Goal: Information Seeking & Learning: Learn about a topic

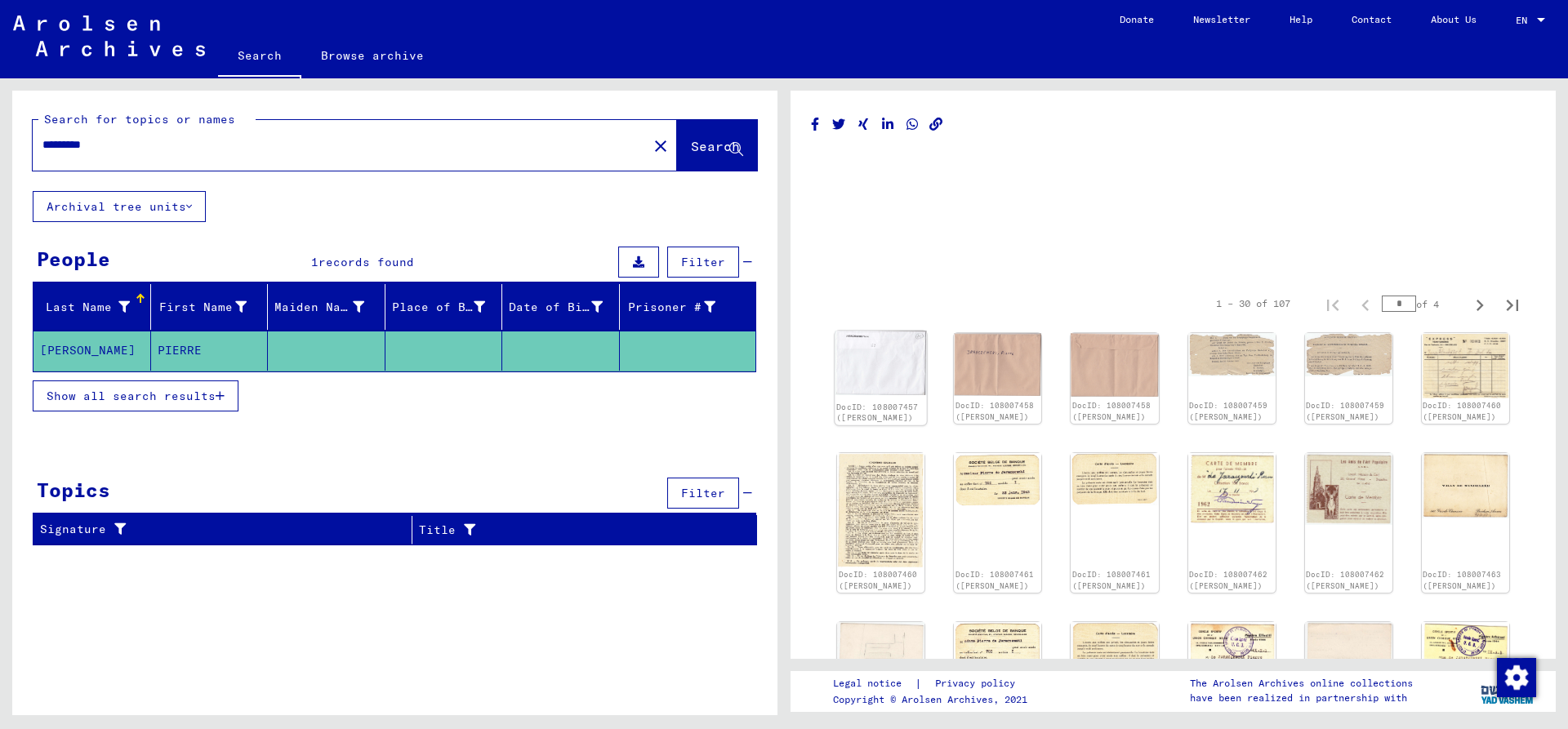
click at [882, 363] on img at bounding box center [880, 363] width 92 height 64
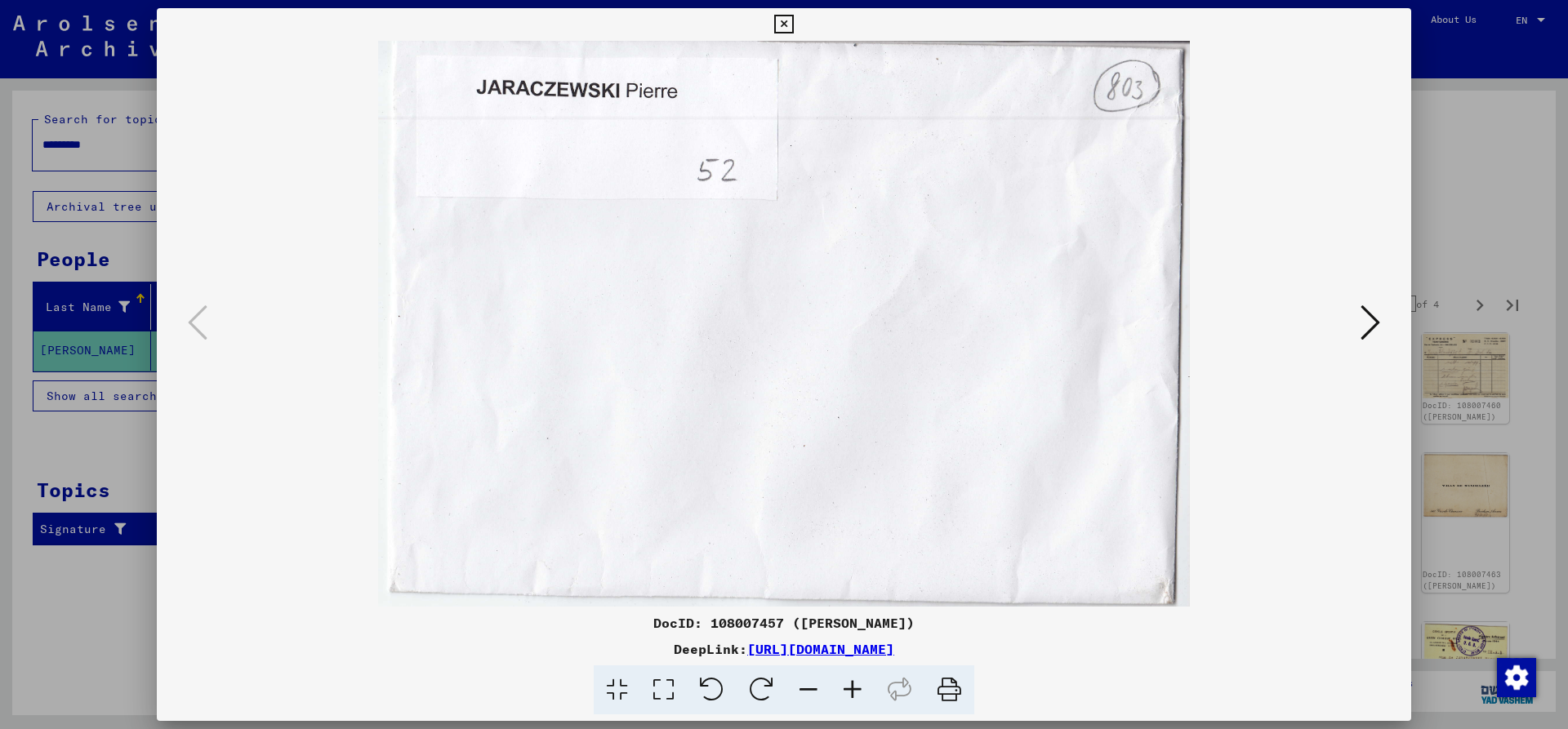
click at [1386, 350] on div at bounding box center [784, 323] width 1255 height 566
click at [1376, 339] on icon at bounding box center [1370, 322] width 20 height 39
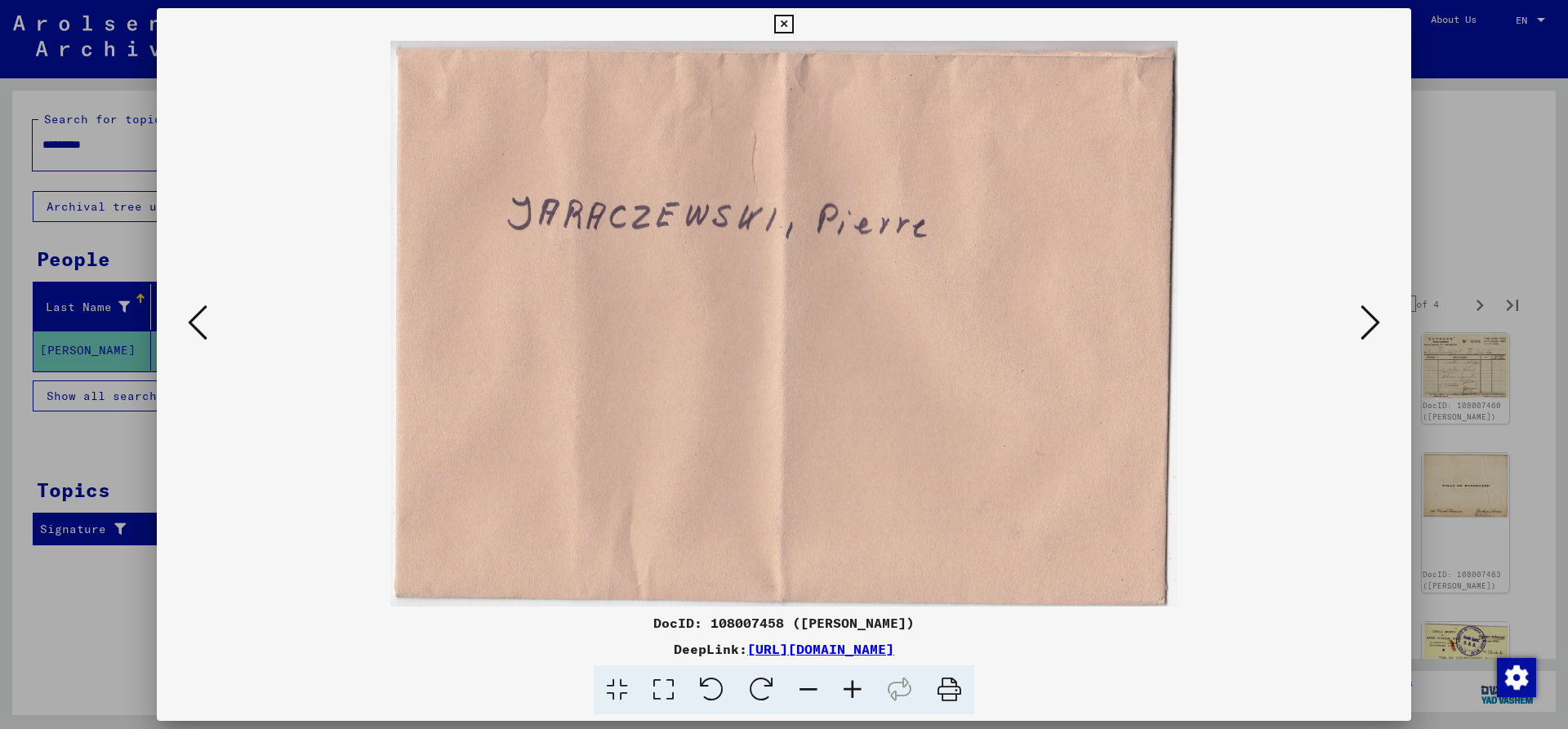
click at [1369, 326] on icon at bounding box center [1370, 322] width 20 height 39
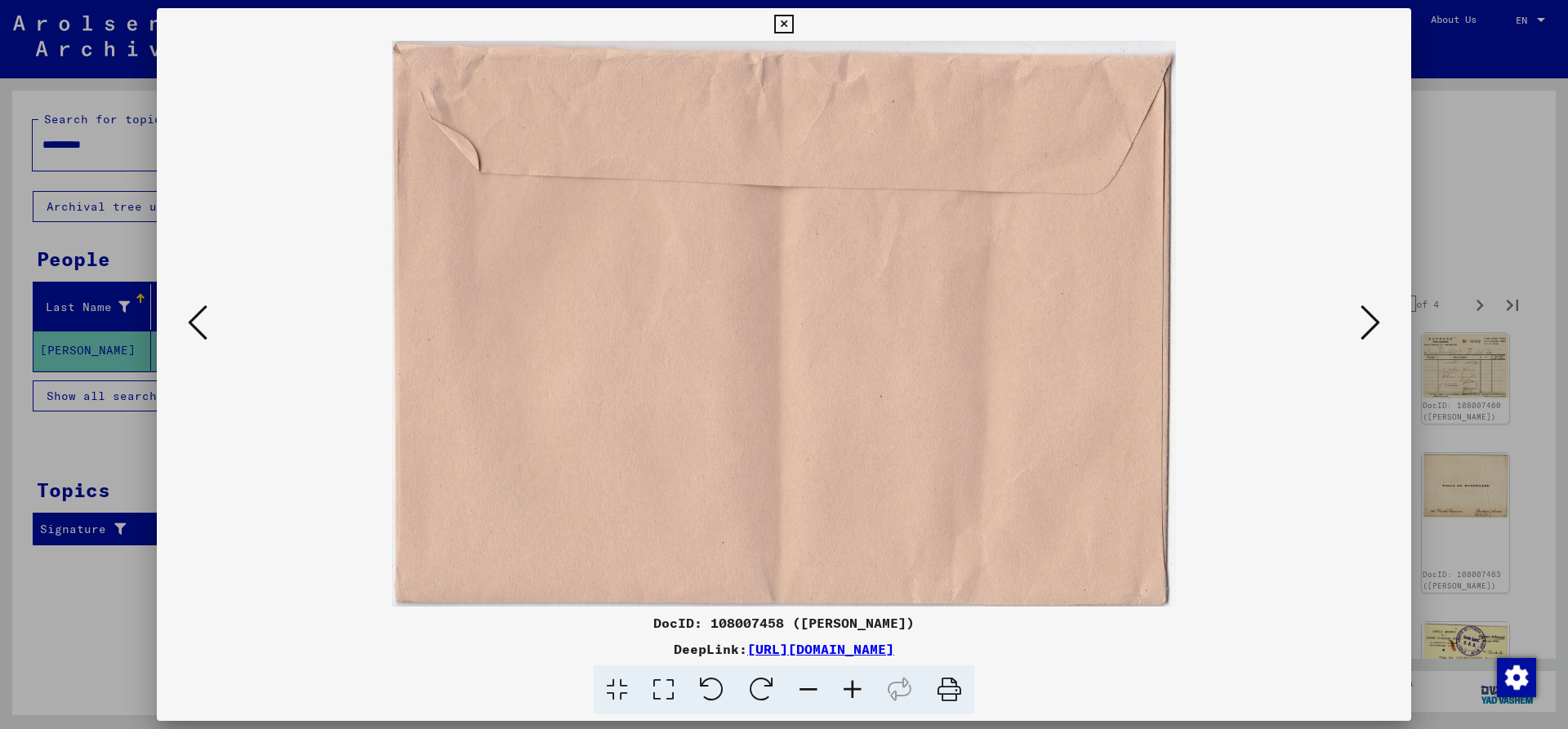
click at [1369, 326] on icon at bounding box center [1370, 322] width 20 height 39
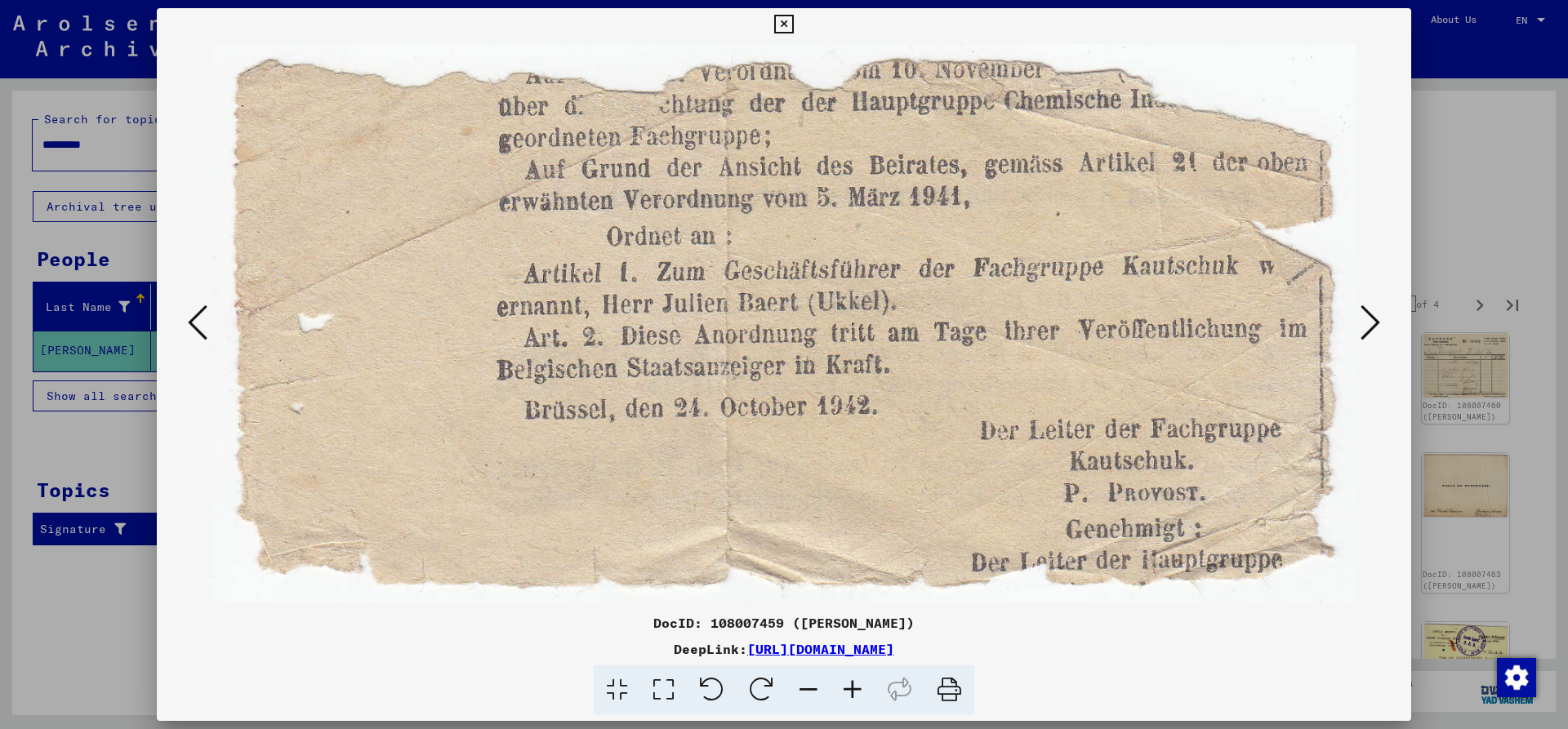
click at [1369, 326] on icon at bounding box center [1370, 322] width 20 height 39
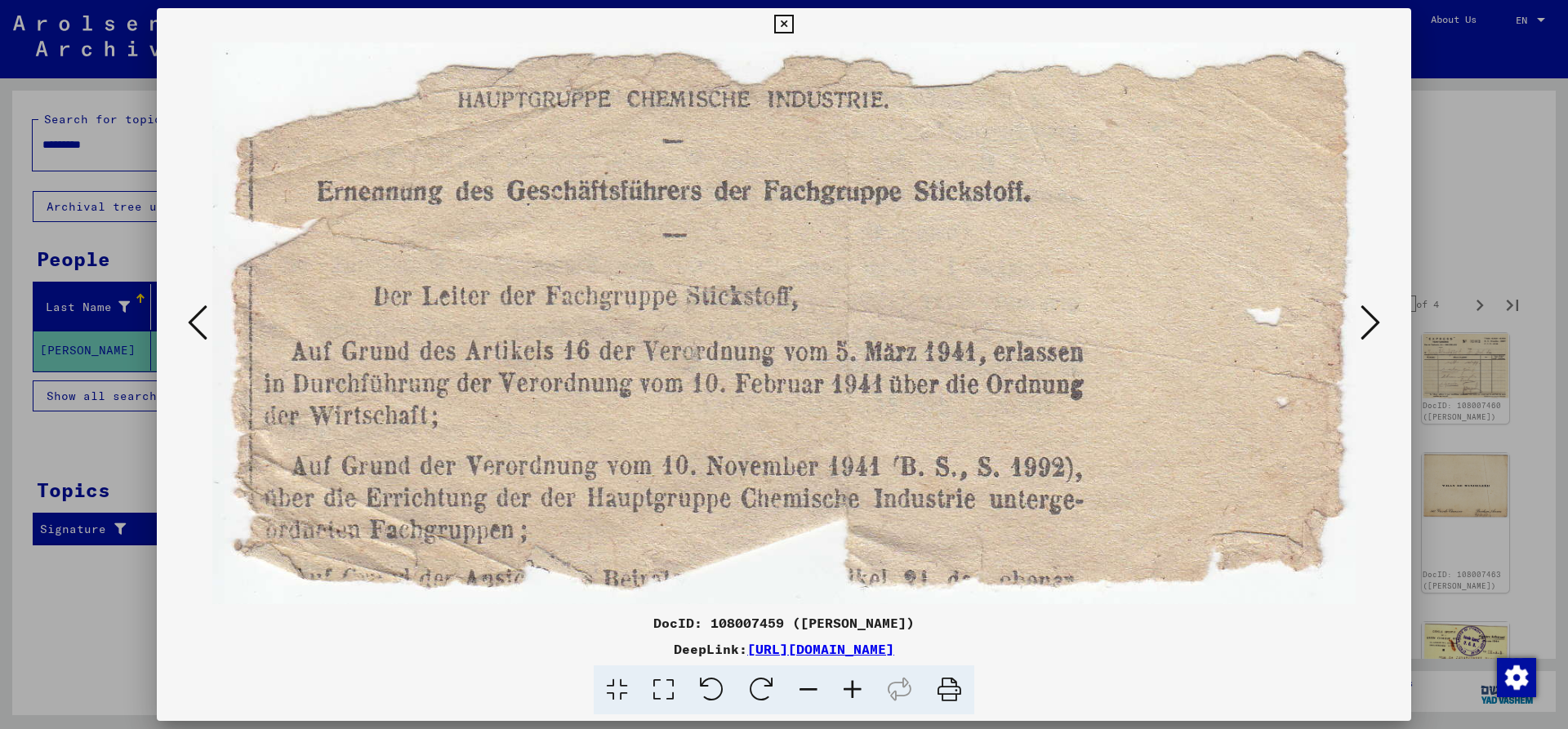
click at [1369, 326] on icon at bounding box center [1370, 322] width 20 height 39
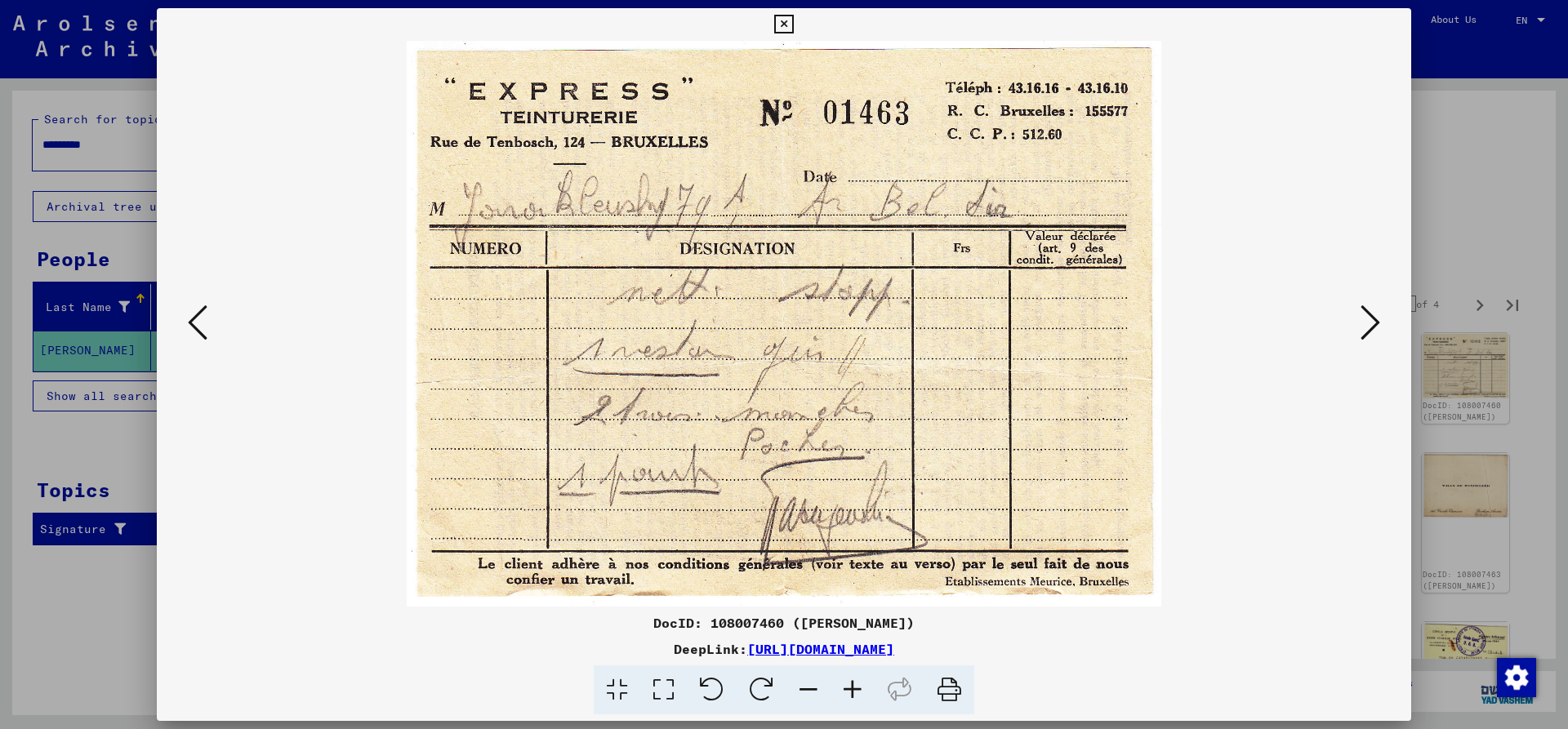
click at [1369, 326] on icon at bounding box center [1370, 322] width 20 height 39
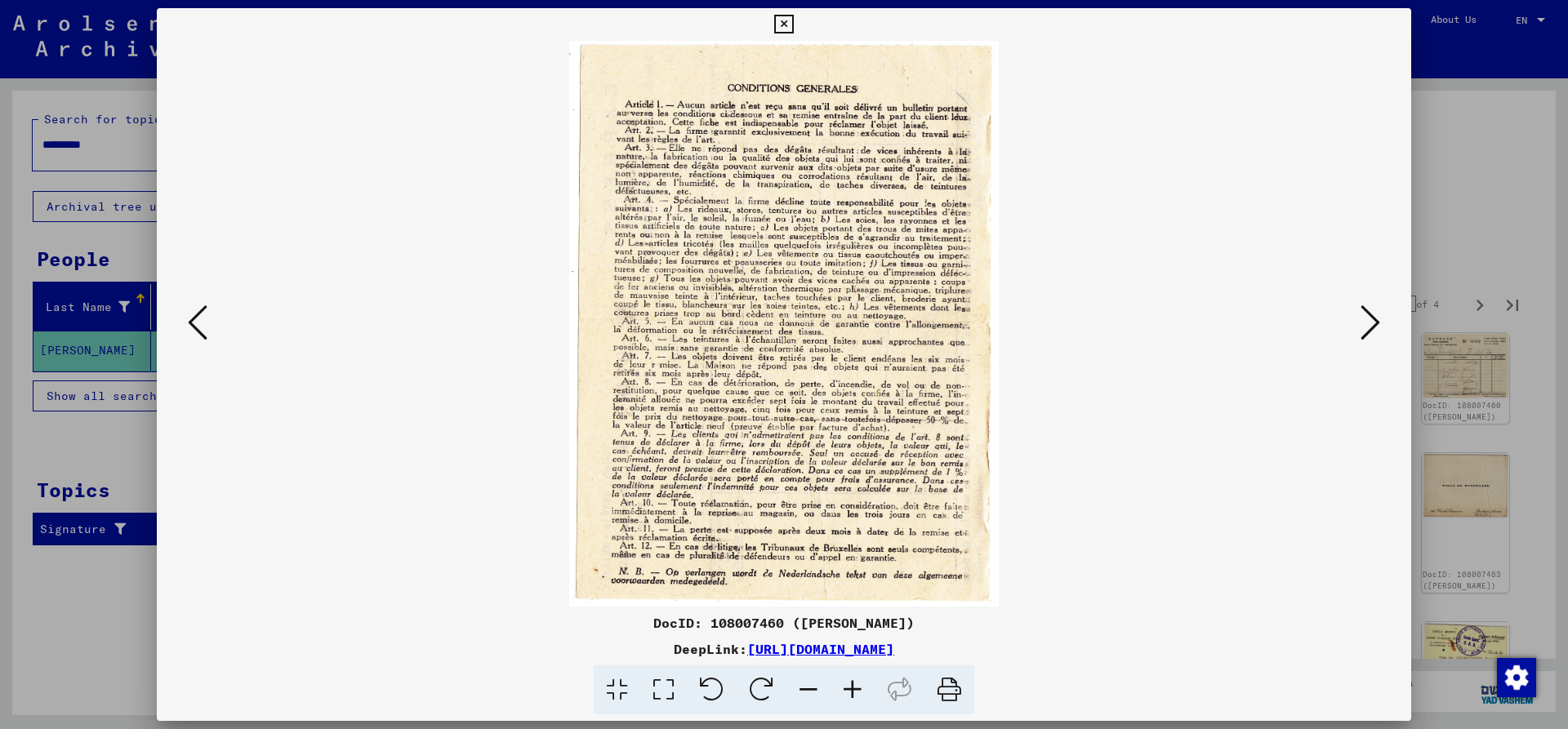
click at [1369, 326] on icon at bounding box center [1370, 322] width 20 height 39
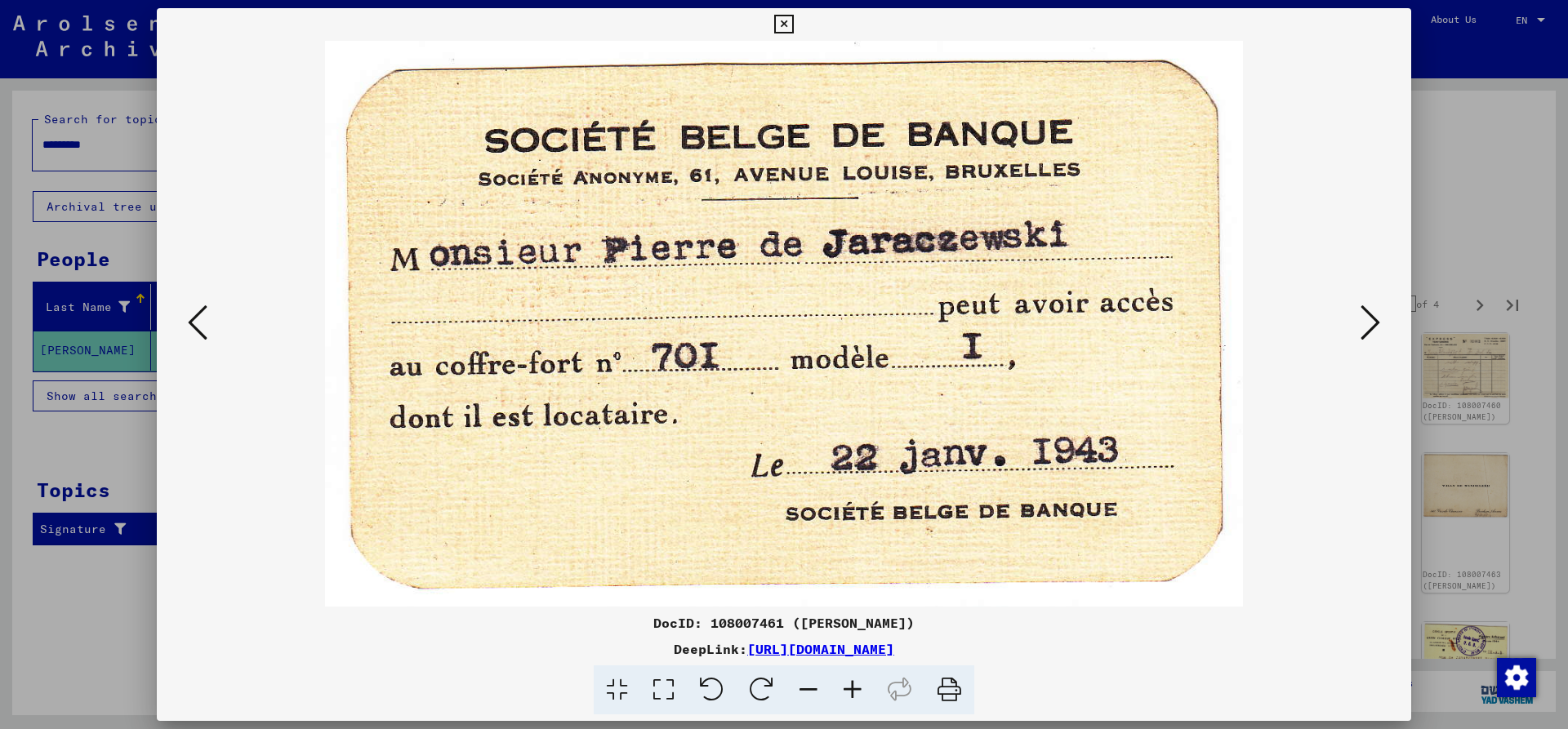
click at [1369, 326] on icon at bounding box center [1370, 322] width 20 height 39
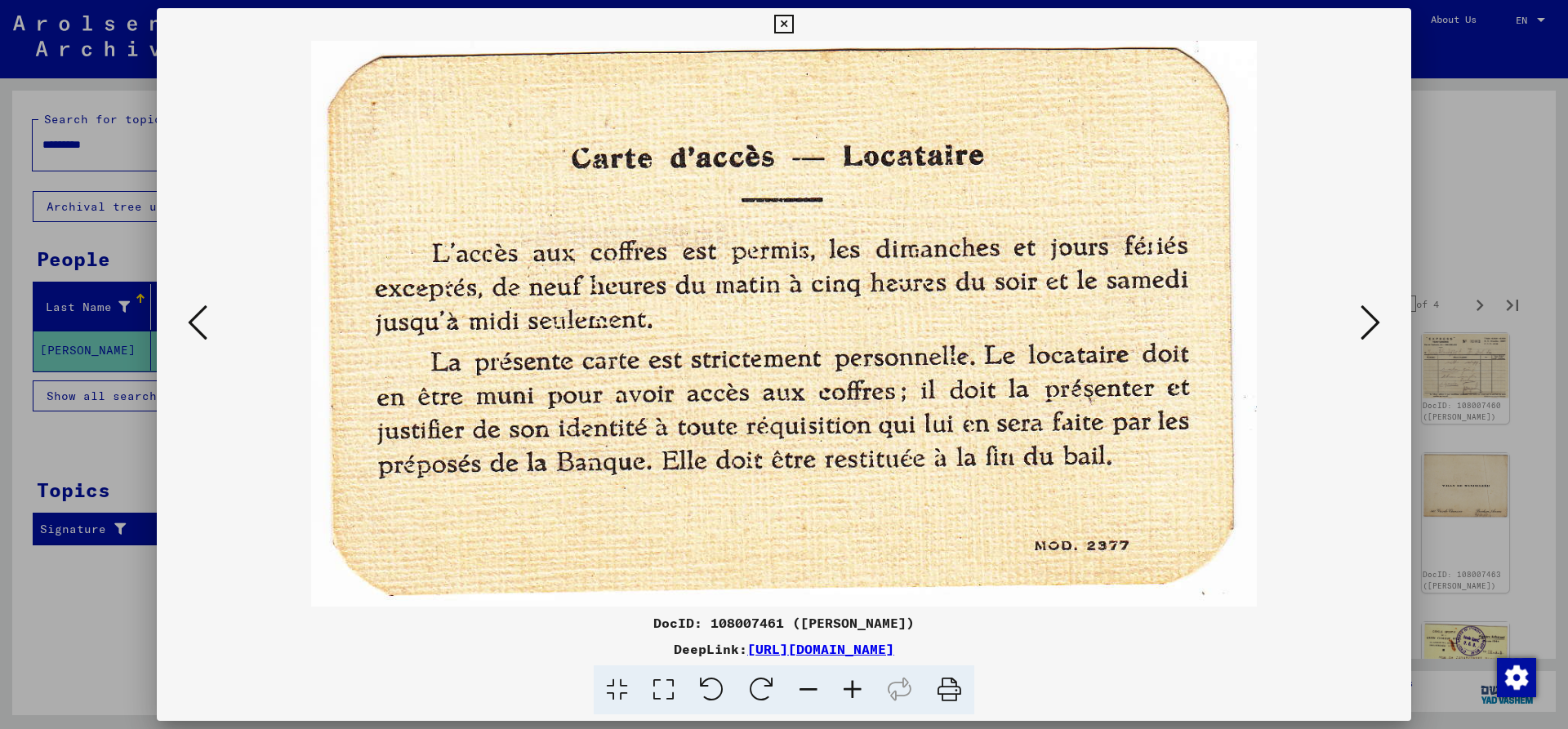
click at [1369, 326] on icon at bounding box center [1370, 322] width 20 height 39
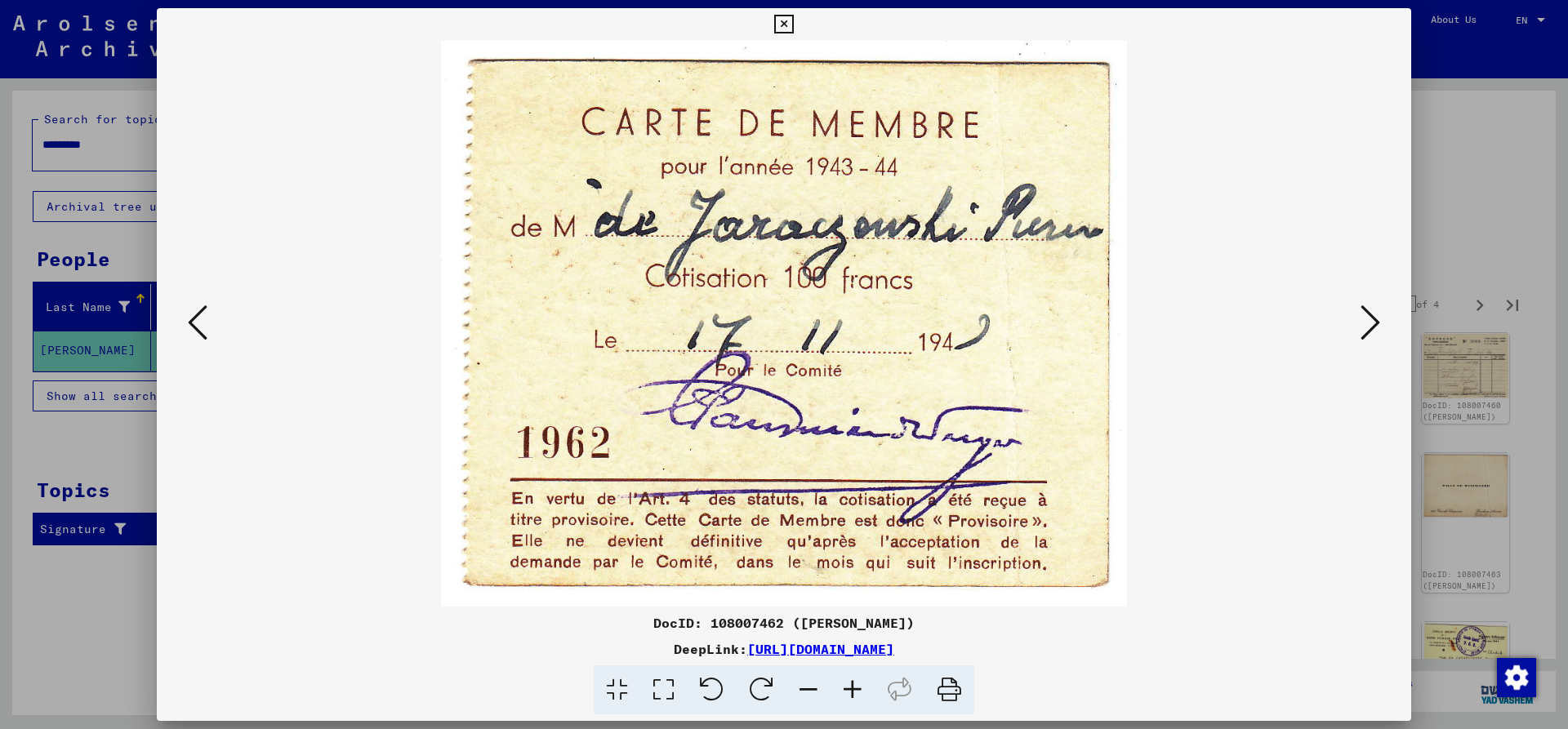
click at [1369, 326] on icon at bounding box center [1370, 322] width 20 height 39
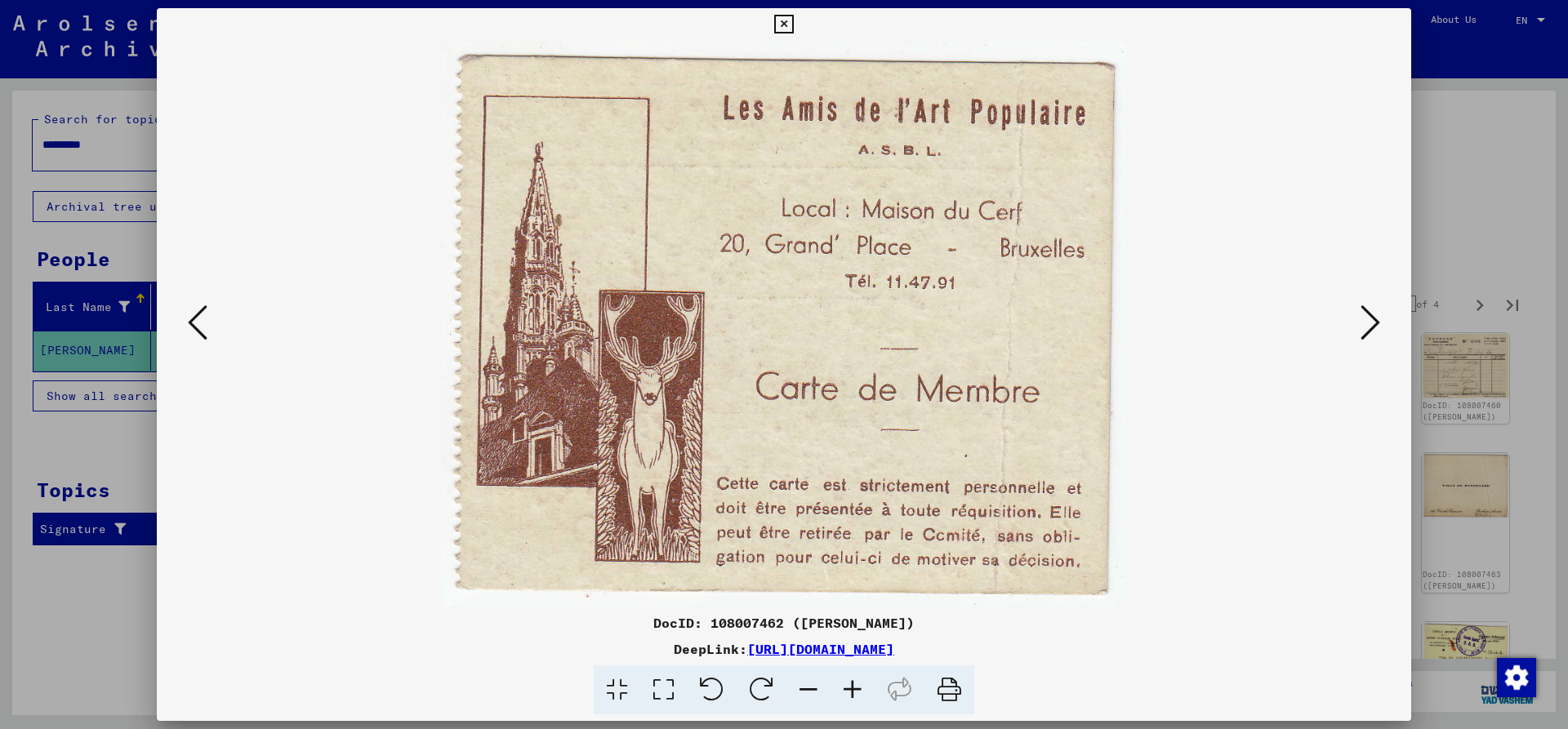
click at [1369, 326] on icon at bounding box center [1370, 322] width 20 height 39
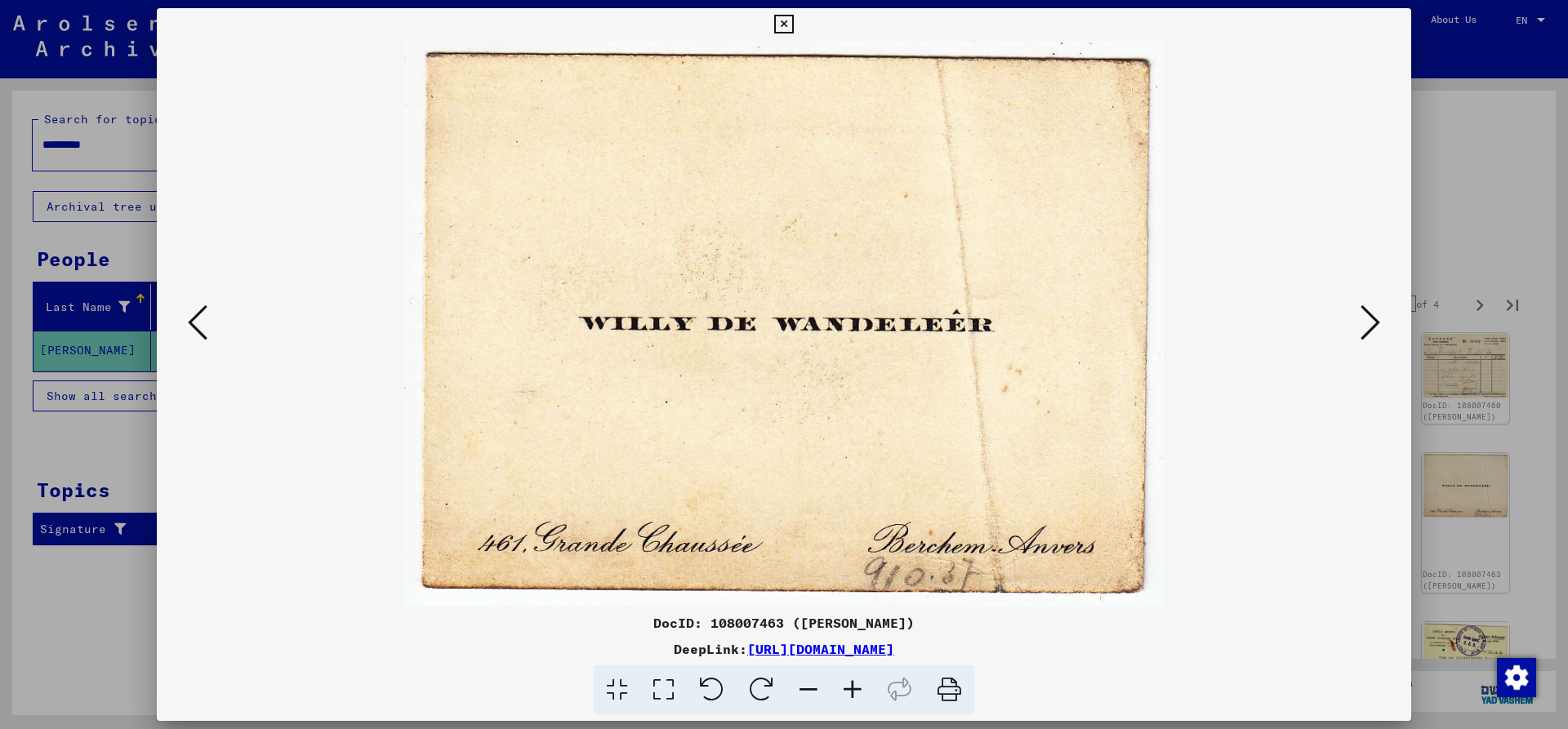
click at [1369, 326] on icon at bounding box center [1370, 322] width 20 height 39
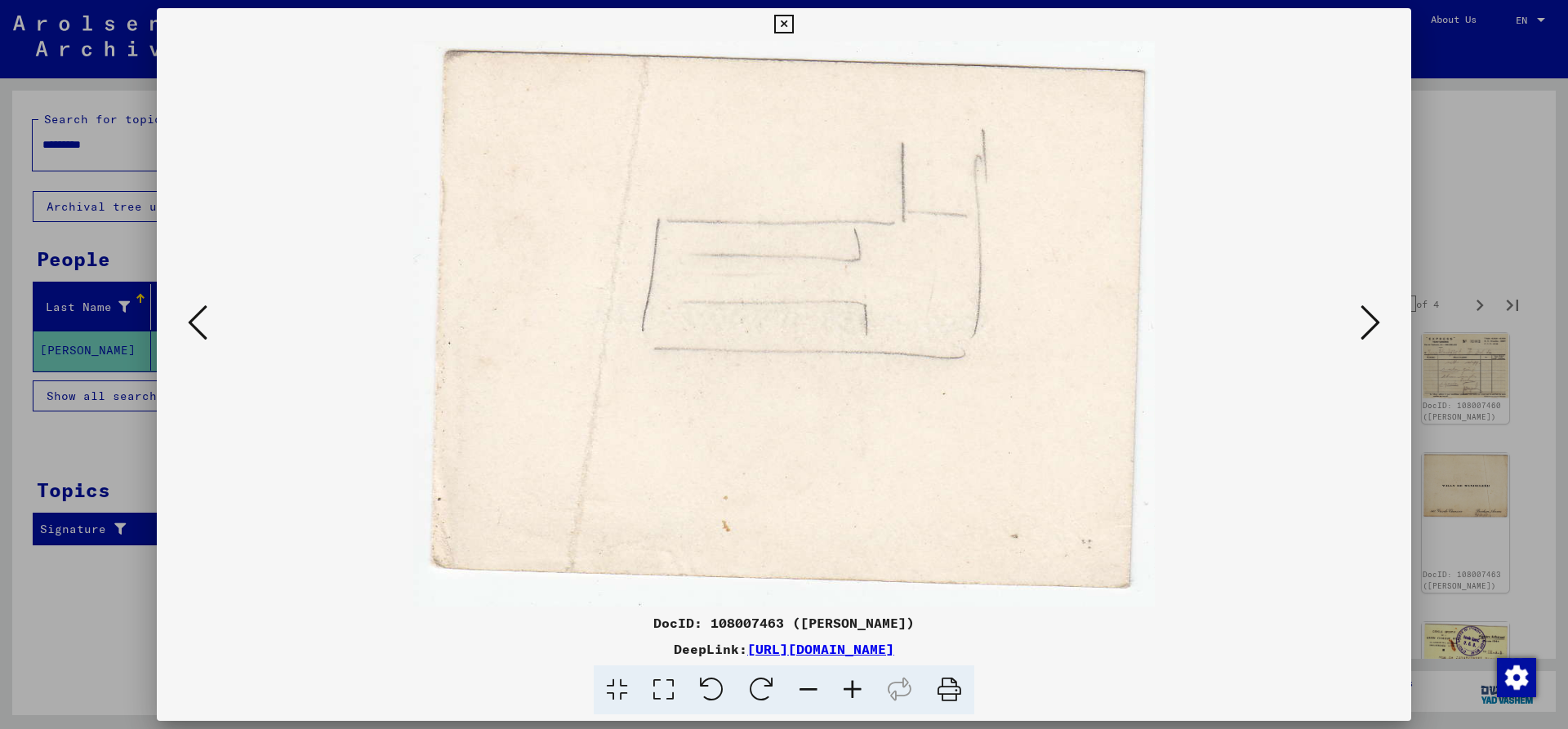
click at [218, 356] on img at bounding box center [784, 323] width 1143 height 566
click at [217, 345] on img at bounding box center [784, 323] width 1143 height 566
click at [211, 335] on div at bounding box center [784, 323] width 1255 height 566
click at [205, 326] on icon at bounding box center [198, 322] width 20 height 39
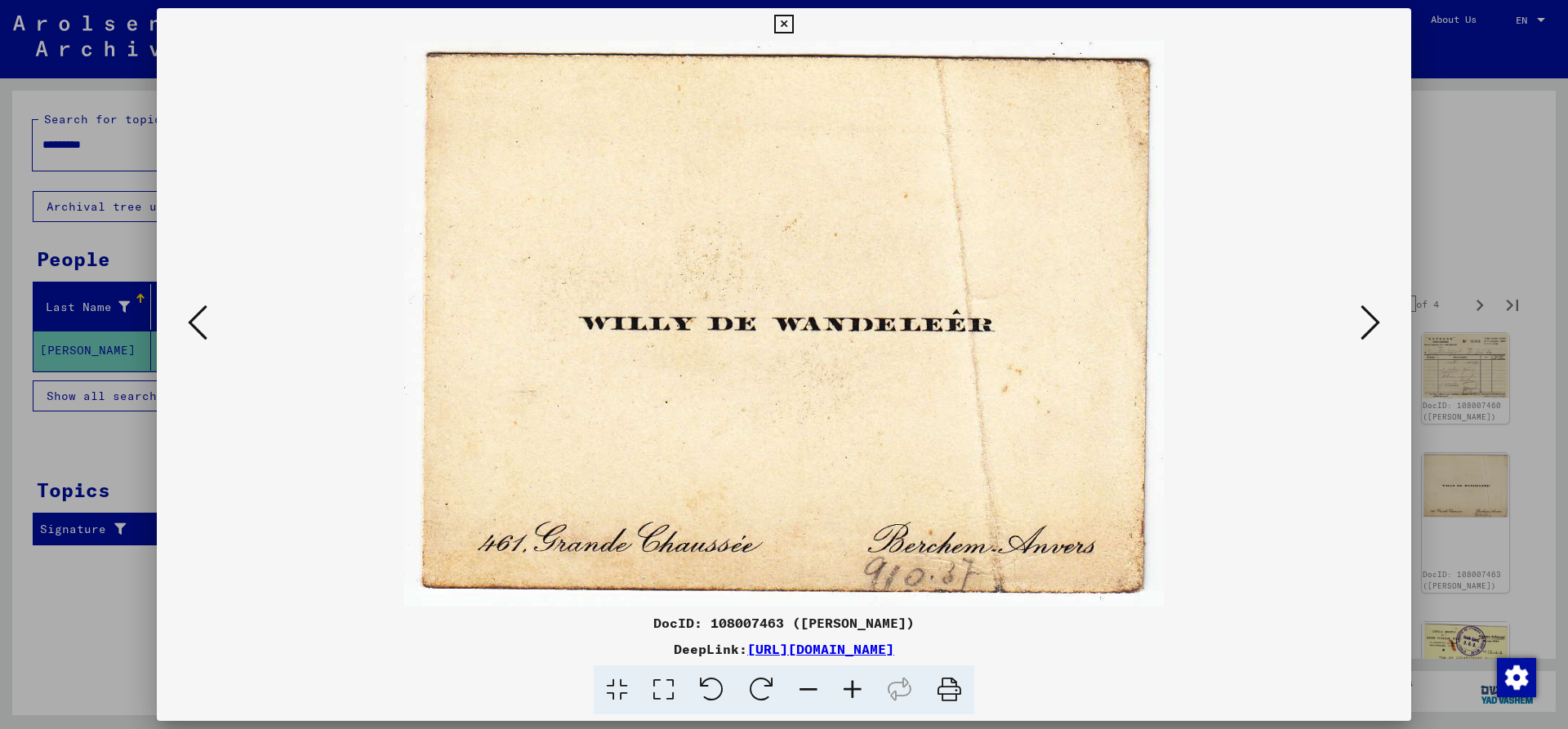
click at [199, 322] on icon at bounding box center [198, 322] width 20 height 39
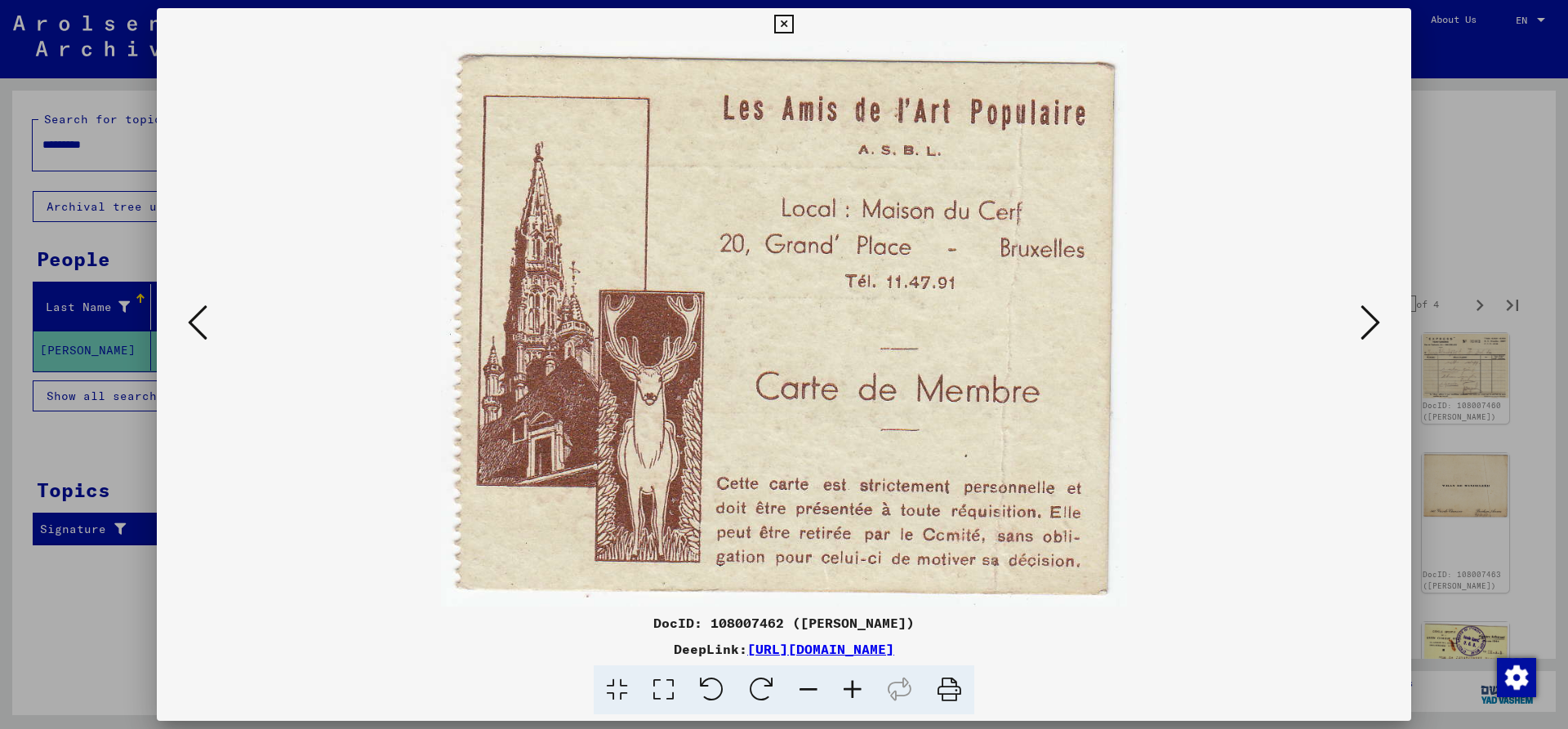
click at [1356, 304] on button at bounding box center [1370, 323] width 30 height 47
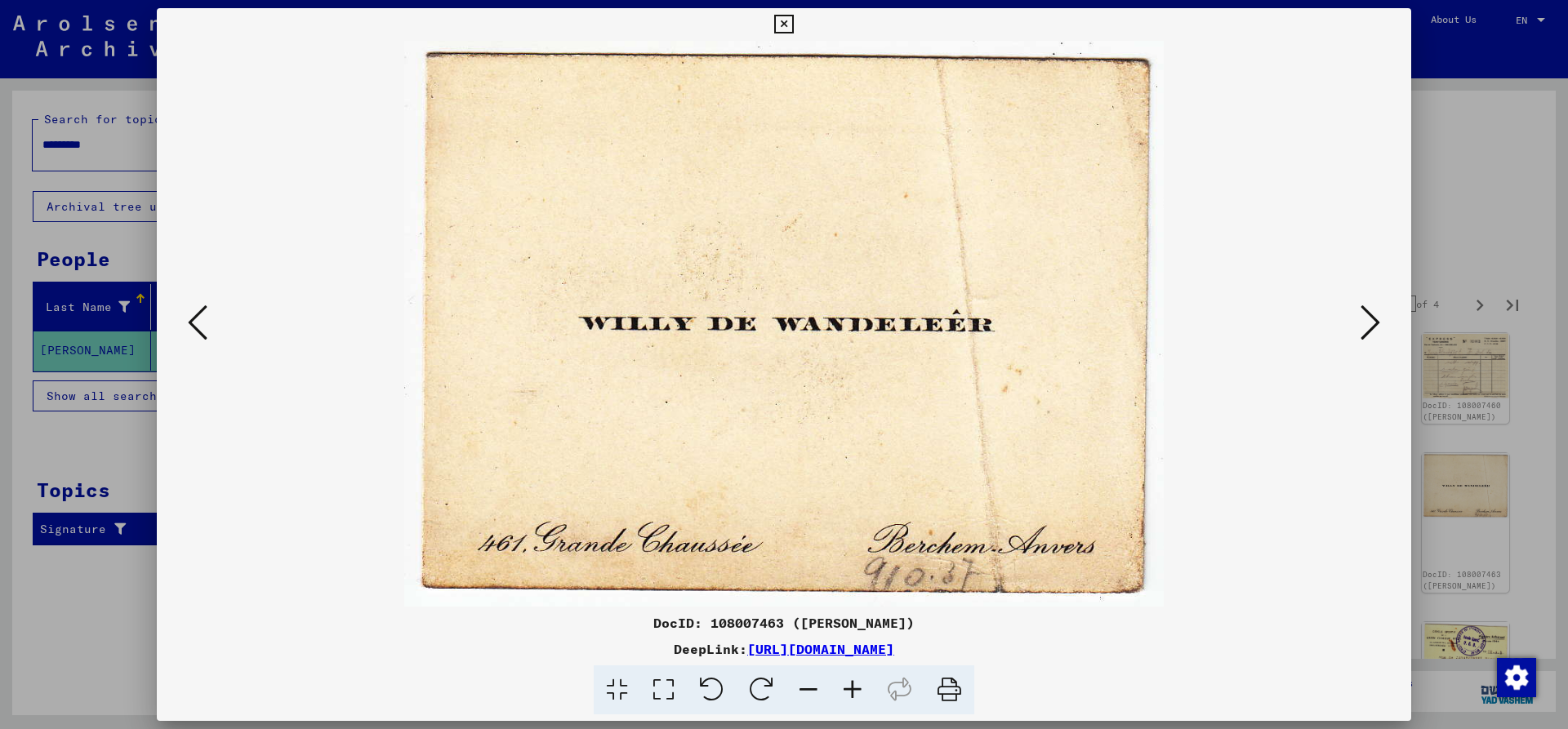
click at [1352, 307] on img at bounding box center [784, 323] width 1143 height 566
click at [1352, 308] on img at bounding box center [784, 323] width 1143 height 566
click at [1336, 312] on img at bounding box center [784, 323] width 1143 height 566
click at [1349, 322] on img at bounding box center [784, 323] width 1143 height 566
click at [1355, 325] on button at bounding box center [1370, 323] width 30 height 47
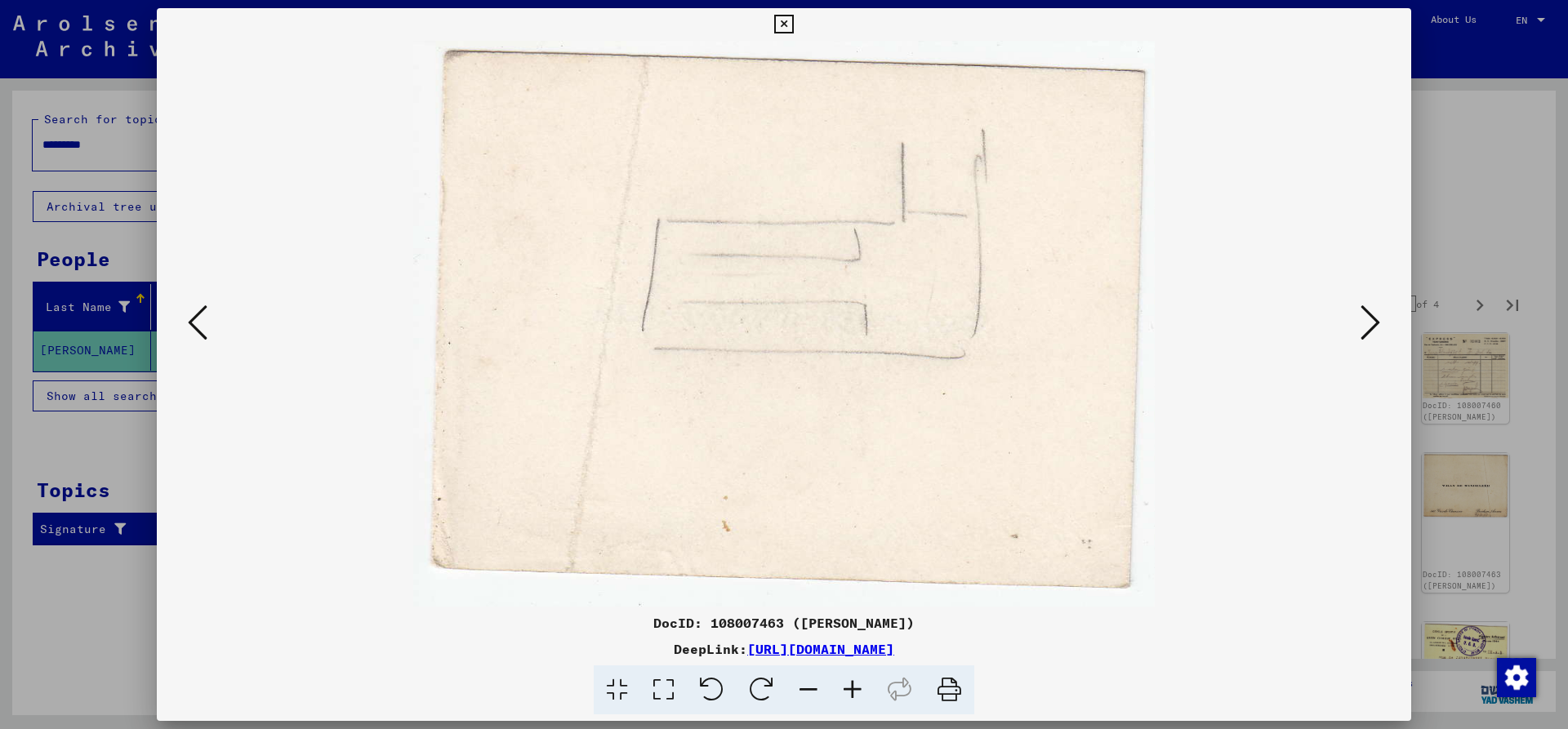
click at [1362, 332] on icon at bounding box center [1370, 322] width 20 height 39
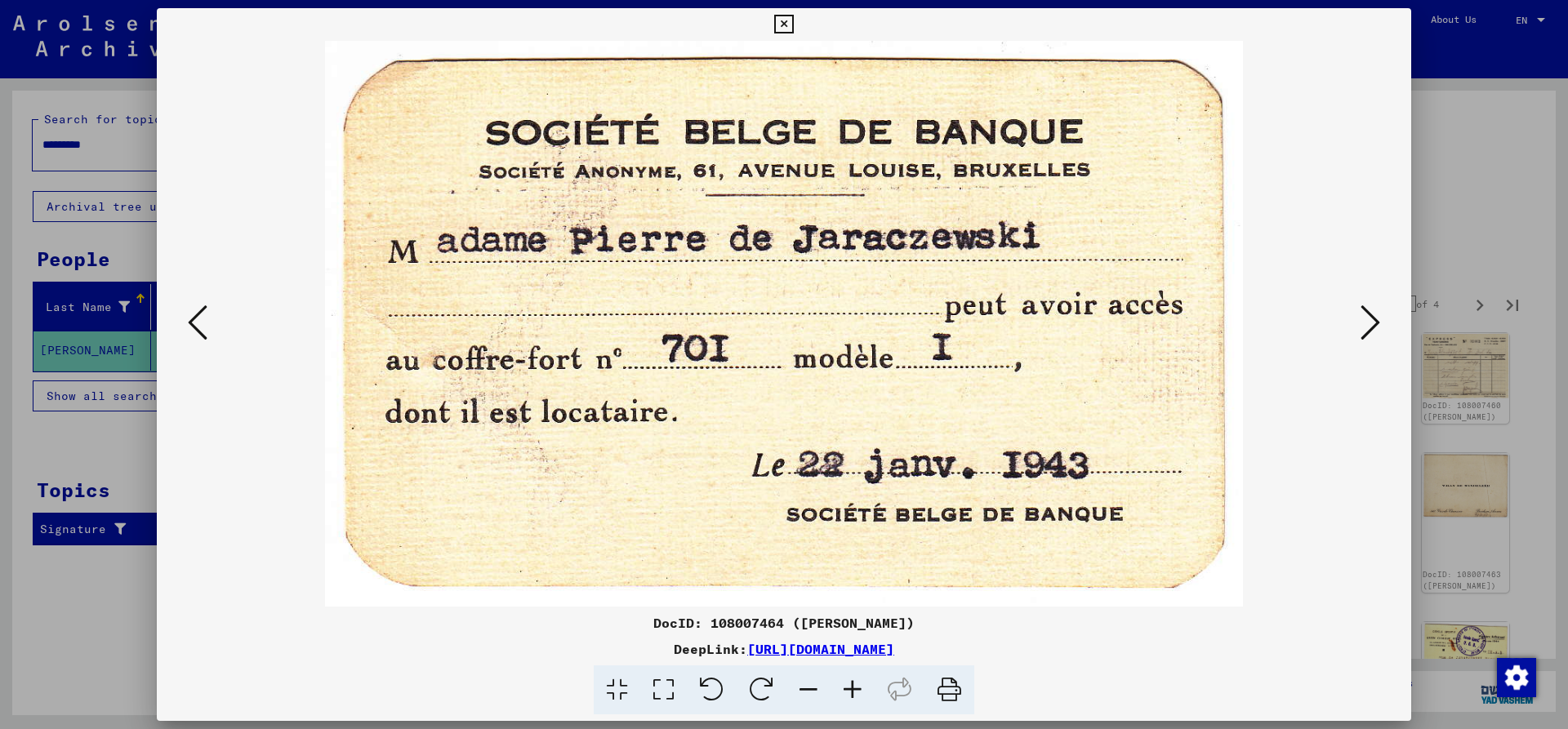
click at [1362, 333] on icon at bounding box center [1370, 322] width 20 height 39
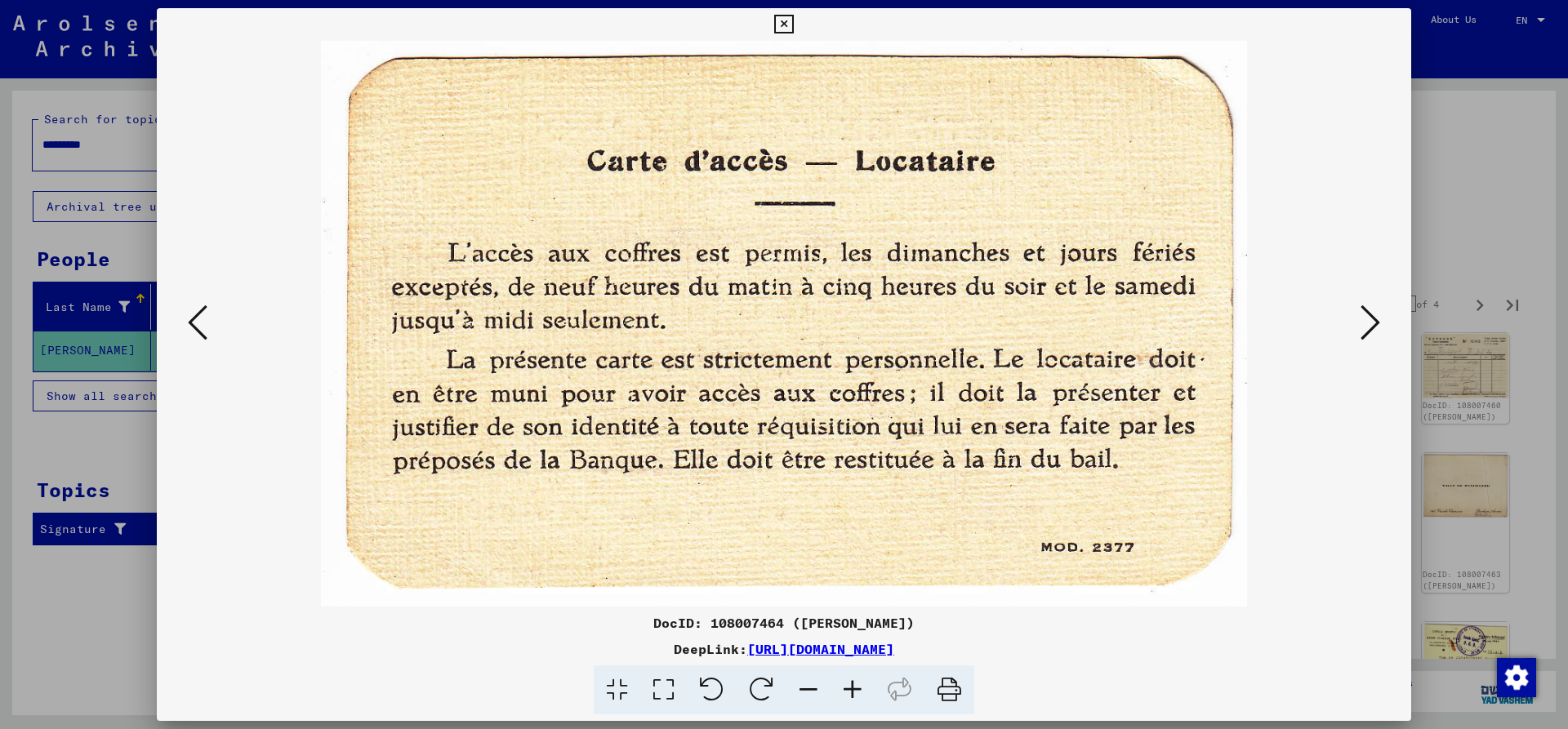
click at [1356, 335] on button at bounding box center [1370, 323] width 30 height 47
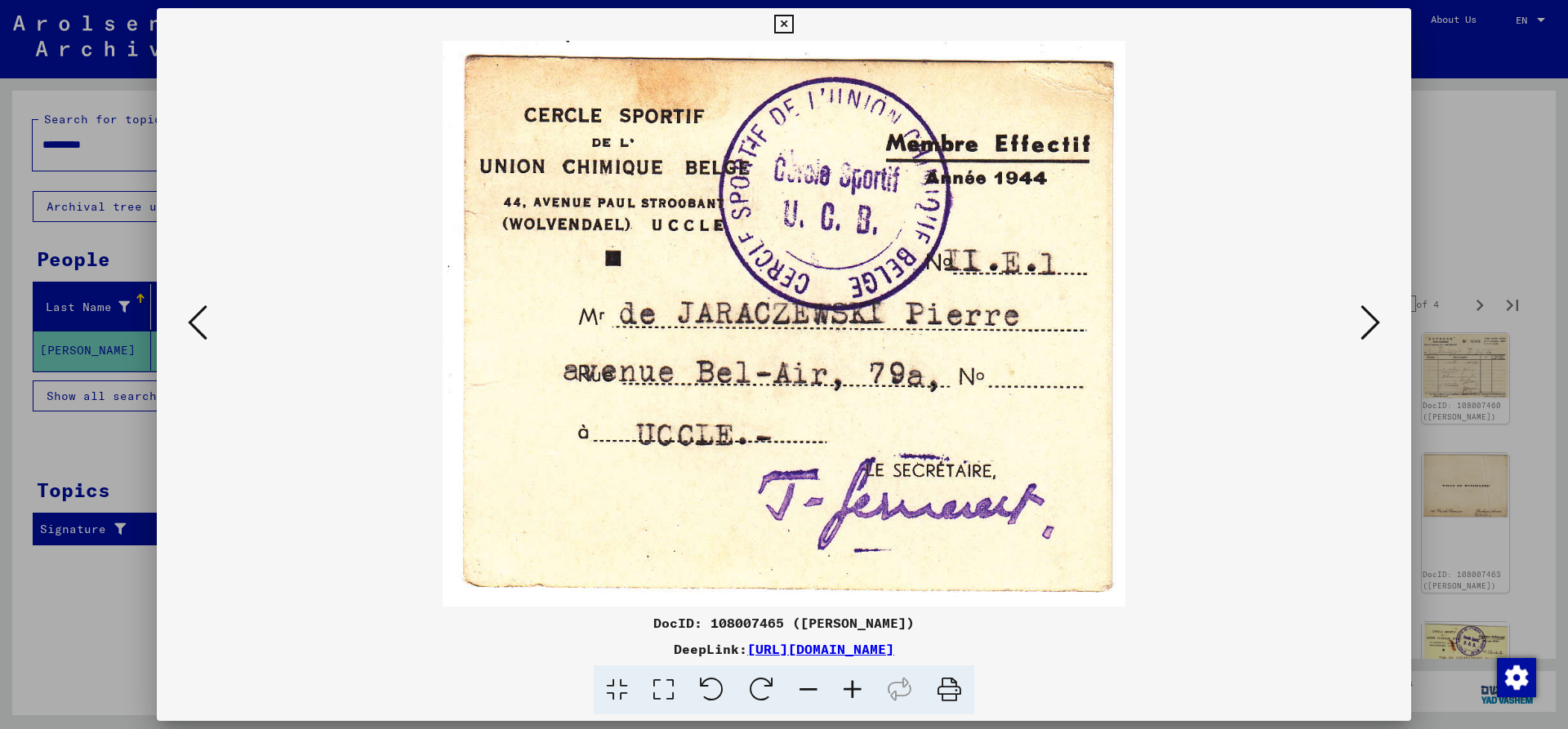
click at [1355, 336] on div at bounding box center [784, 323] width 1255 height 566
click at [1349, 337] on img at bounding box center [784, 323] width 1143 height 566
click at [1369, 322] on icon at bounding box center [1370, 322] width 20 height 39
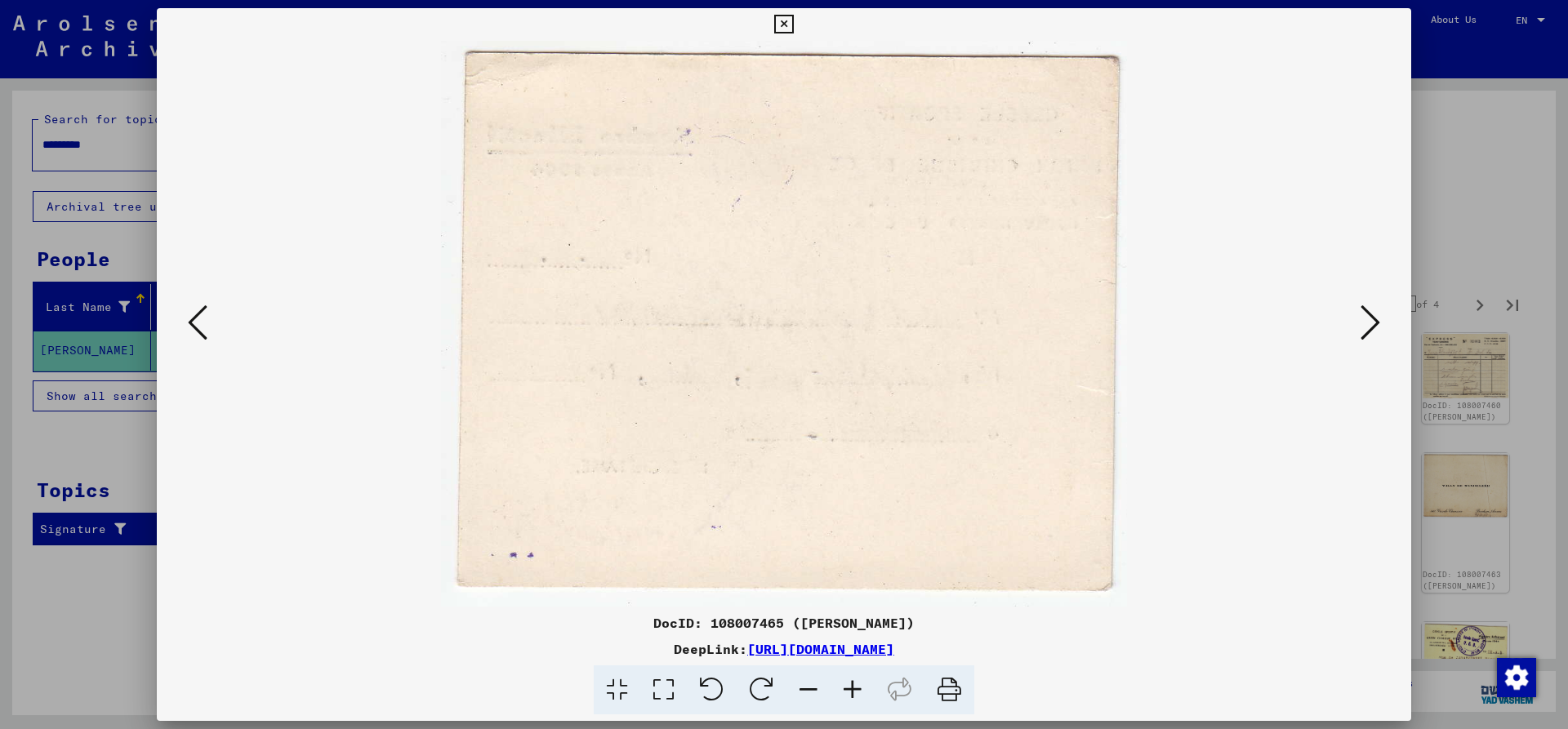
click at [1369, 313] on icon at bounding box center [1370, 322] width 20 height 39
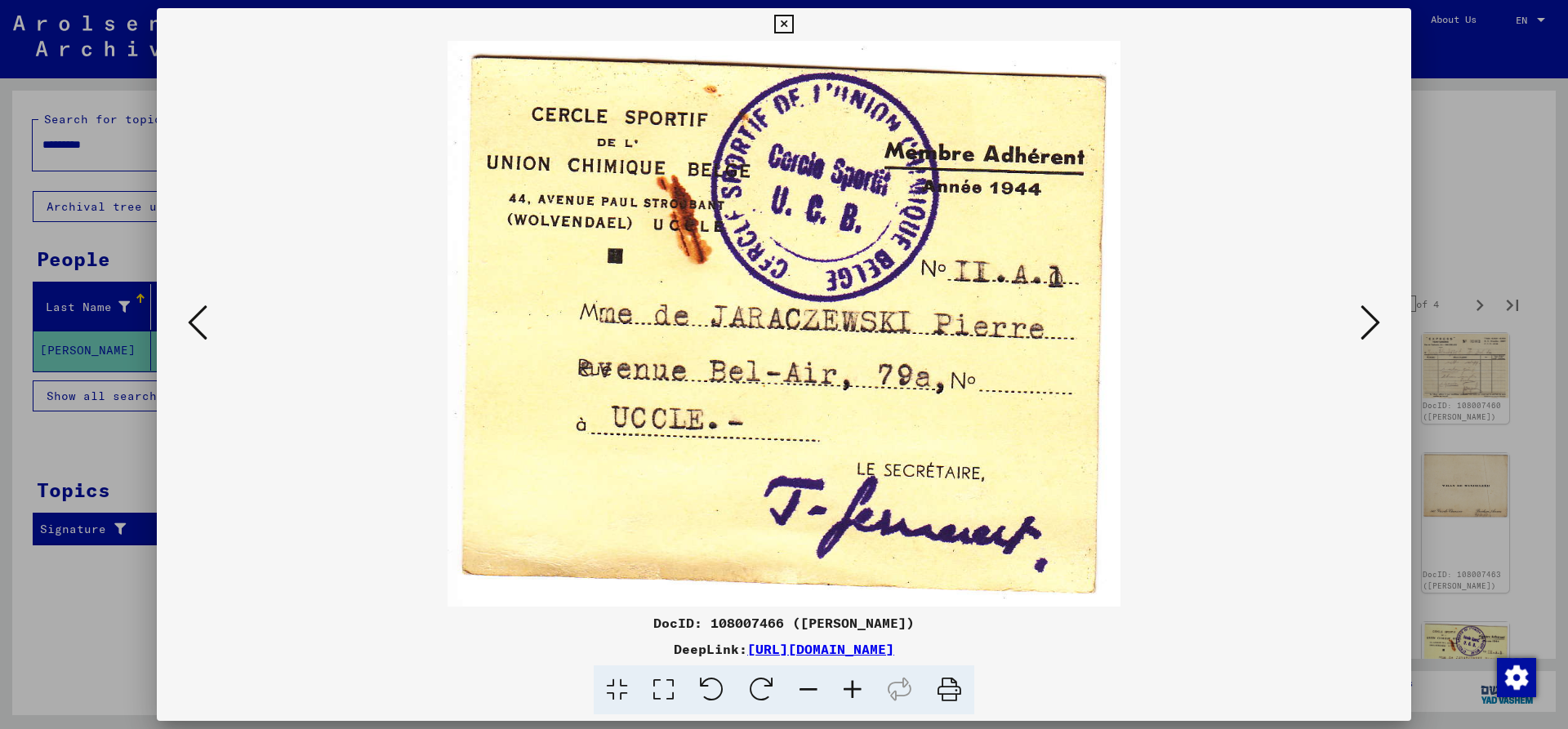
click at [1369, 313] on icon at bounding box center [1370, 322] width 20 height 39
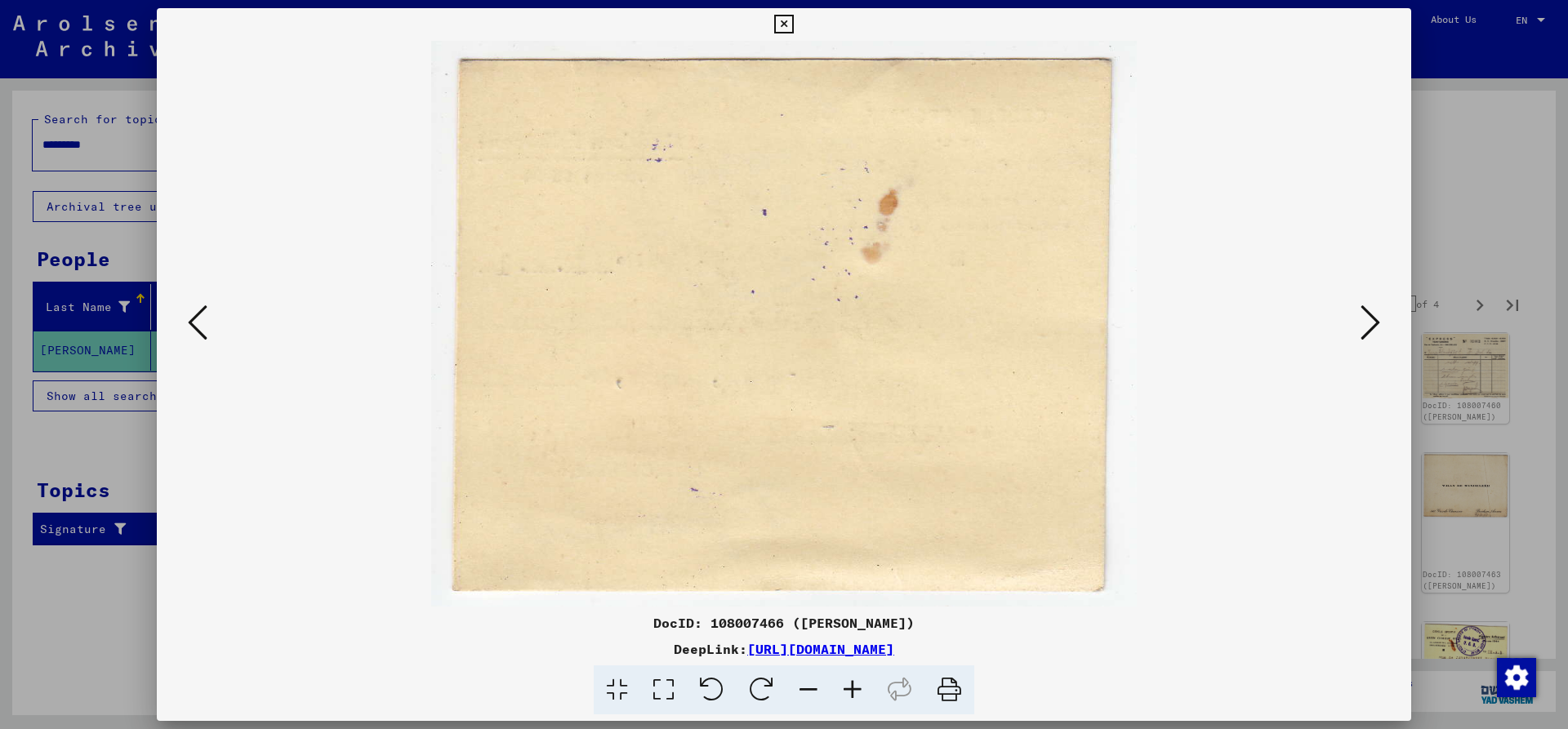
click at [1369, 313] on icon at bounding box center [1370, 322] width 20 height 39
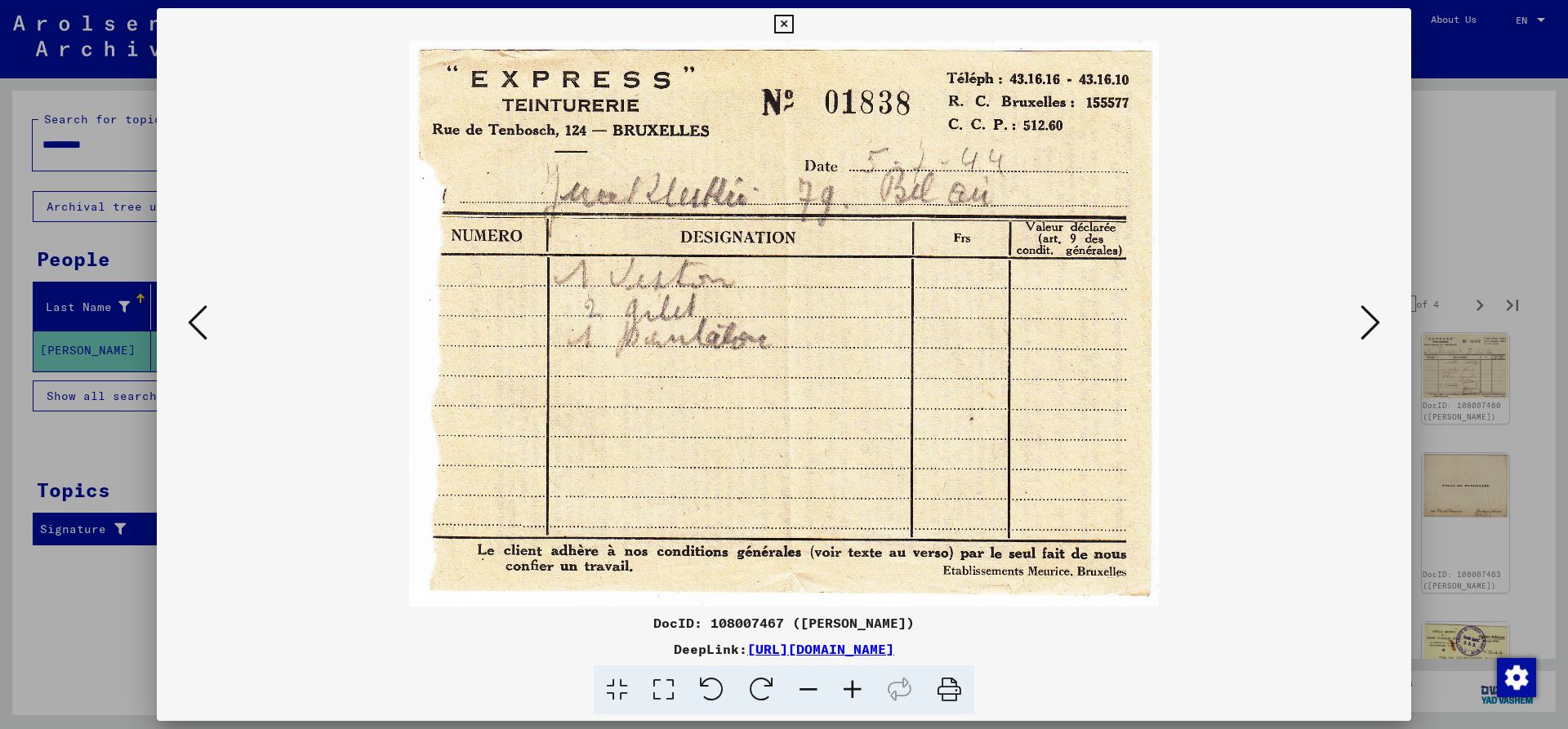
click at [1369, 313] on icon at bounding box center [1370, 322] width 20 height 39
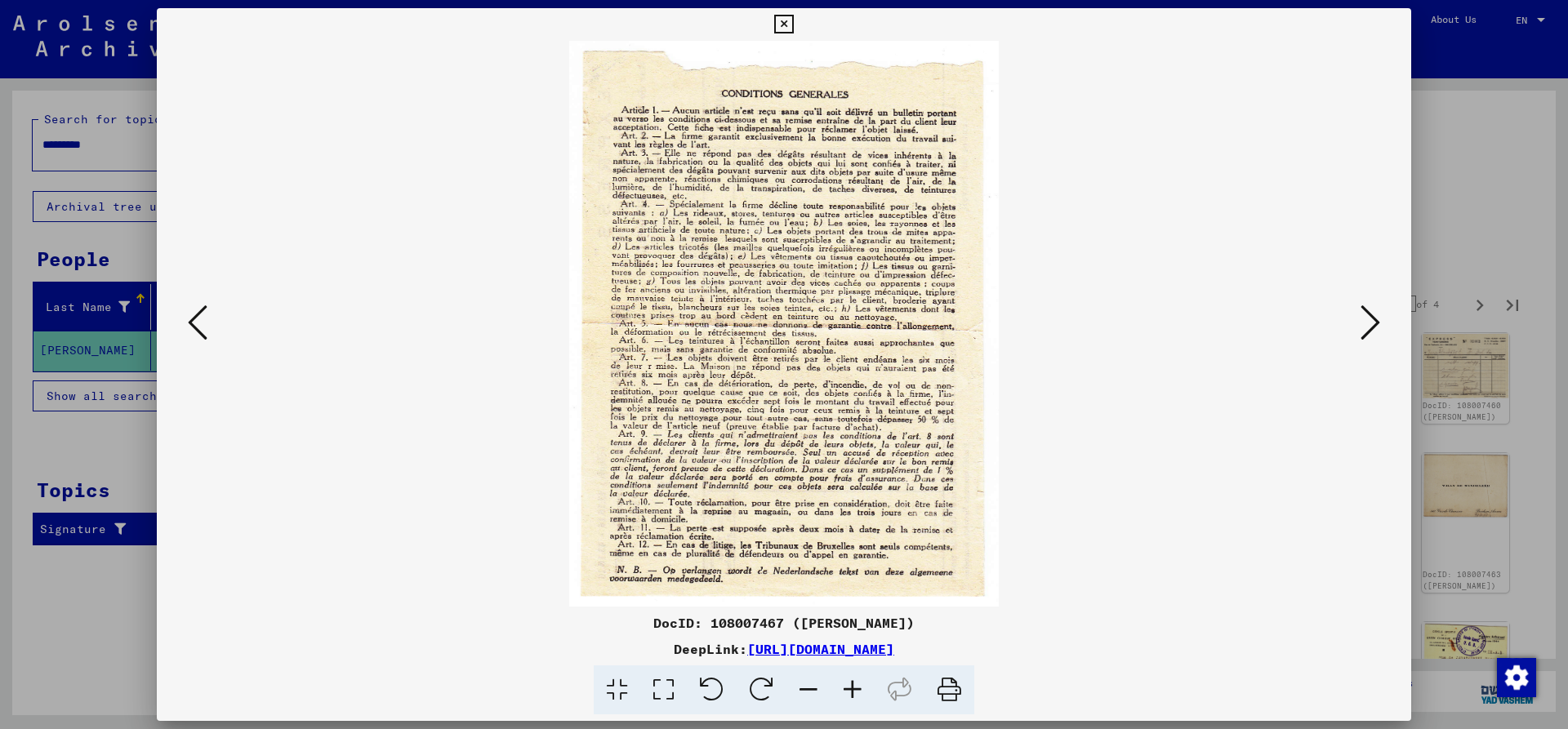
click at [1369, 313] on icon at bounding box center [1370, 322] width 20 height 39
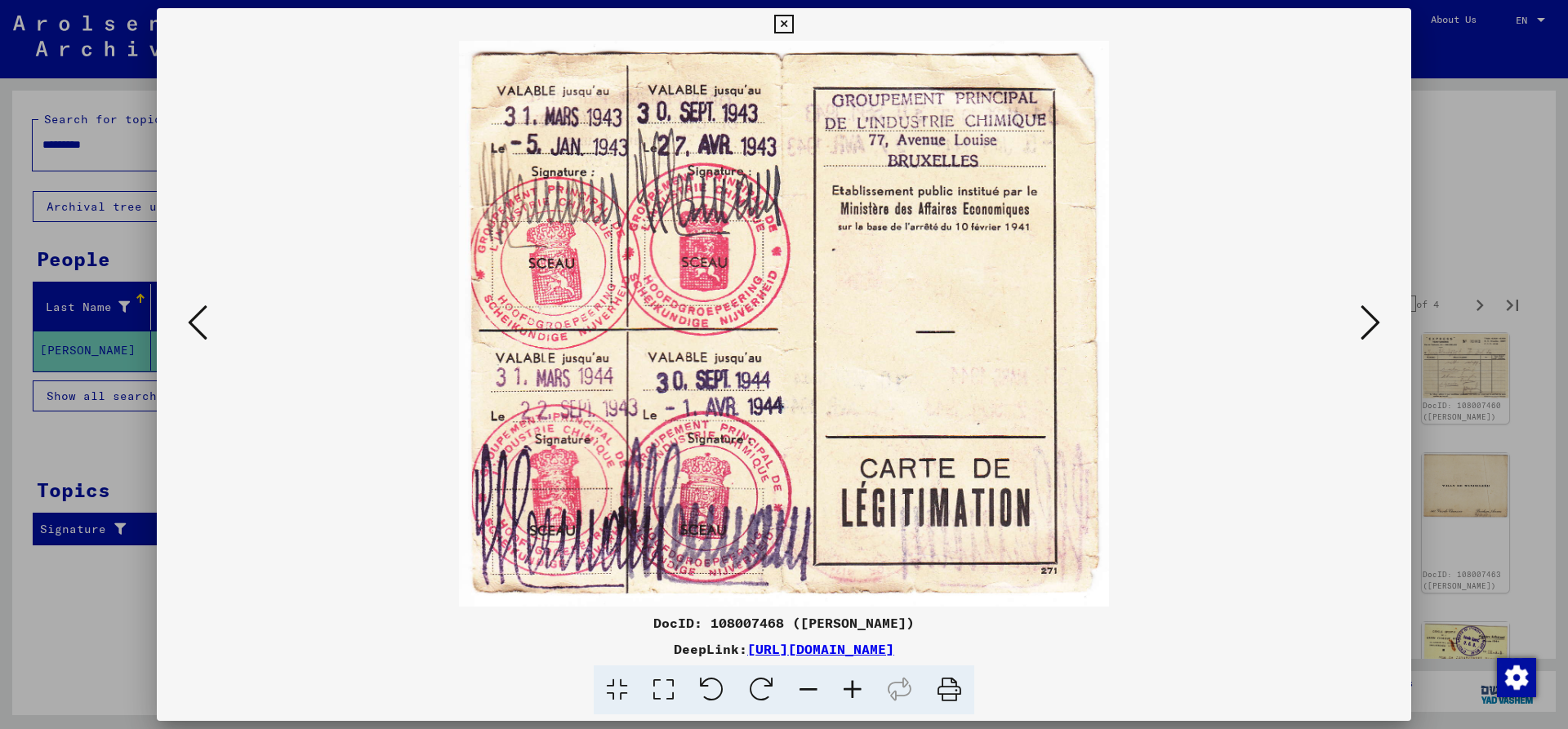
click at [1369, 313] on icon at bounding box center [1370, 322] width 20 height 39
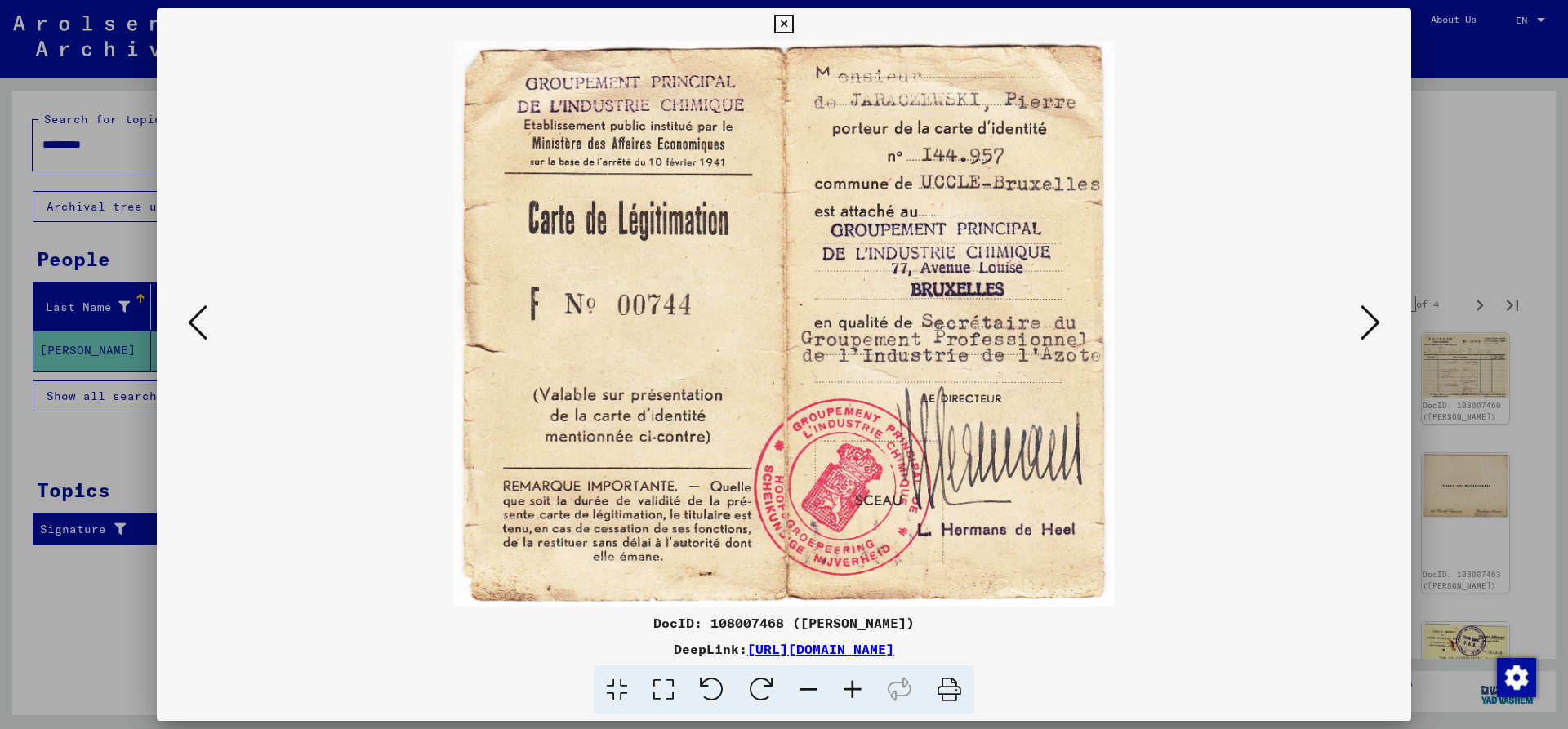
click at [1369, 313] on icon at bounding box center [1370, 322] width 20 height 39
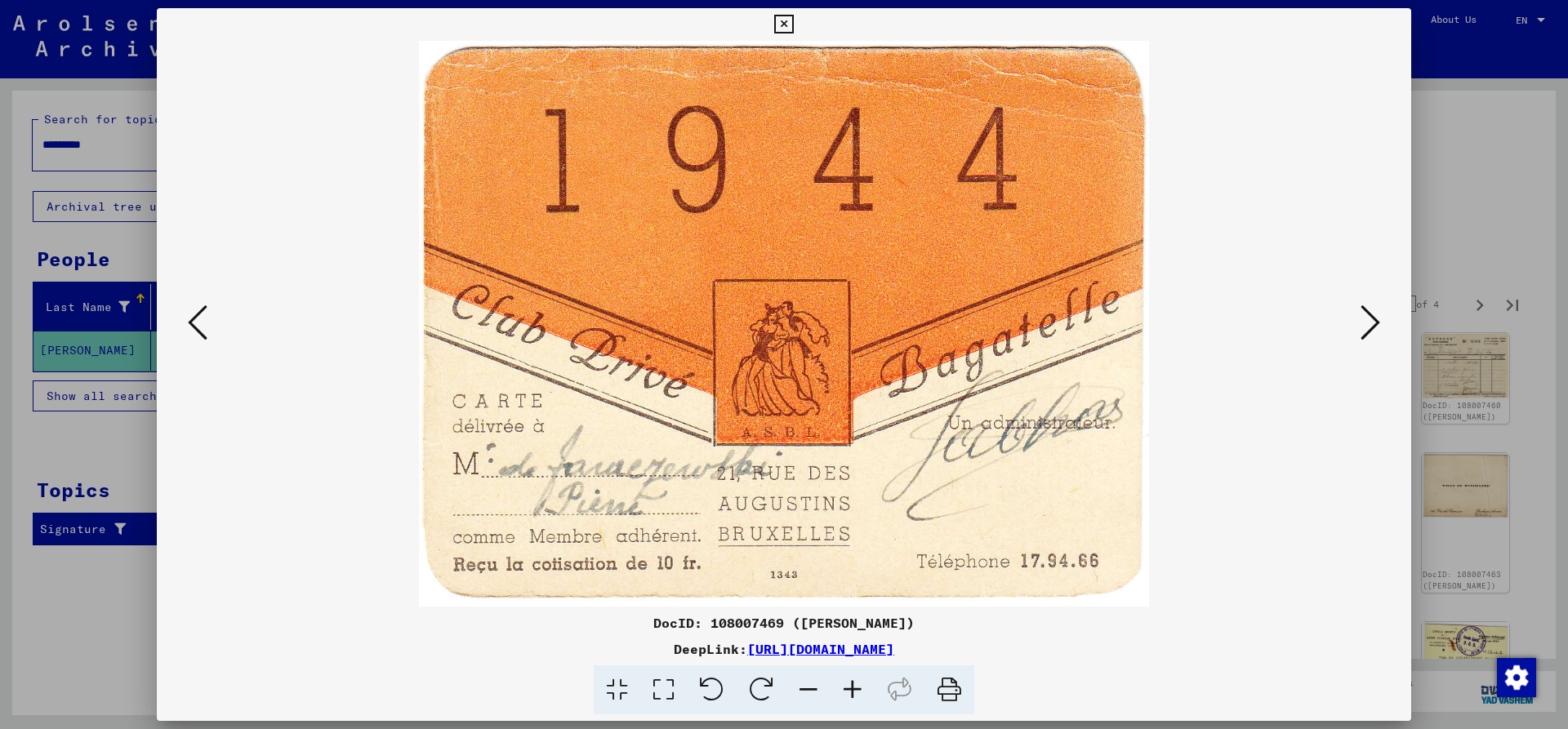
click at [1369, 313] on icon at bounding box center [1370, 322] width 20 height 39
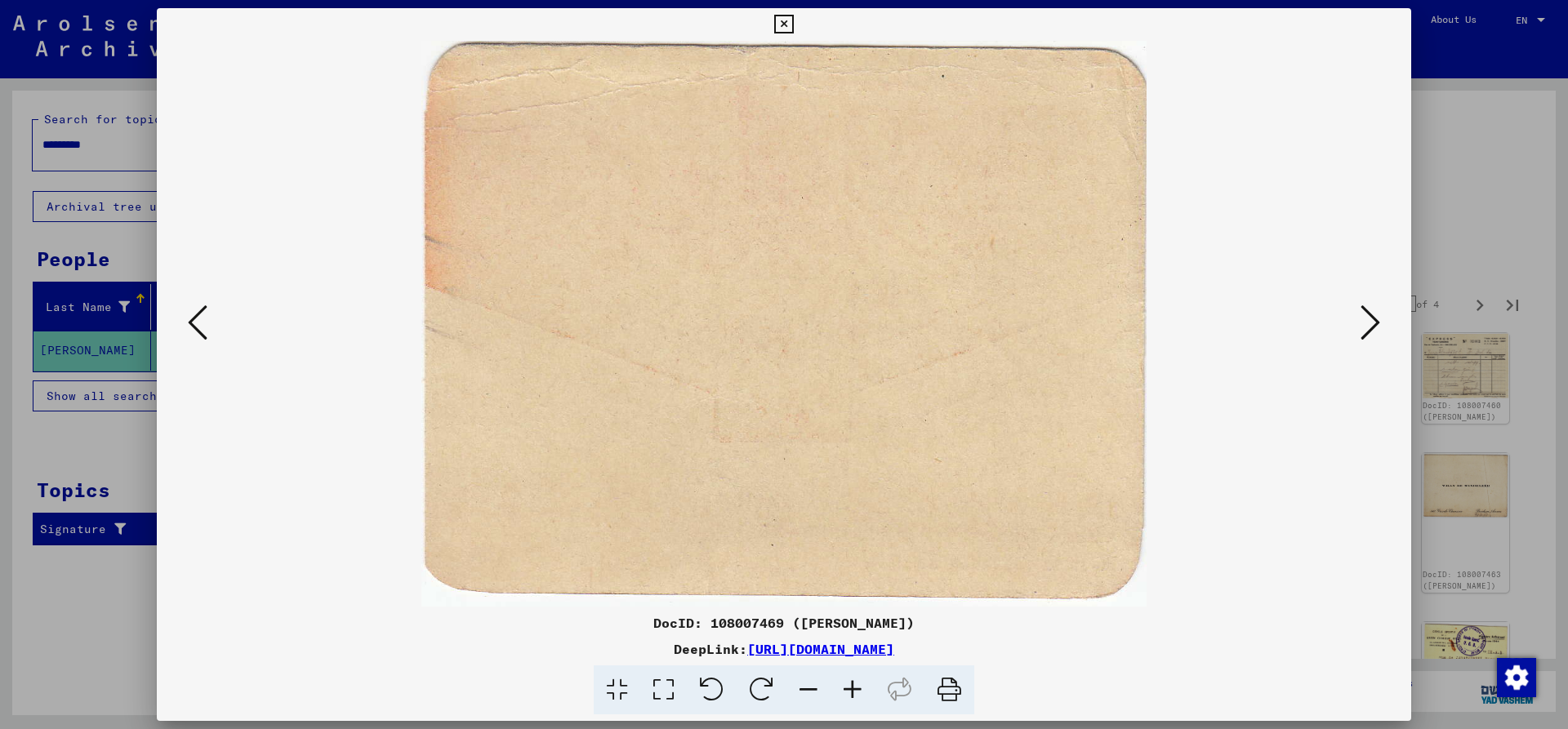
click at [1369, 313] on icon at bounding box center [1370, 322] width 20 height 39
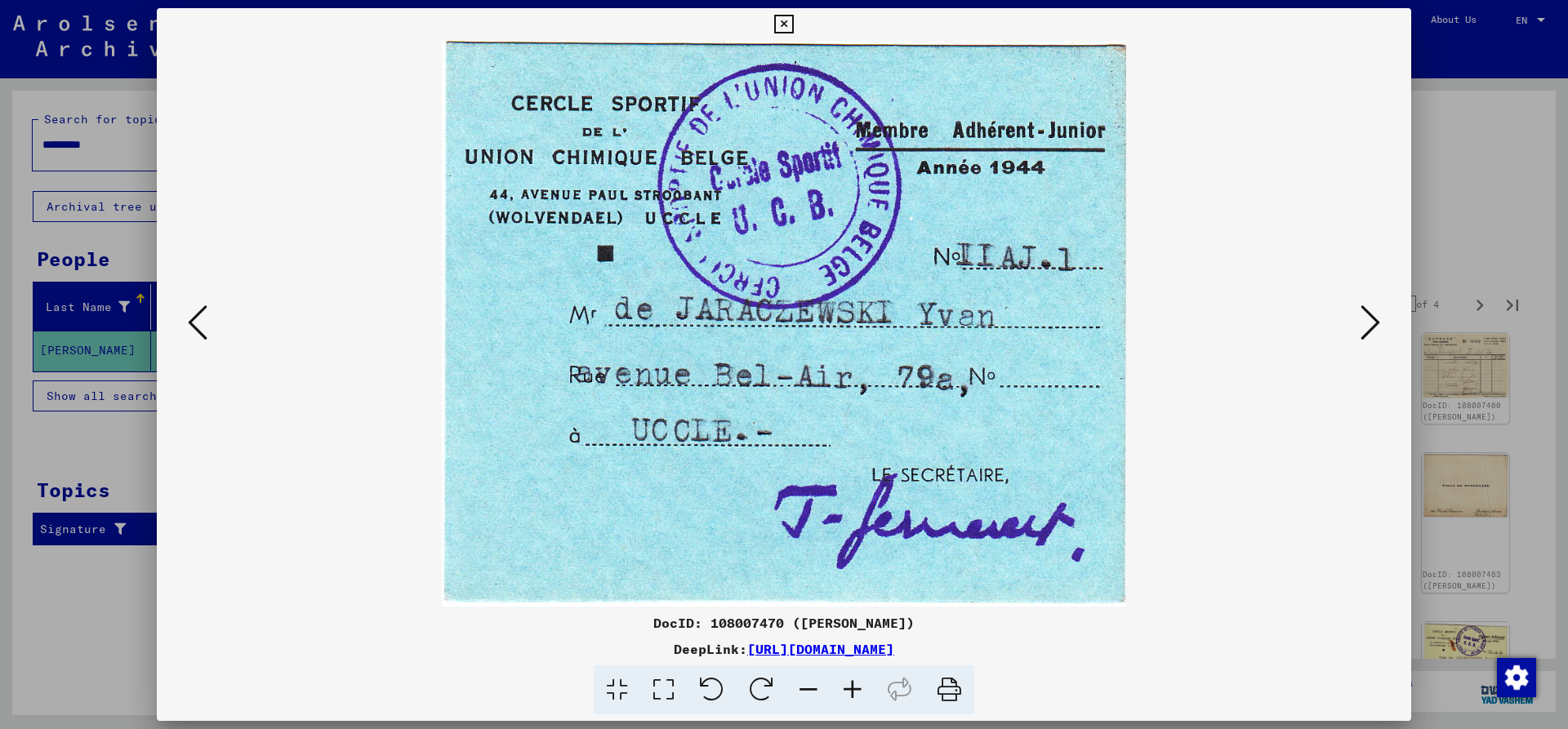
click at [1369, 313] on icon at bounding box center [1370, 322] width 20 height 39
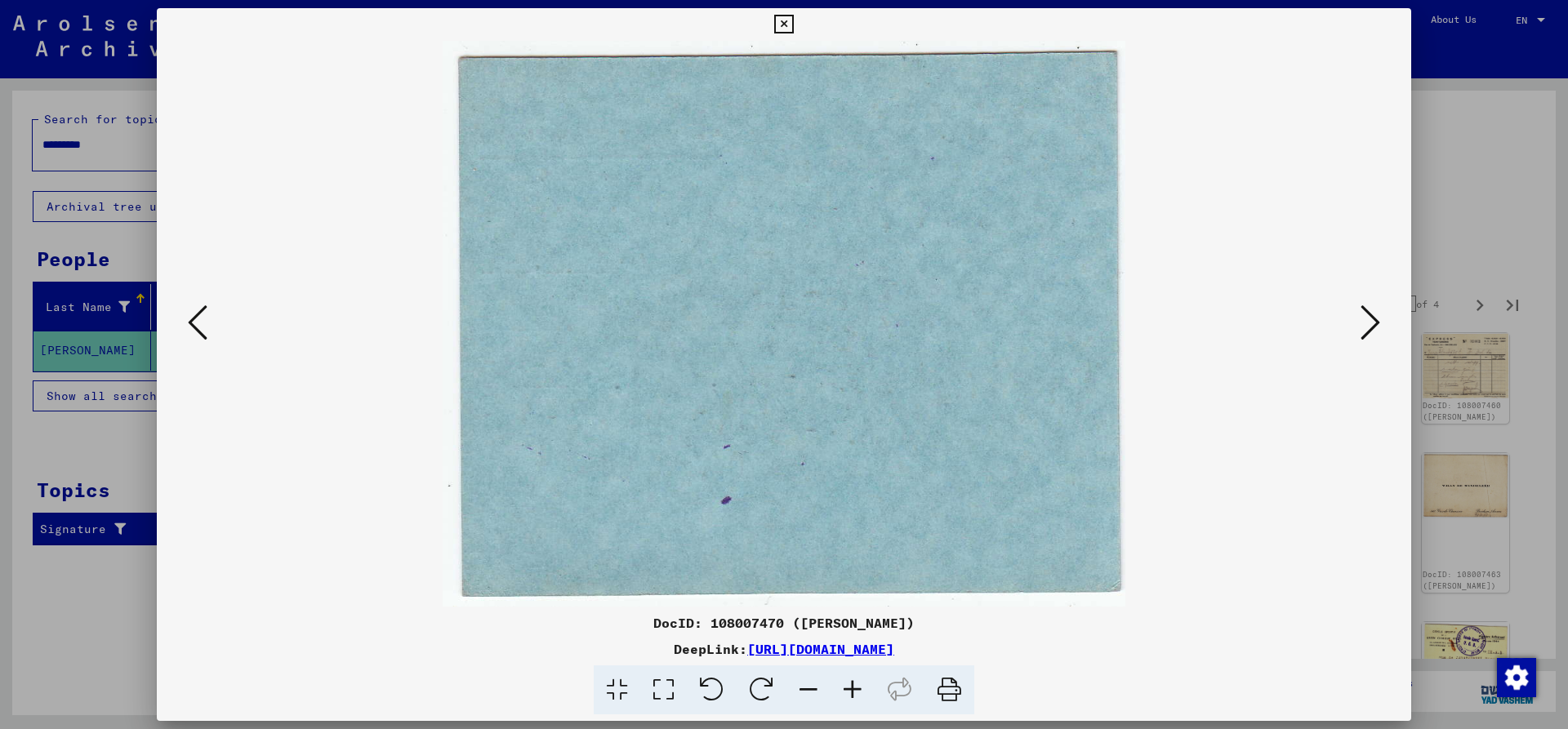
click at [1369, 313] on icon at bounding box center [1370, 322] width 20 height 39
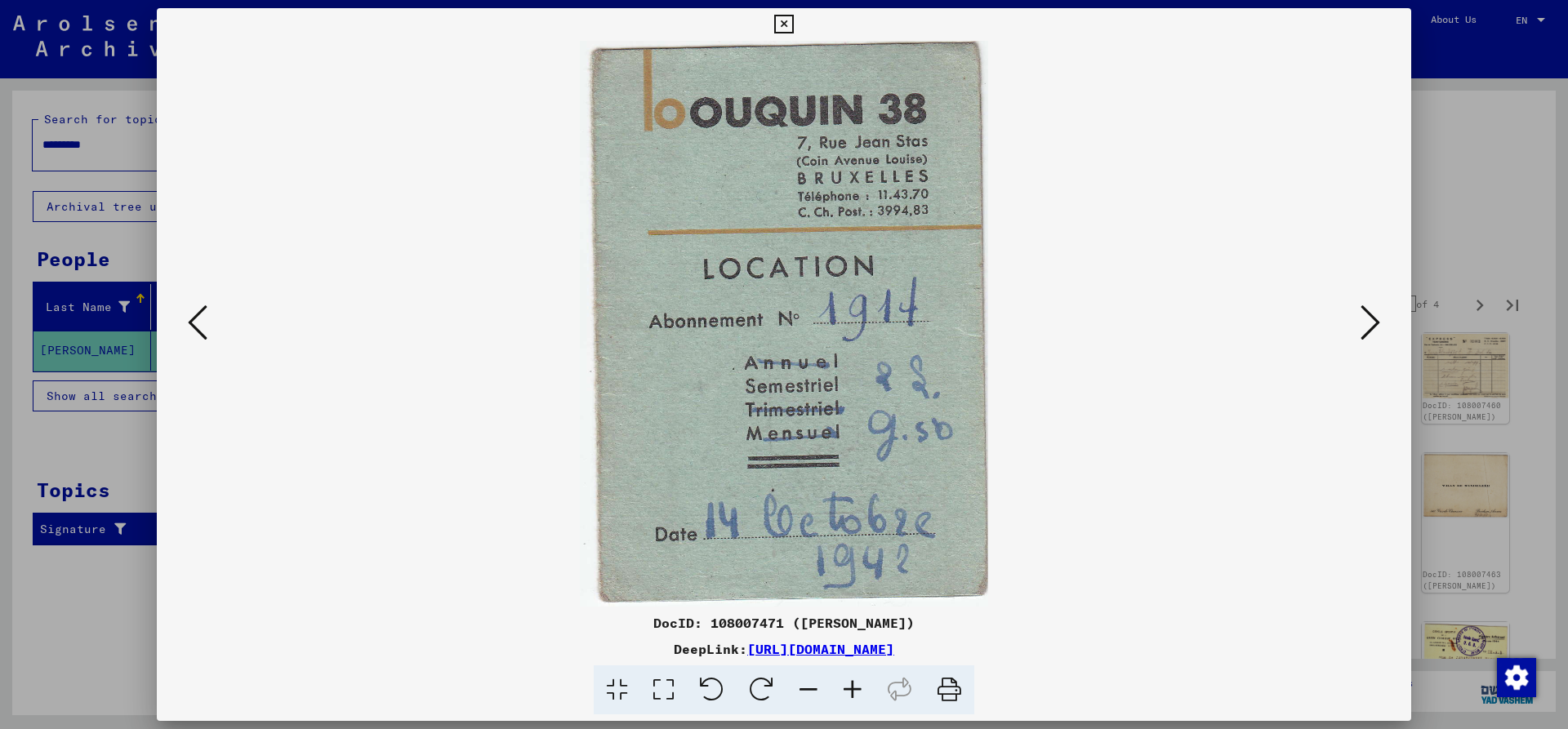
click at [1369, 317] on icon at bounding box center [1370, 322] width 20 height 39
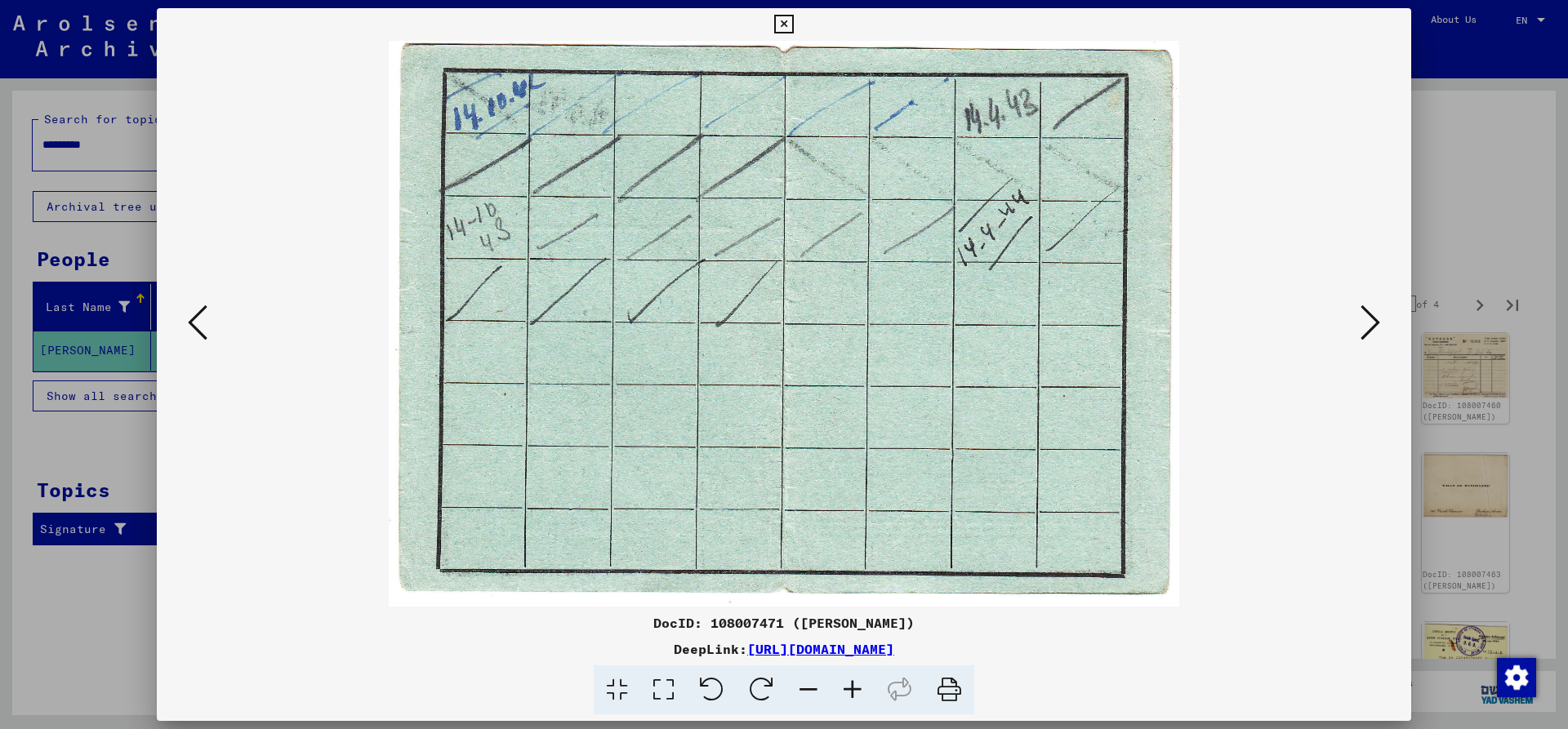
click at [1364, 317] on icon at bounding box center [1370, 322] width 20 height 39
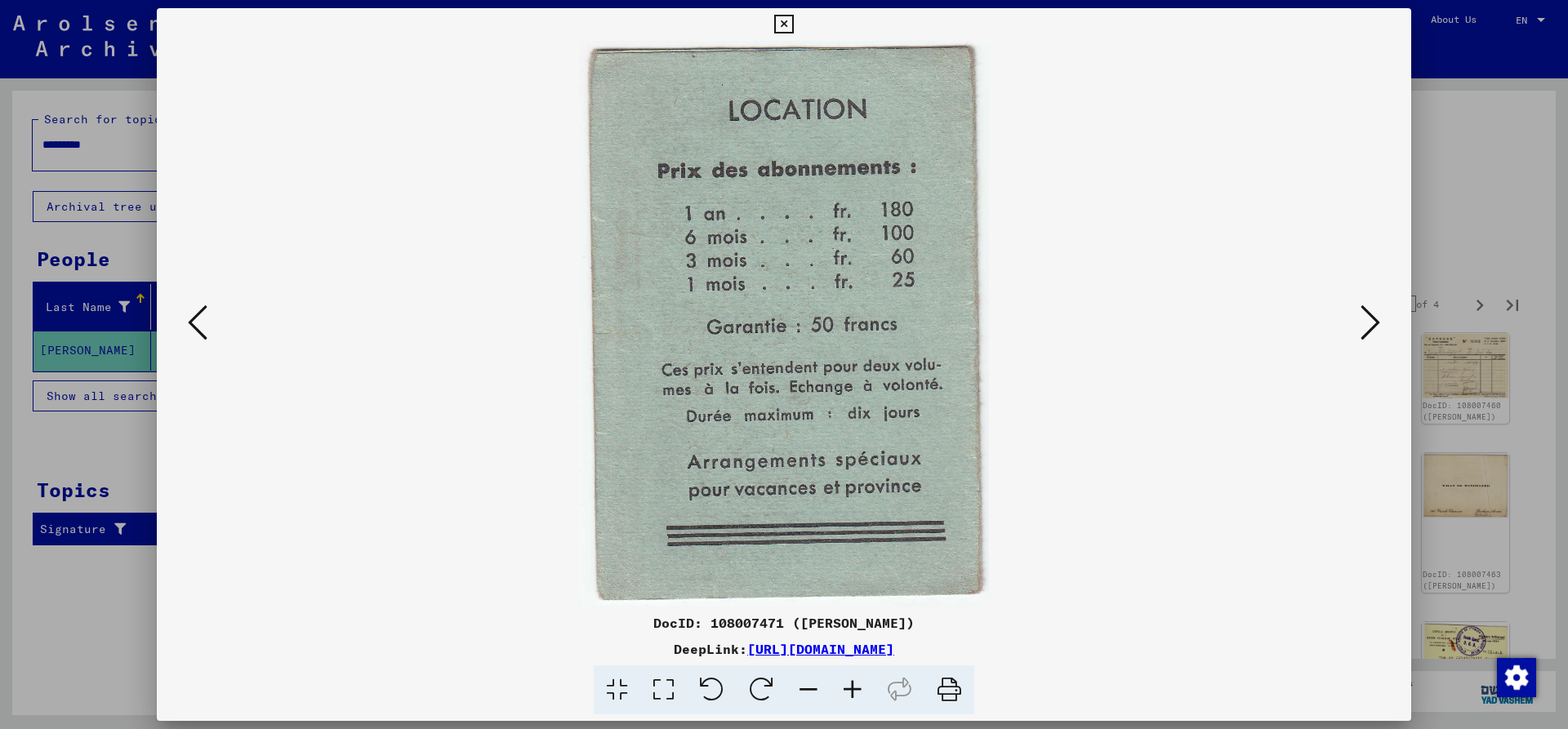
click at [1364, 317] on icon at bounding box center [1370, 322] width 20 height 39
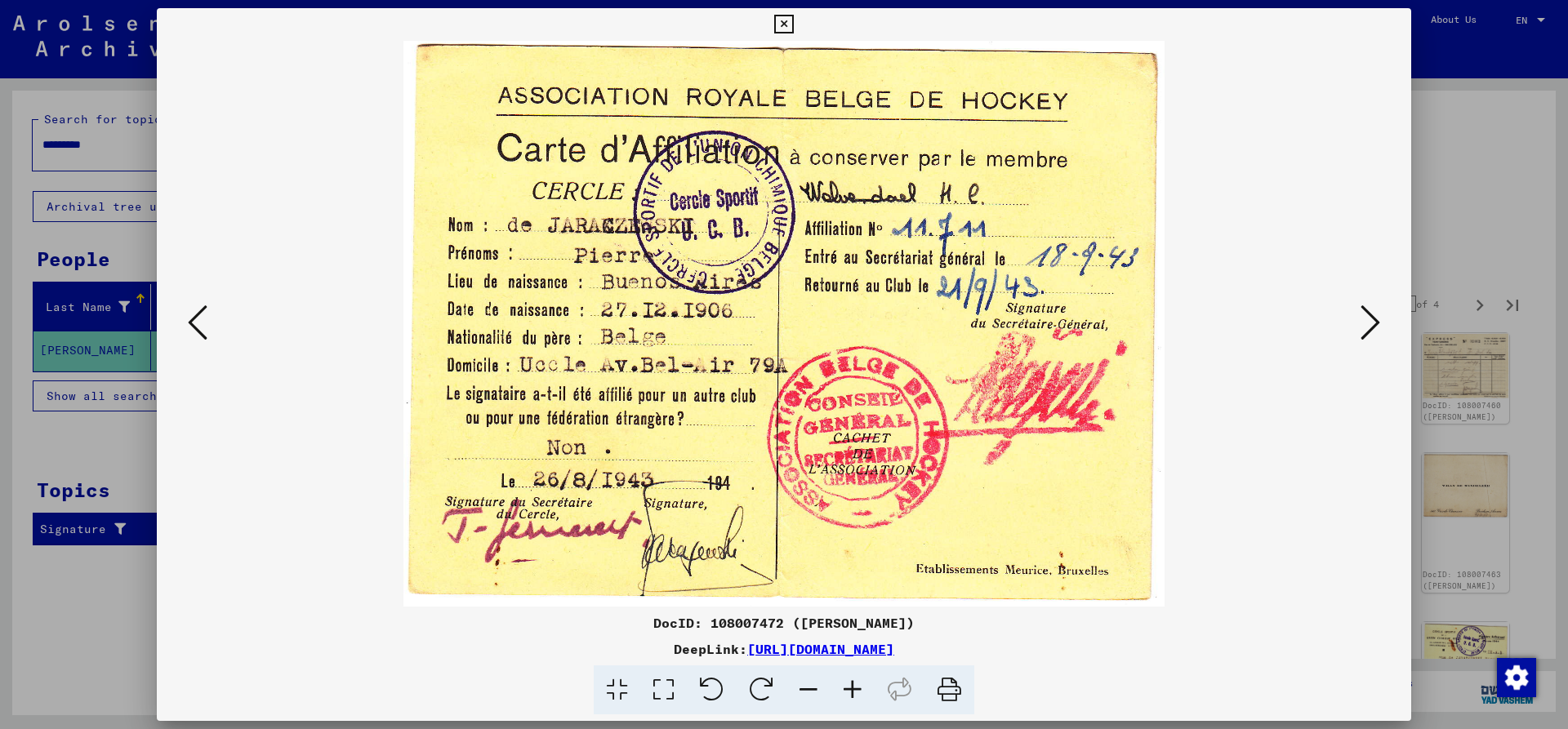
click at [1364, 317] on icon at bounding box center [1370, 322] width 20 height 39
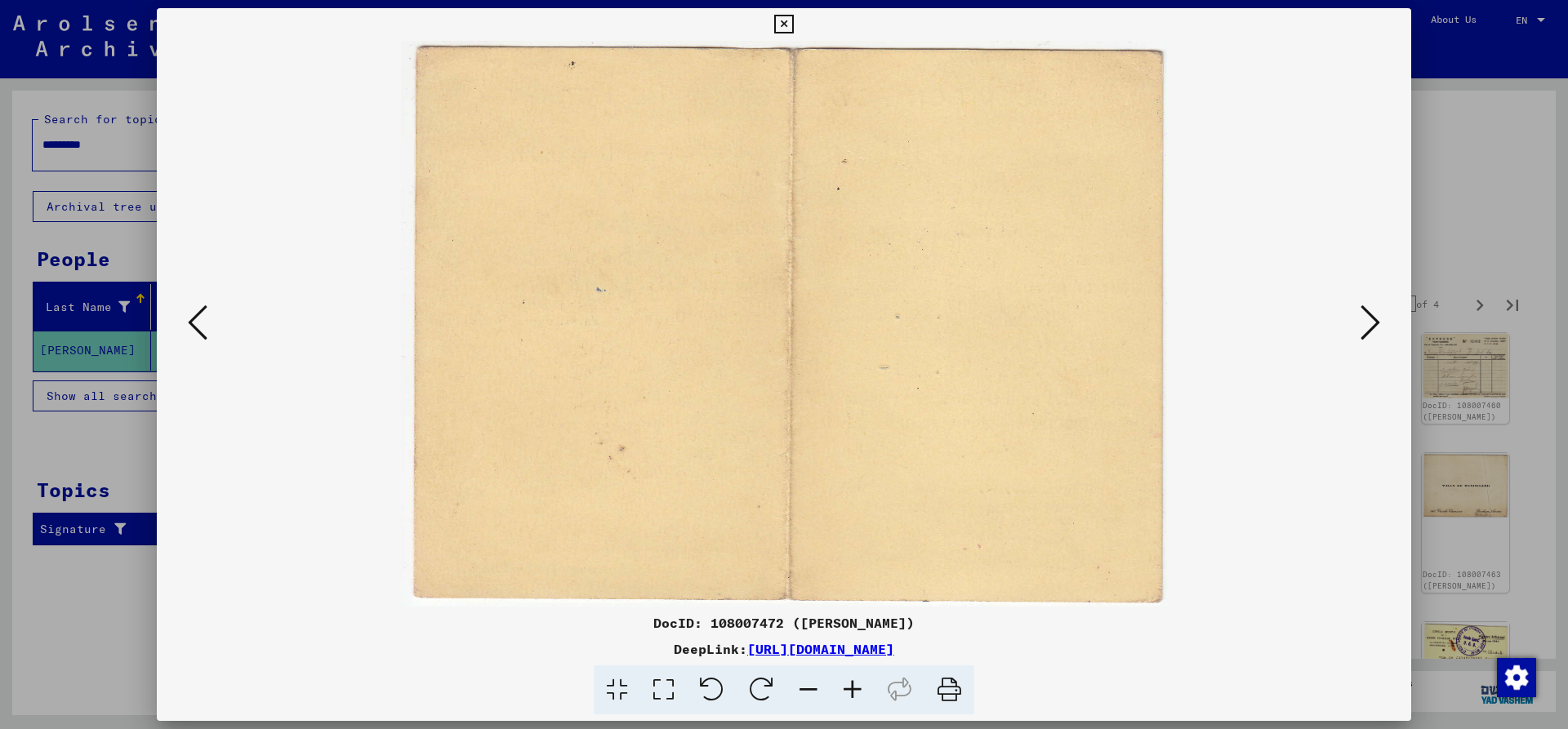
click at [1364, 317] on icon at bounding box center [1370, 322] width 20 height 39
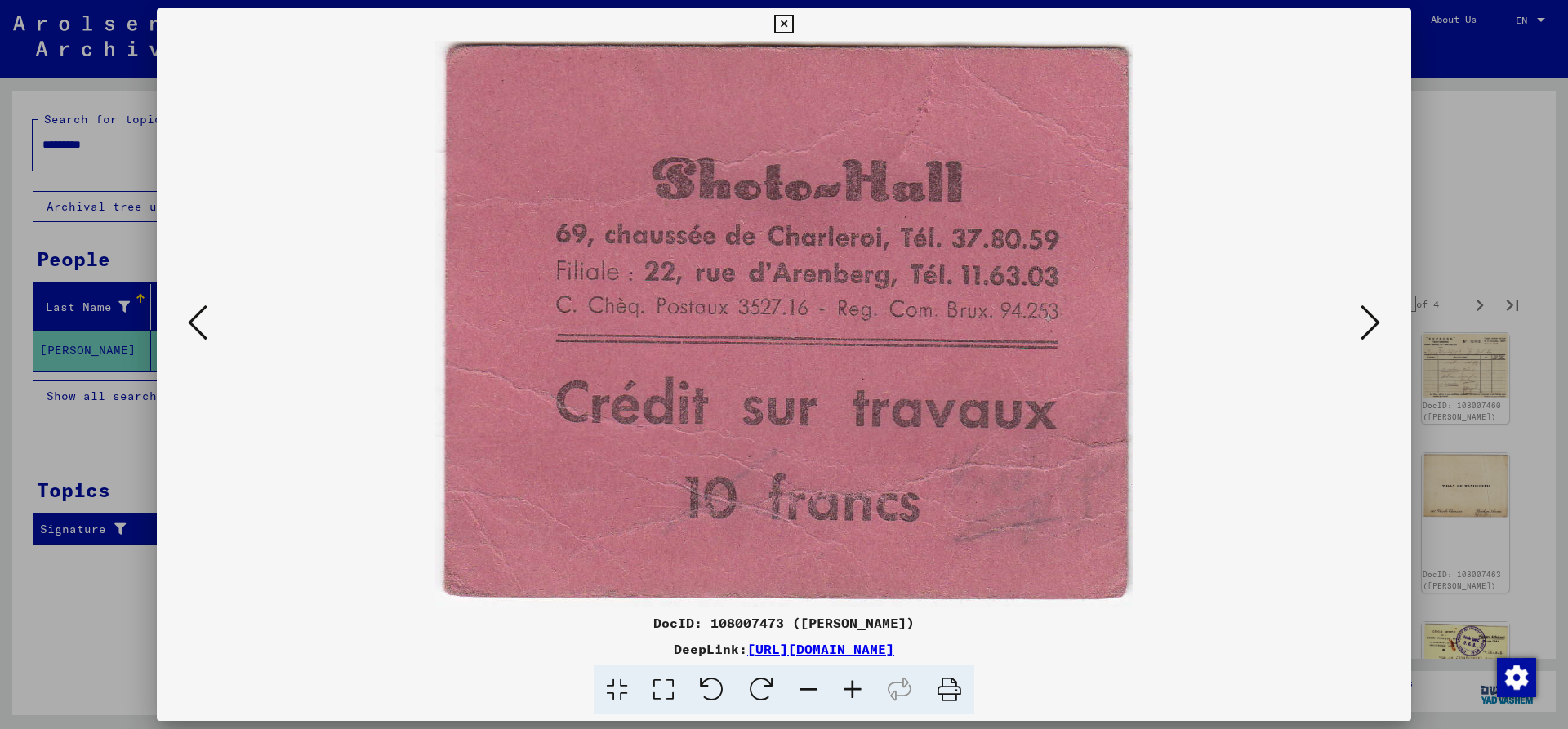
click at [1364, 317] on icon at bounding box center [1370, 322] width 20 height 39
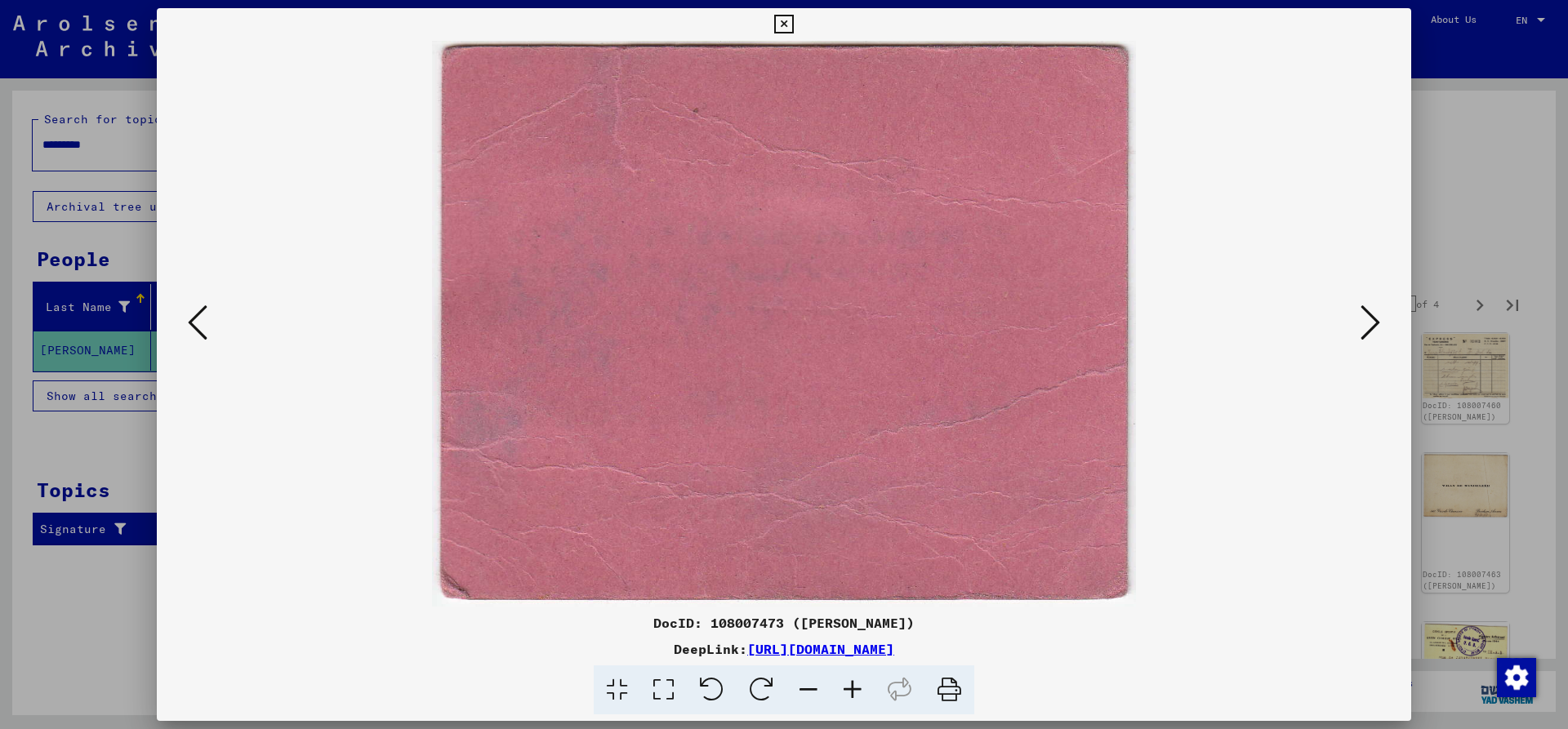
click at [1364, 317] on icon at bounding box center [1370, 322] width 20 height 39
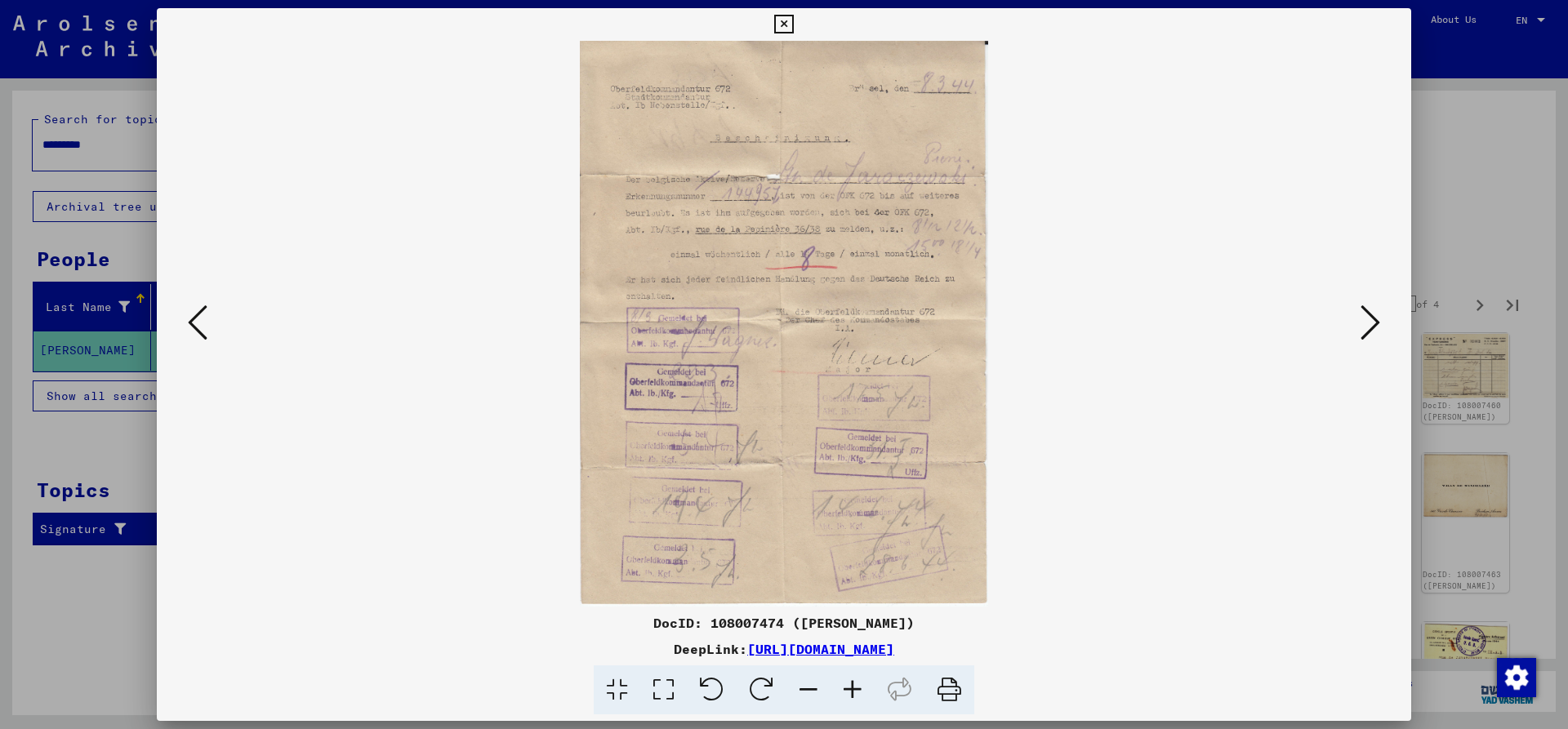
click at [1364, 317] on icon at bounding box center [1370, 322] width 20 height 39
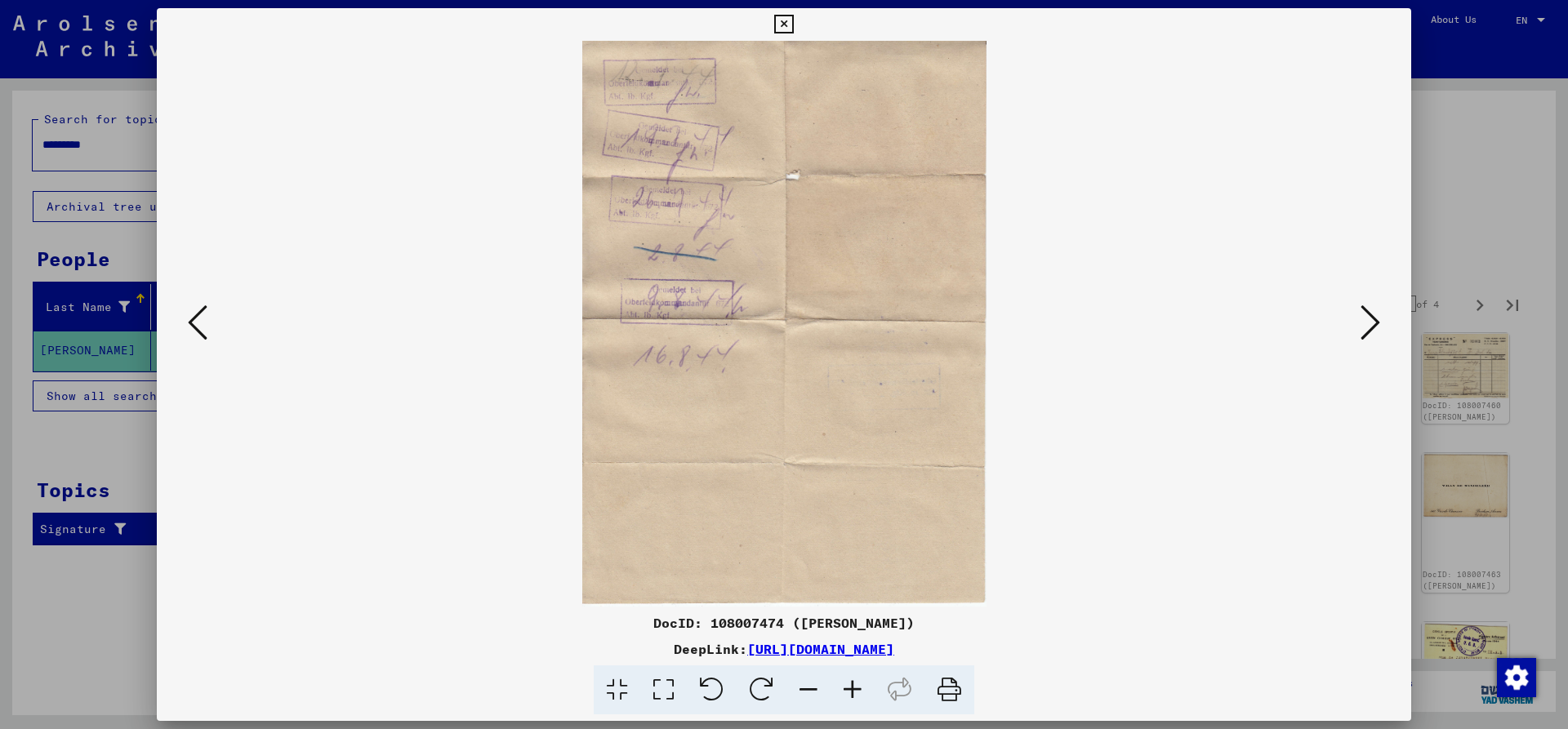
click at [1364, 317] on icon at bounding box center [1370, 322] width 20 height 39
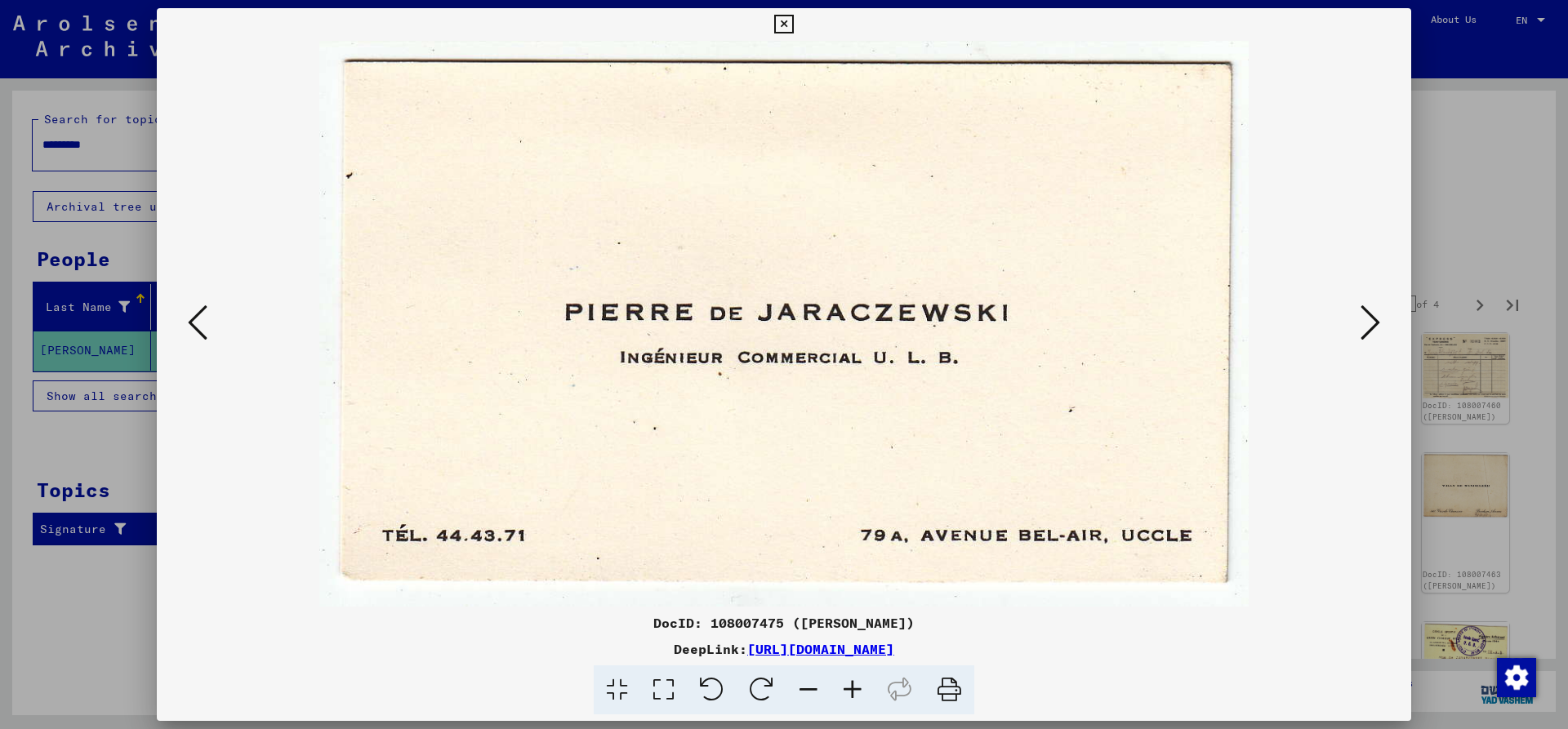
click at [1364, 317] on icon at bounding box center [1370, 322] width 20 height 39
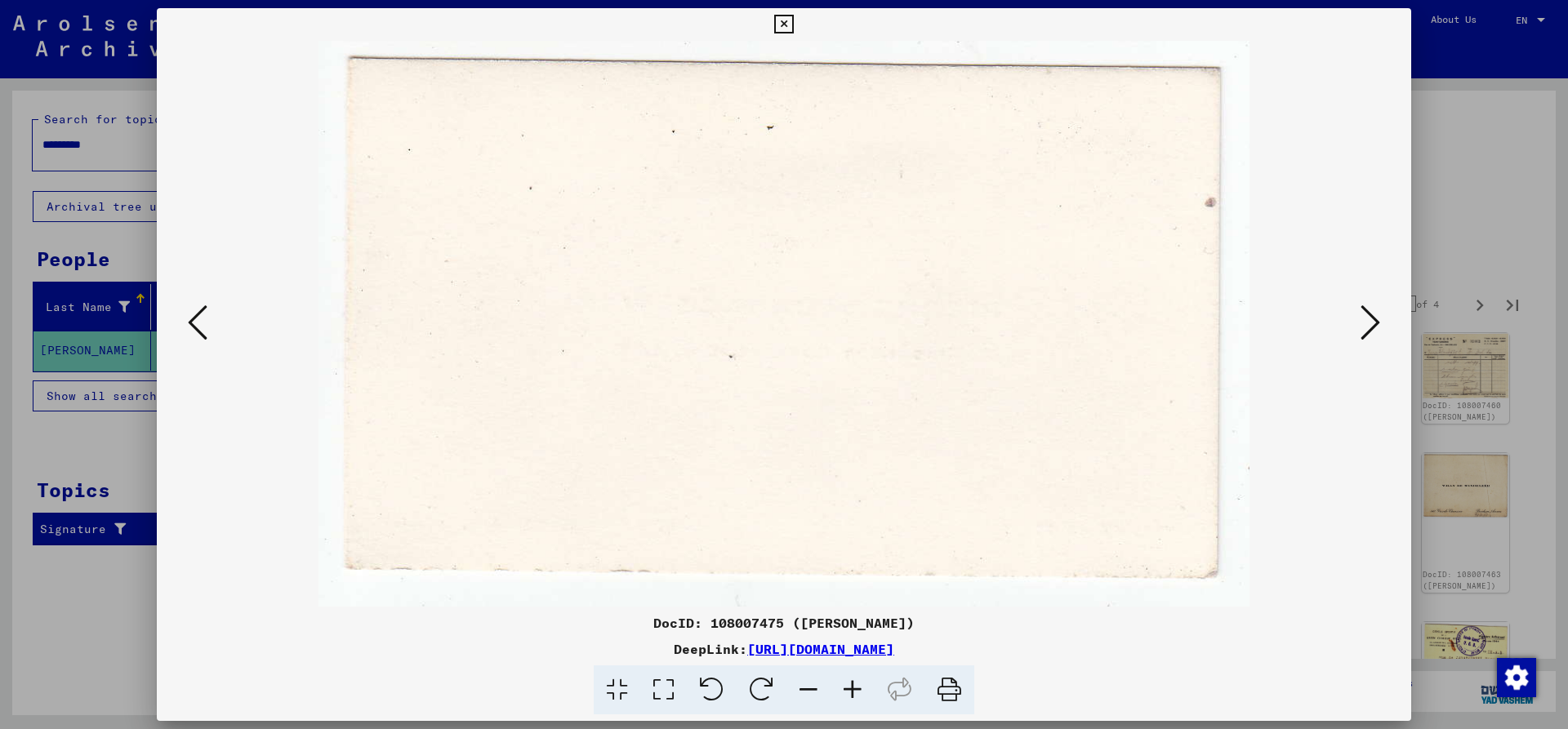
click at [1364, 317] on icon at bounding box center [1370, 322] width 20 height 39
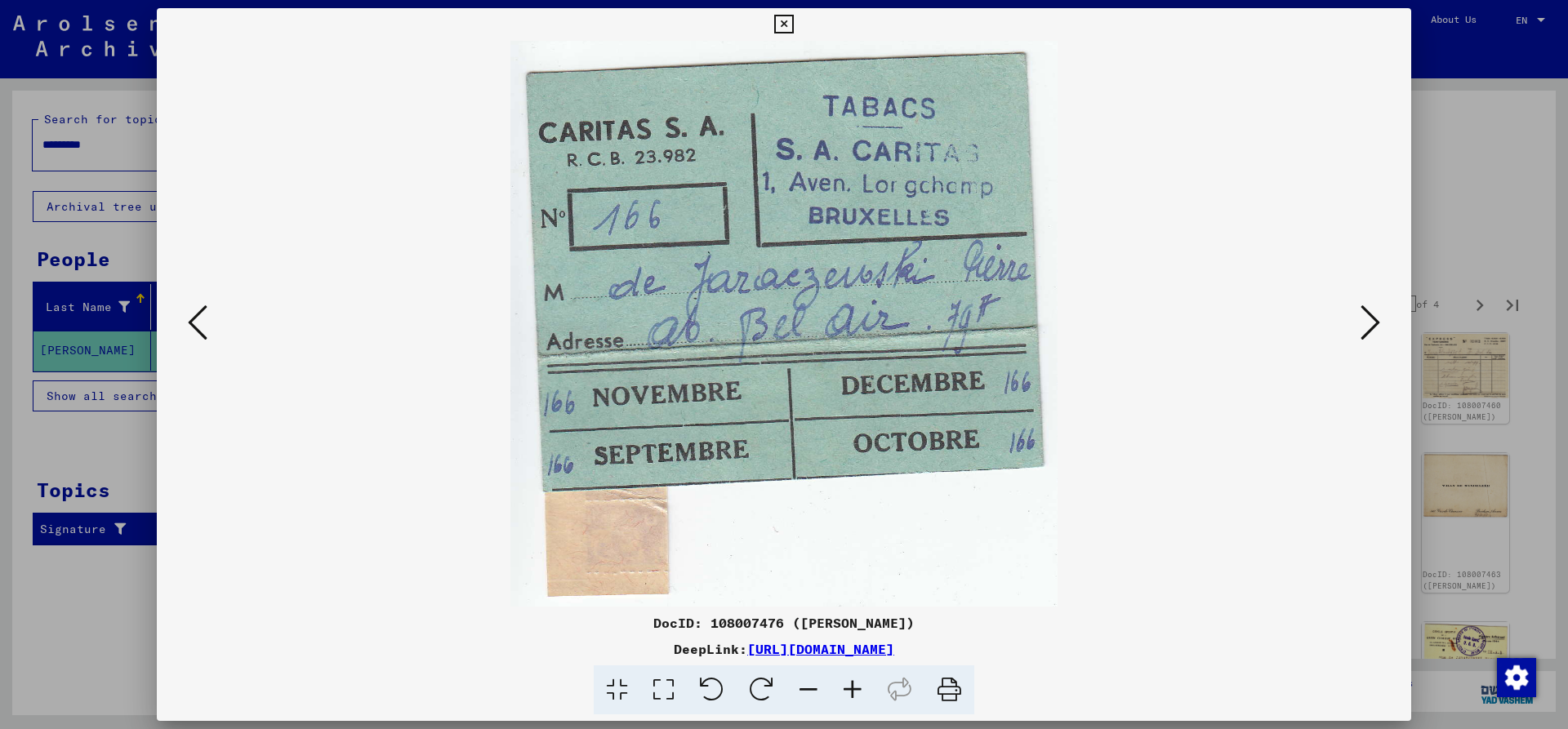
click at [1364, 317] on icon at bounding box center [1370, 322] width 20 height 39
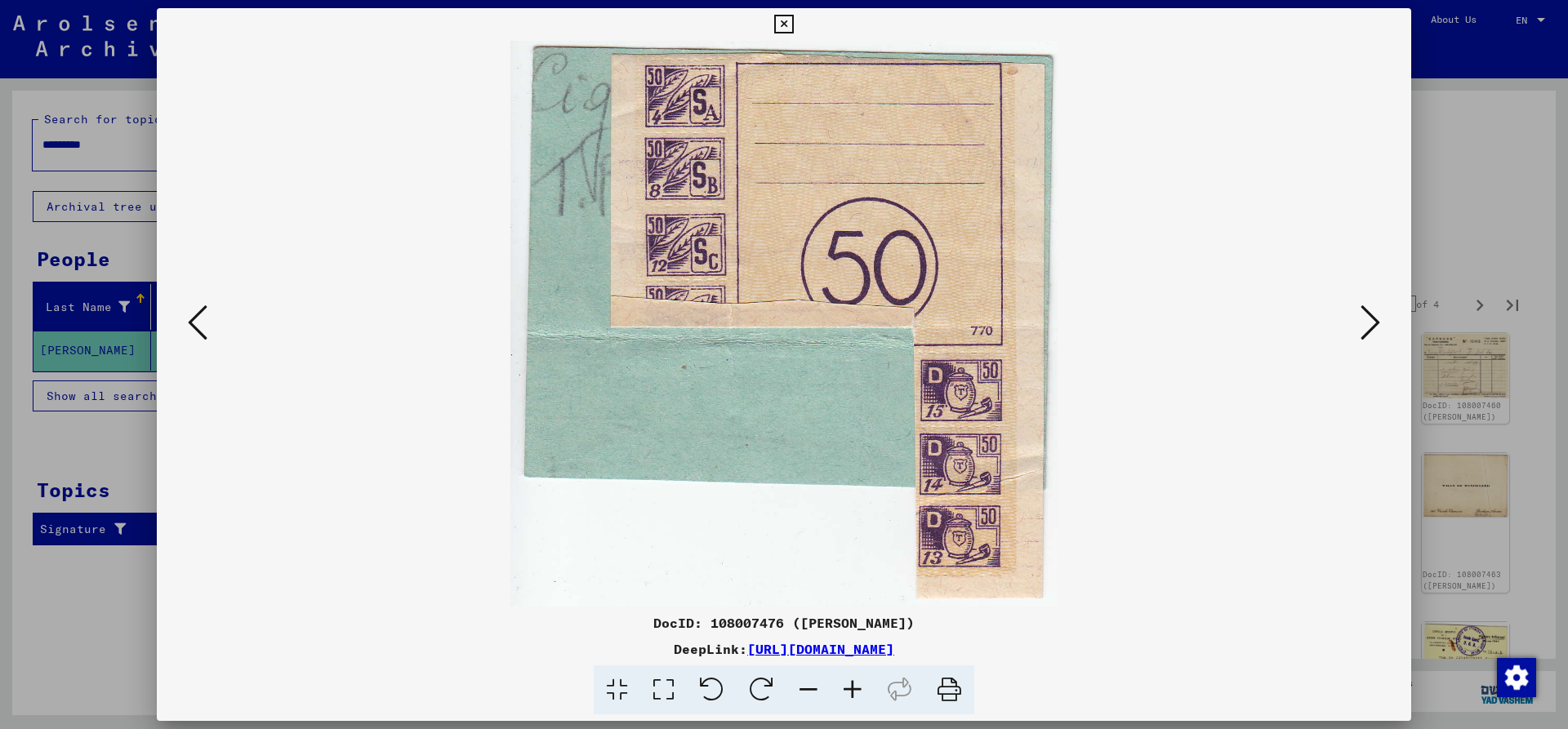
click at [1364, 317] on icon at bounding box center [1370, 322] width 20 height 39
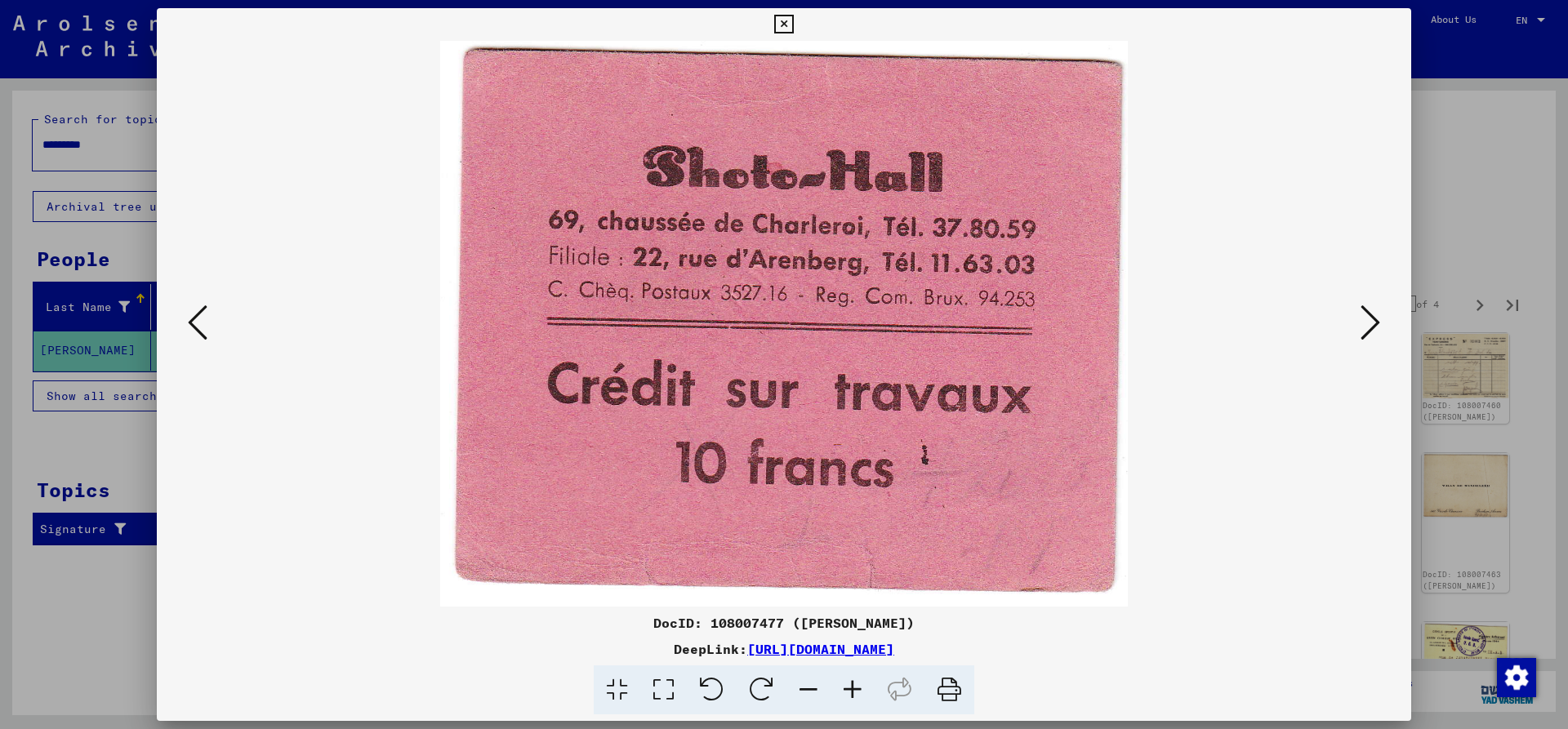
click at [1364, 317] on icon at bounding box center [1370, 322] width 20 height 39
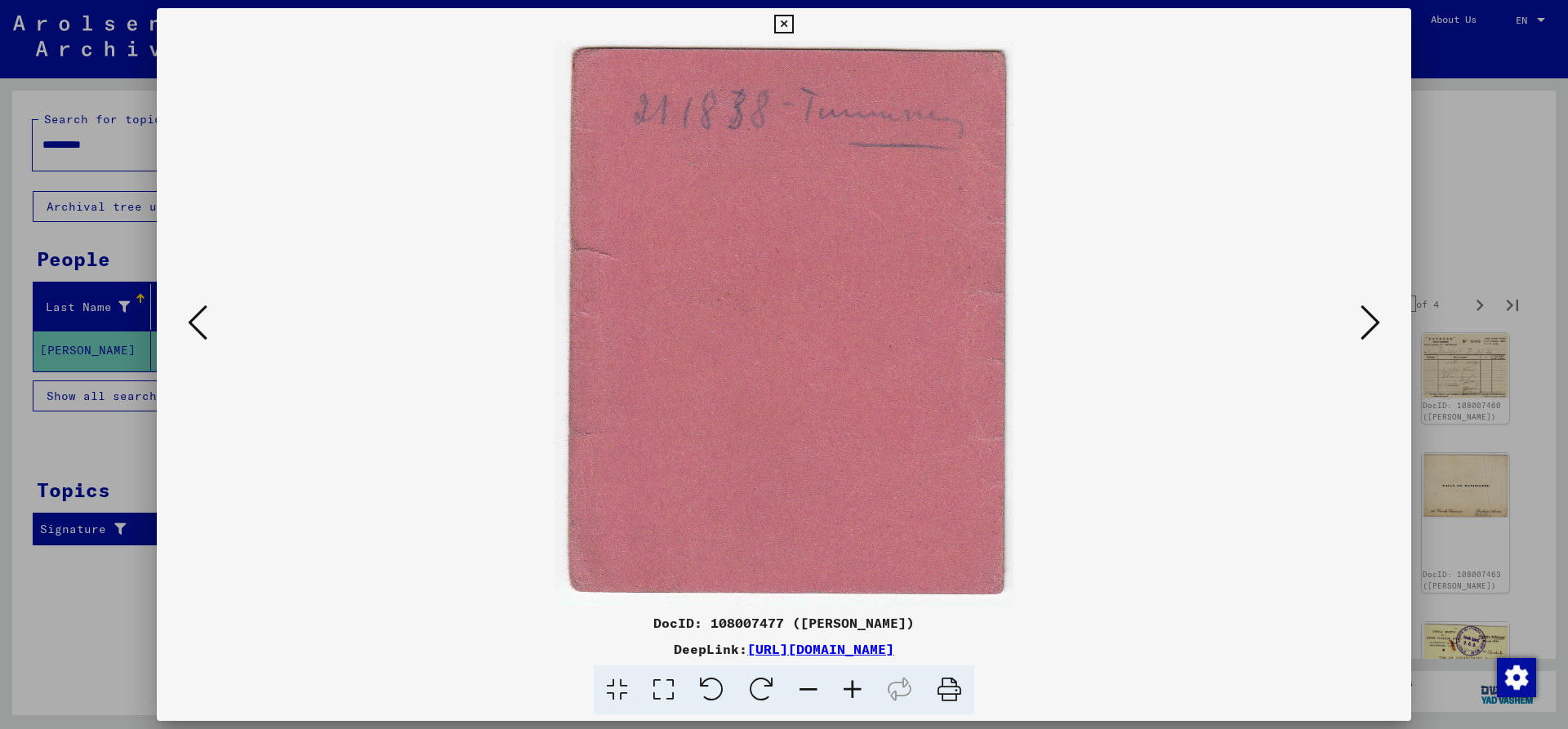
click at [1364, 317] on icon at bounding box center [1370, 322] width 20 height 39
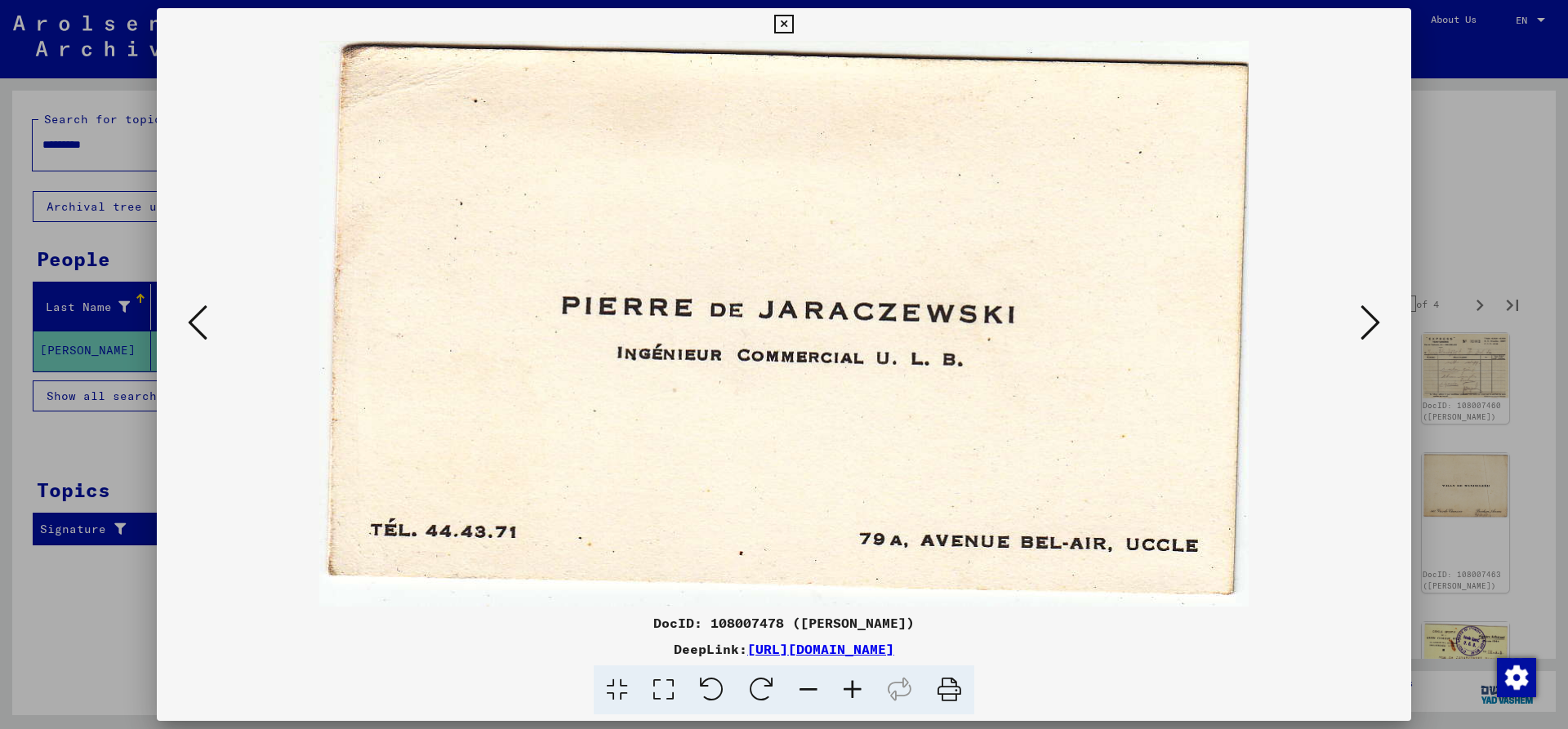
click at [1364, 317] on icon at bounding box center [1370, 322] width 20 height 39
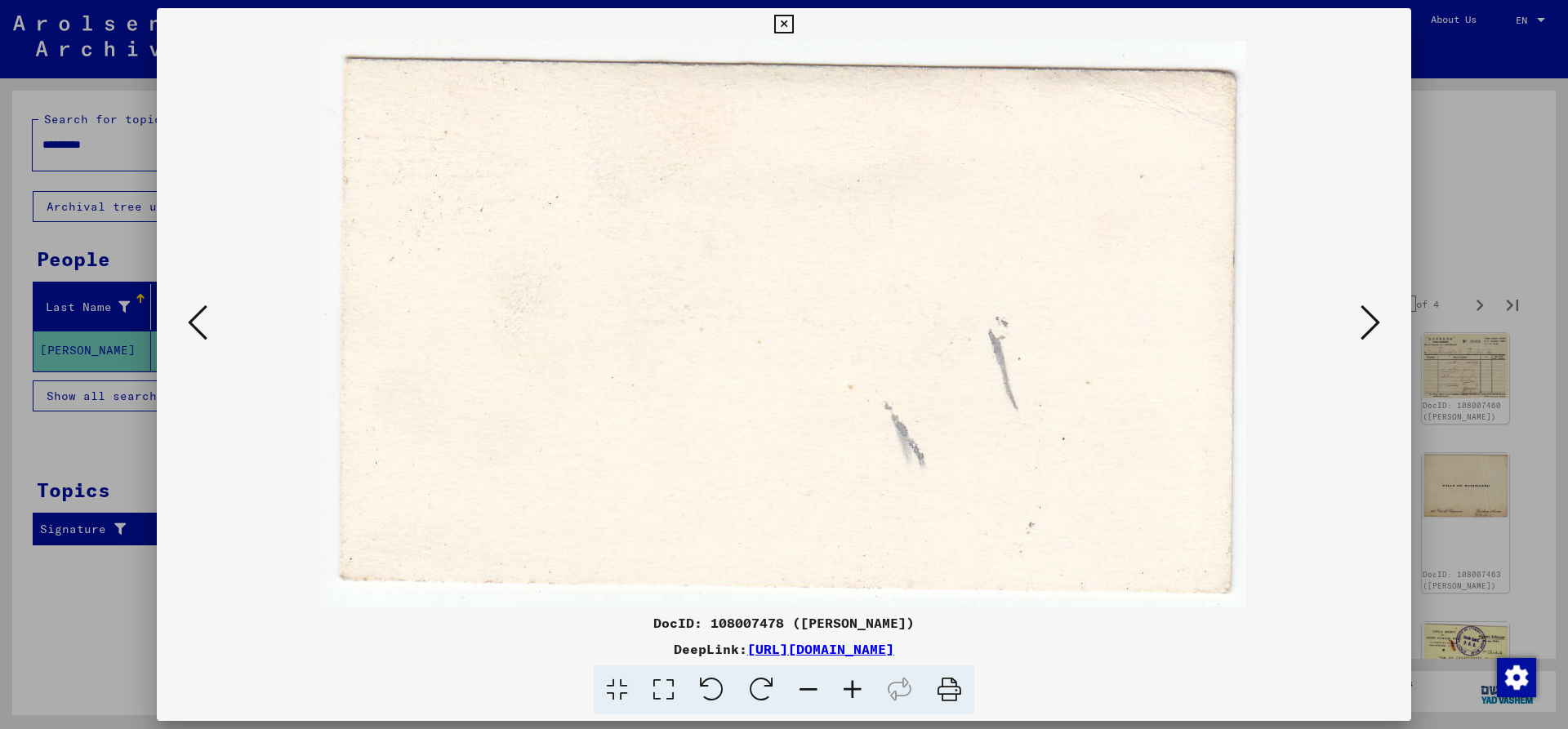
click at [1364, 317] on icon at bounding box center [1370, 322] width 20 height 39
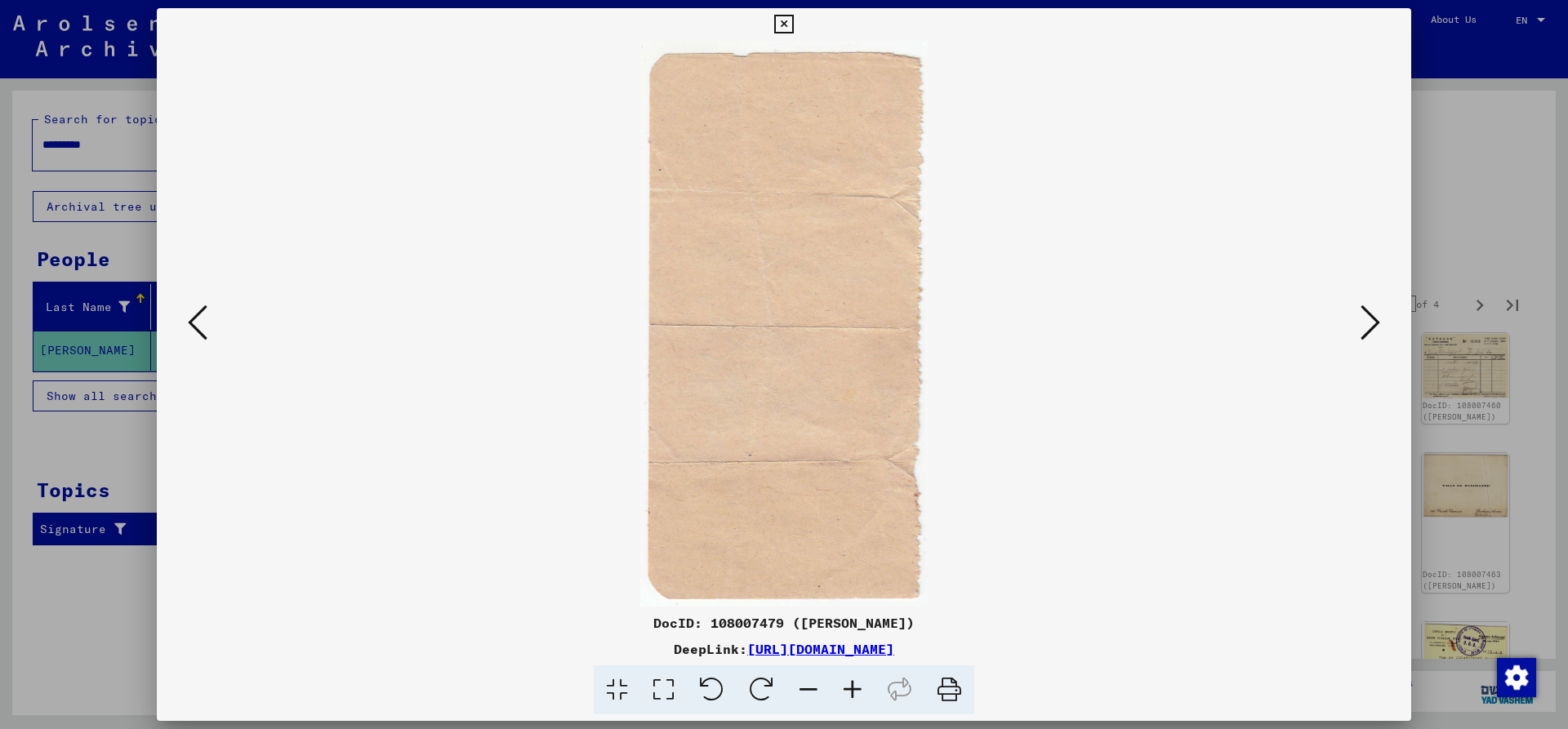
click at [1364, 317] on icon at bounding box center [1370, 322] width 20 height 39
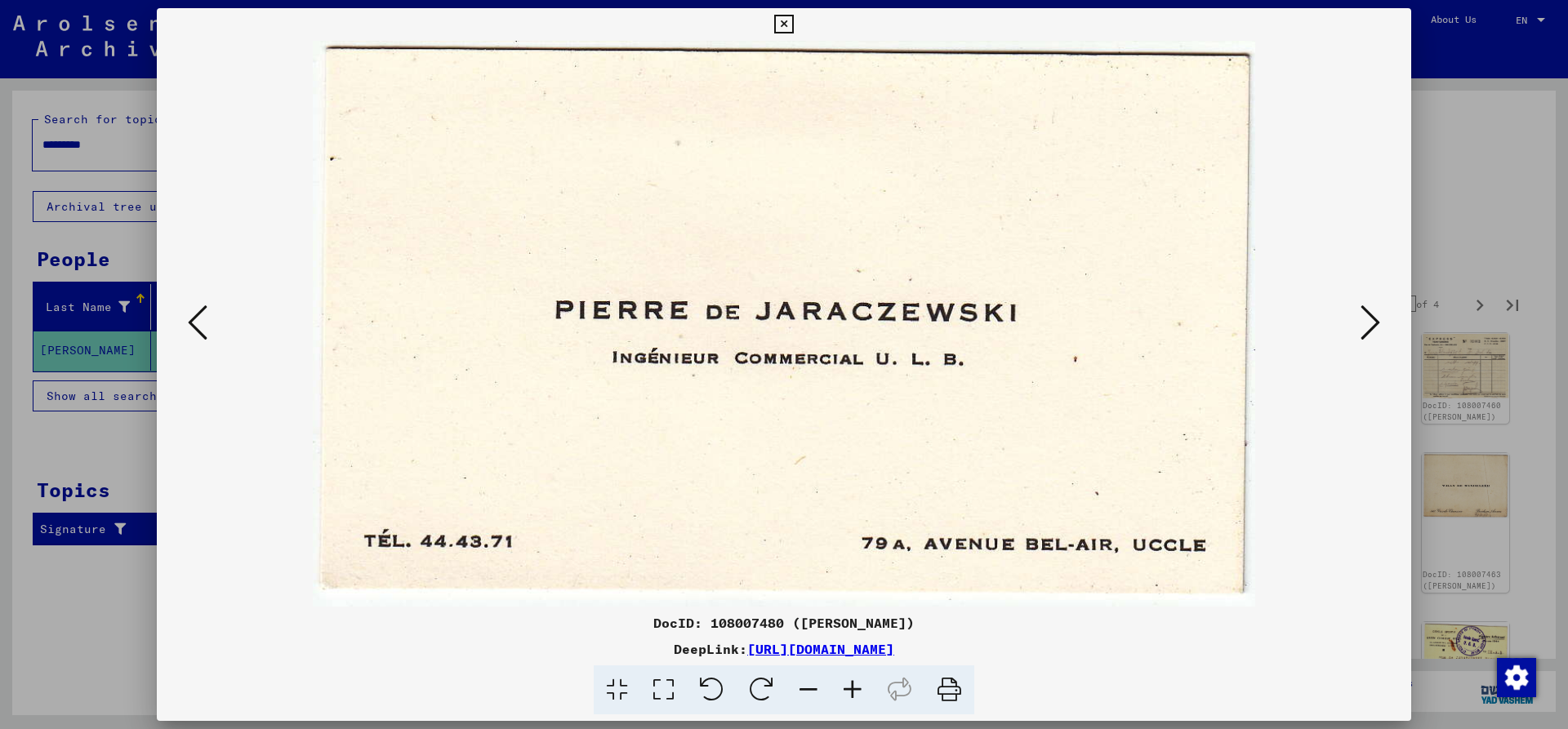
click at [1364, 317] on icon at bounding box center [1370, 322] width 20 height 39
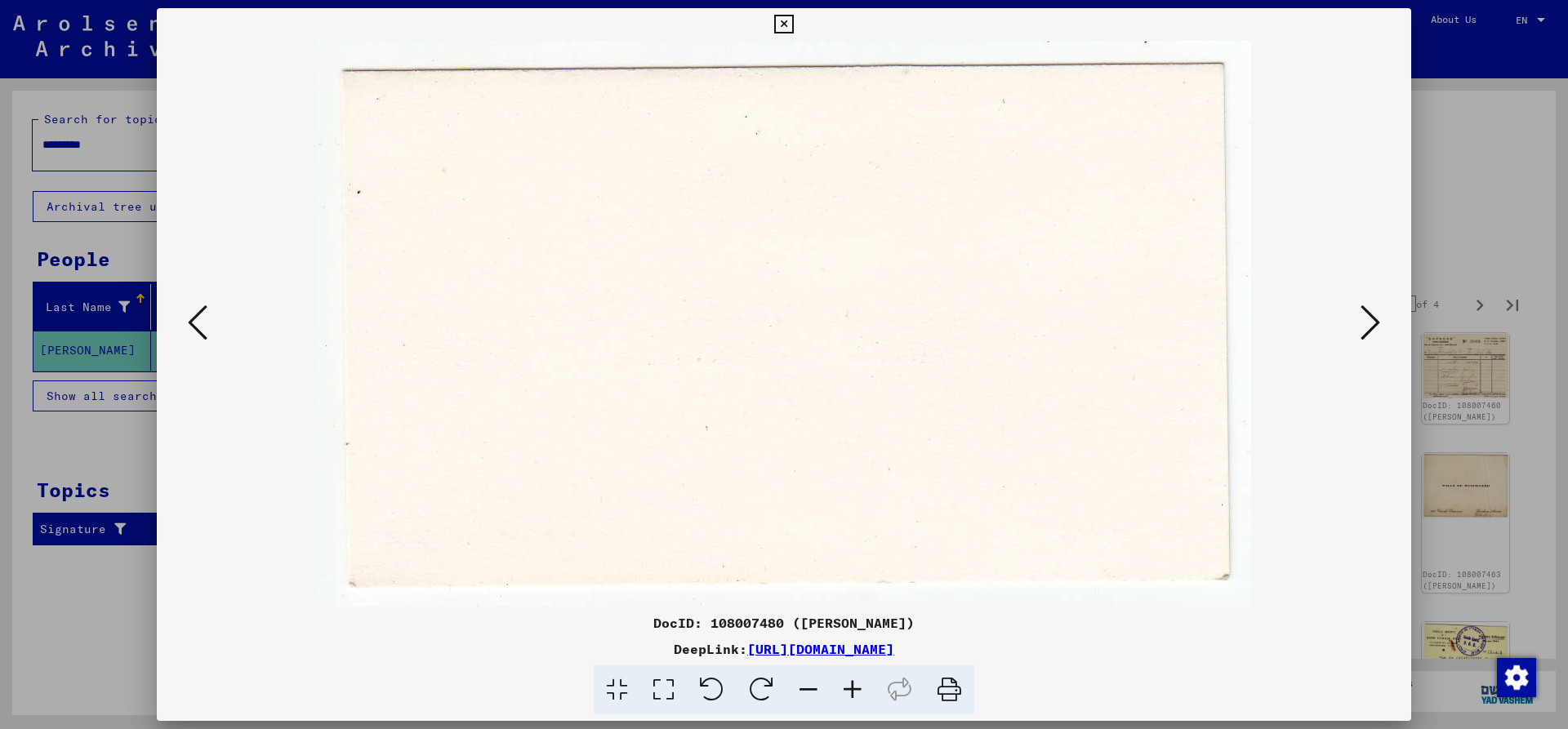
click at [1364, 317] on icon at bounding box center [1370, 322] width 20 height 39
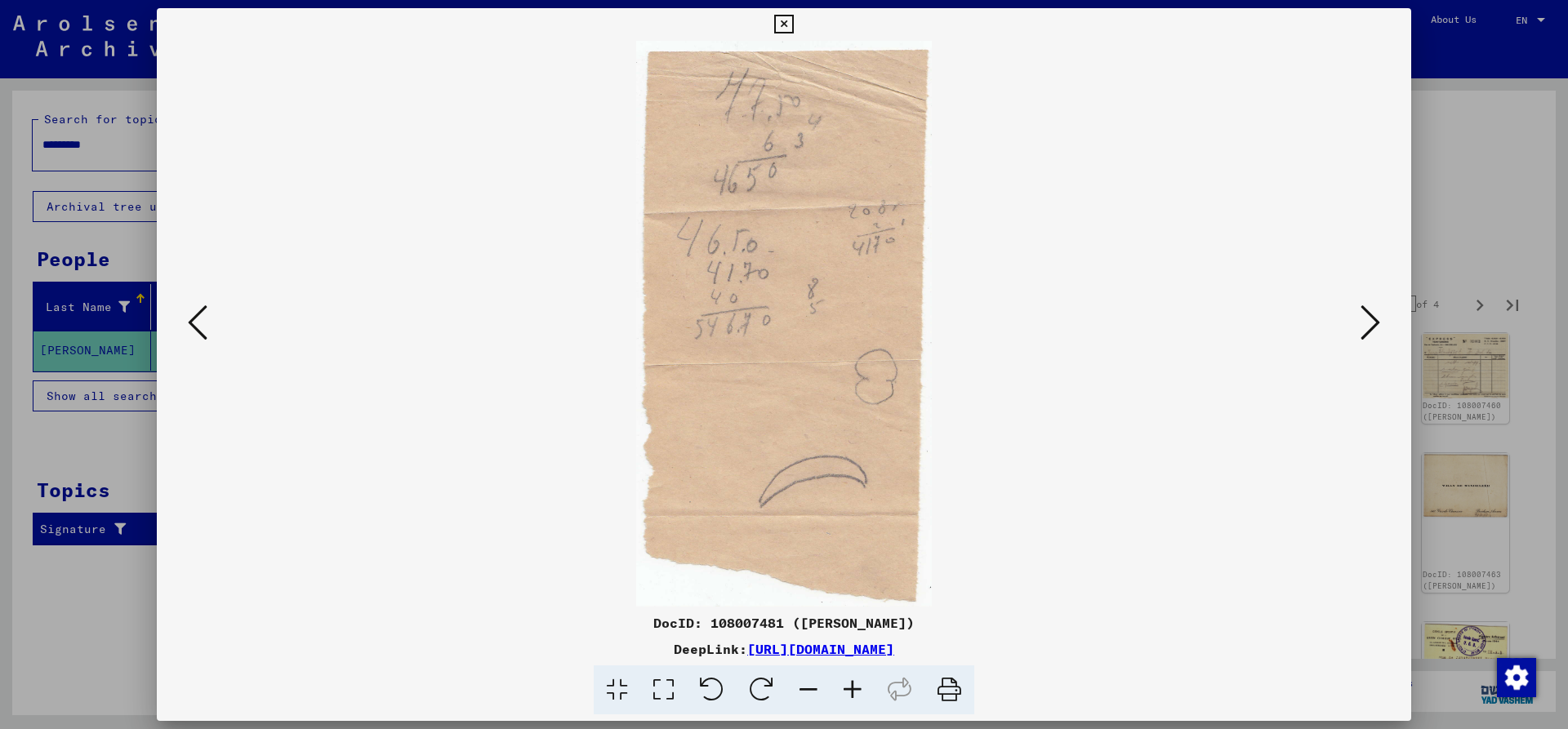
click at [1364, 317] on icon at bounding box center [1370, 322] width 20 height 39
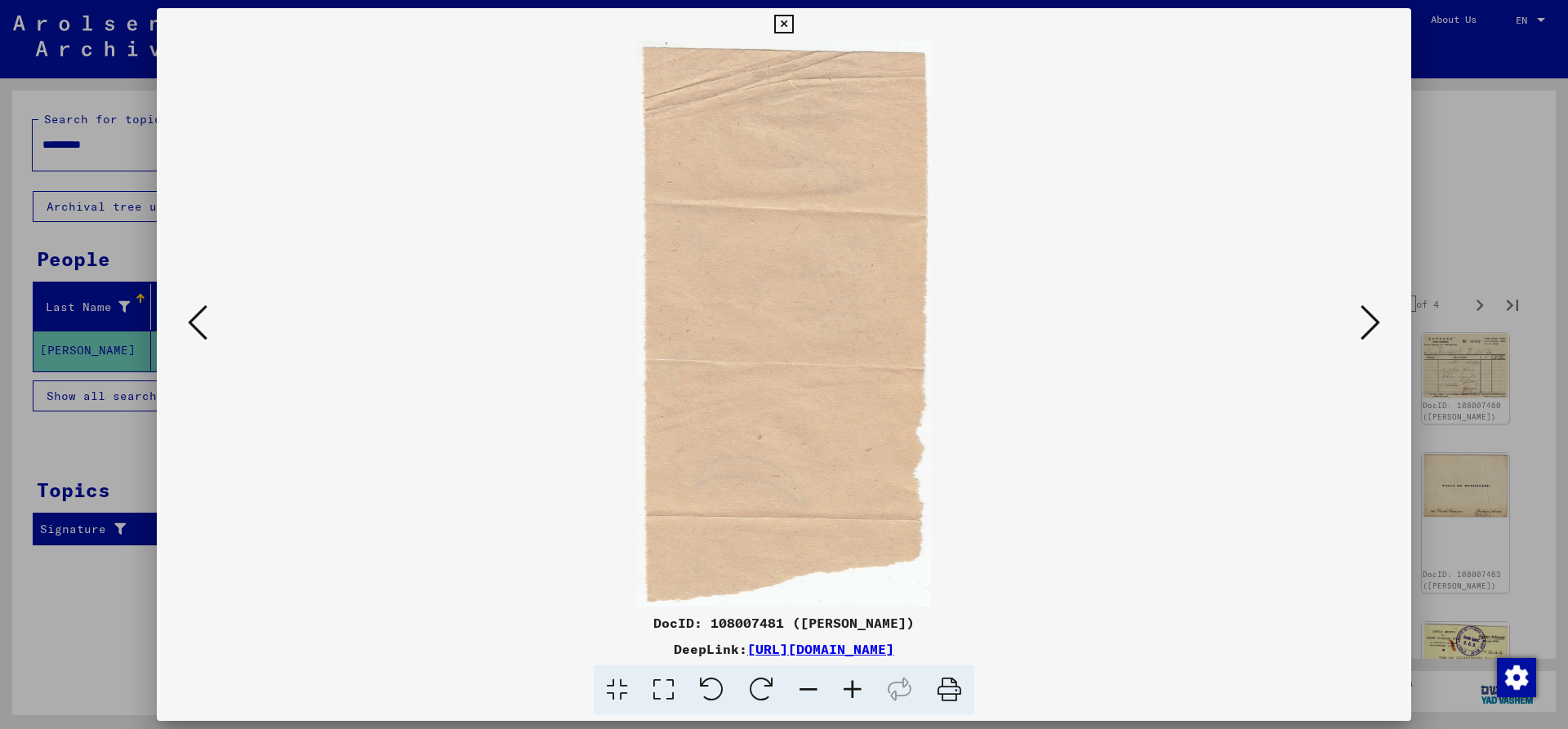
click at [1364, 317] on icon at bounding box center [1370, 322] width 20 height 39
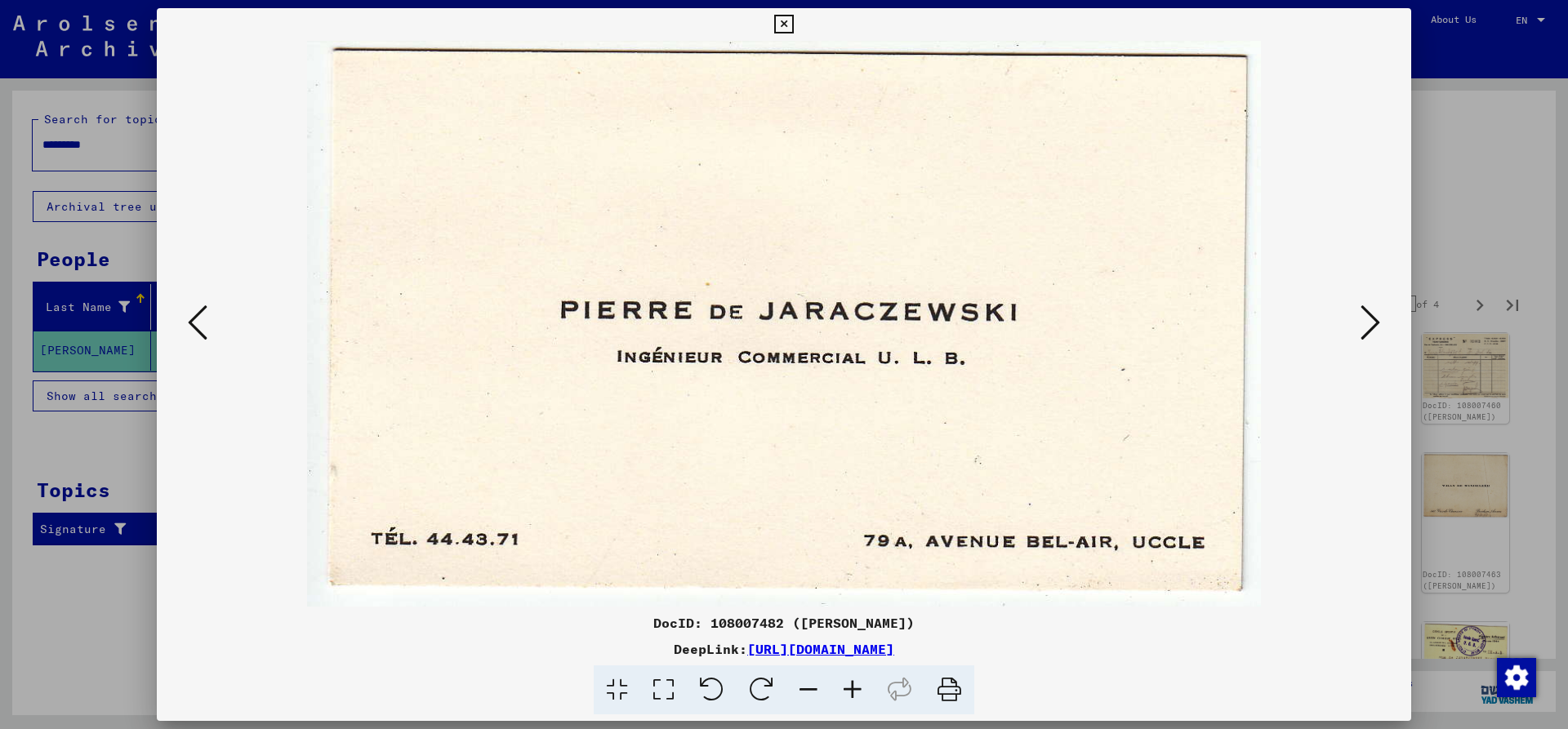
click at [1364, 317] on icon at bounding box center [1370, 322] width 20 height 39
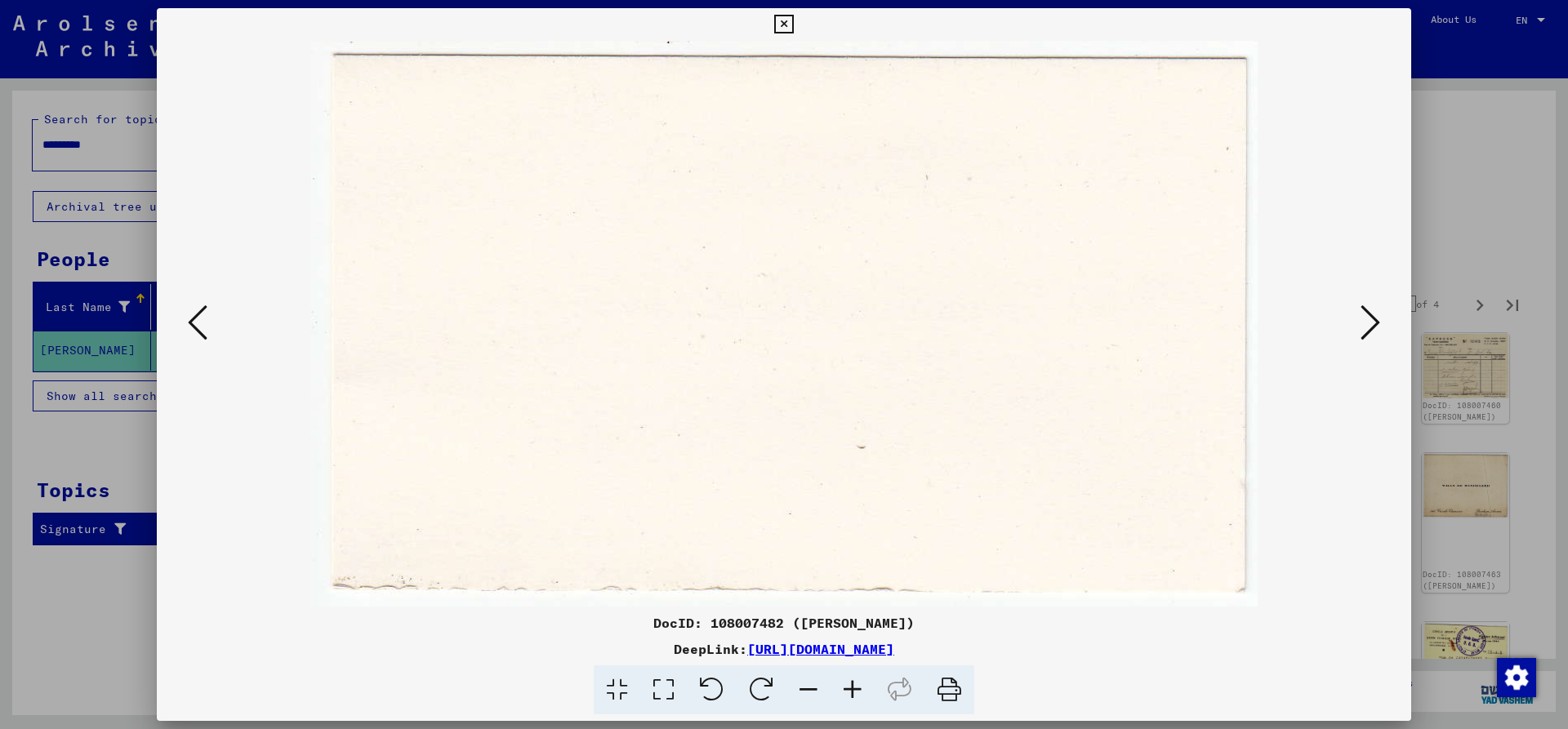
click at [1364, 317] on icon at bounding box center [1370, 322] width 20 height 39
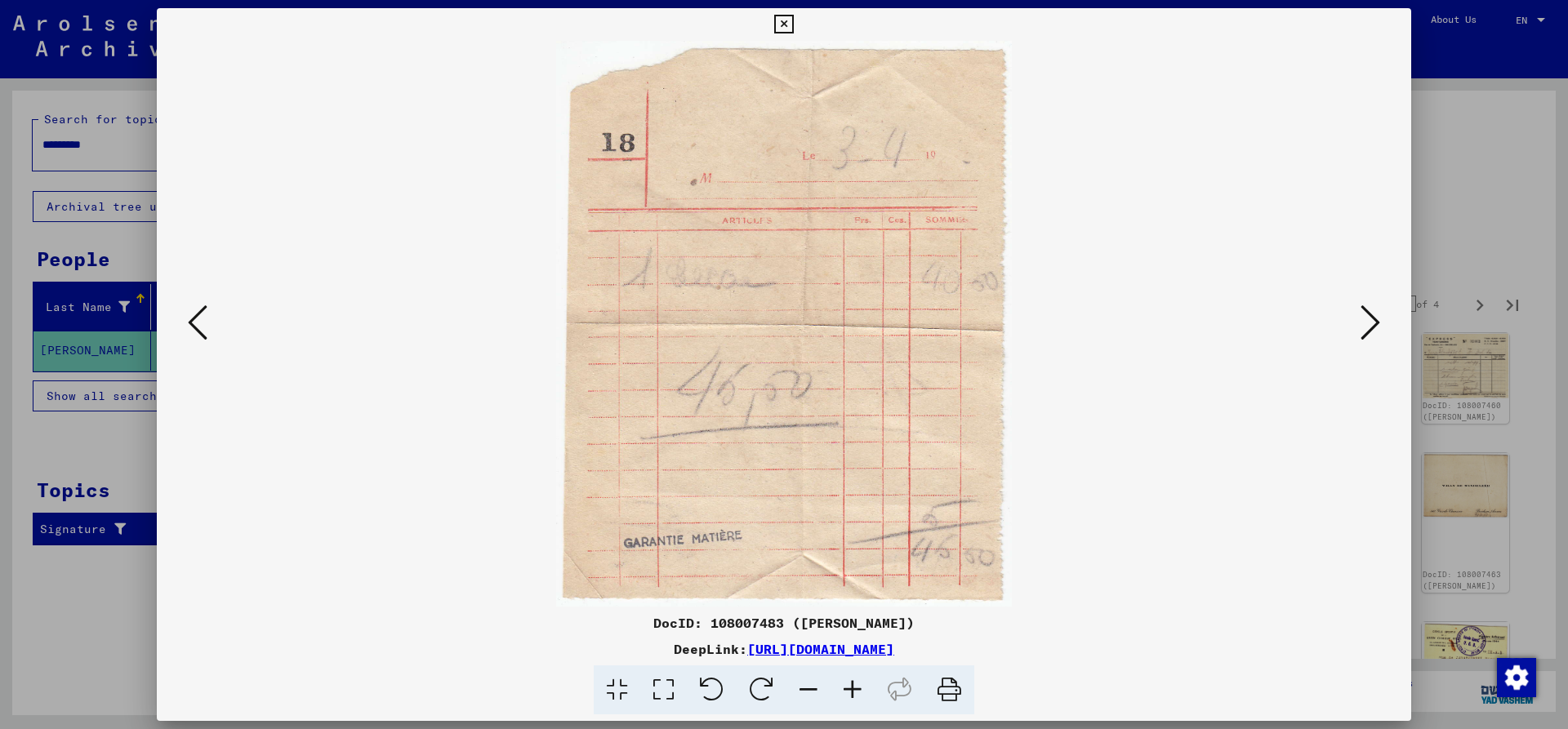
click at [1364, 317] on icon at bounding box center [1370, 322] width 20 height 39
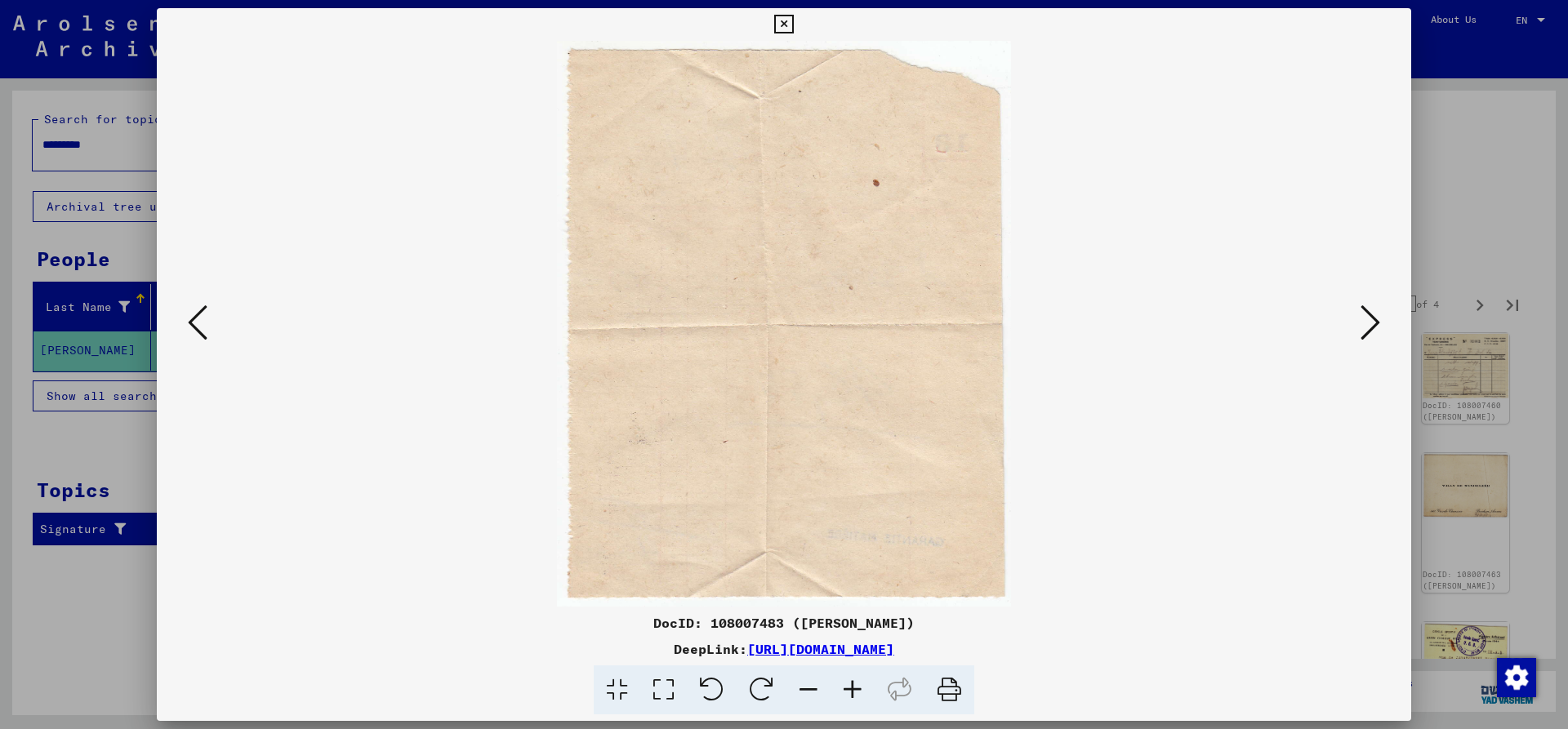
click at [1364, 317] on icon at bounding box center [1370, 322] width 20 height 39
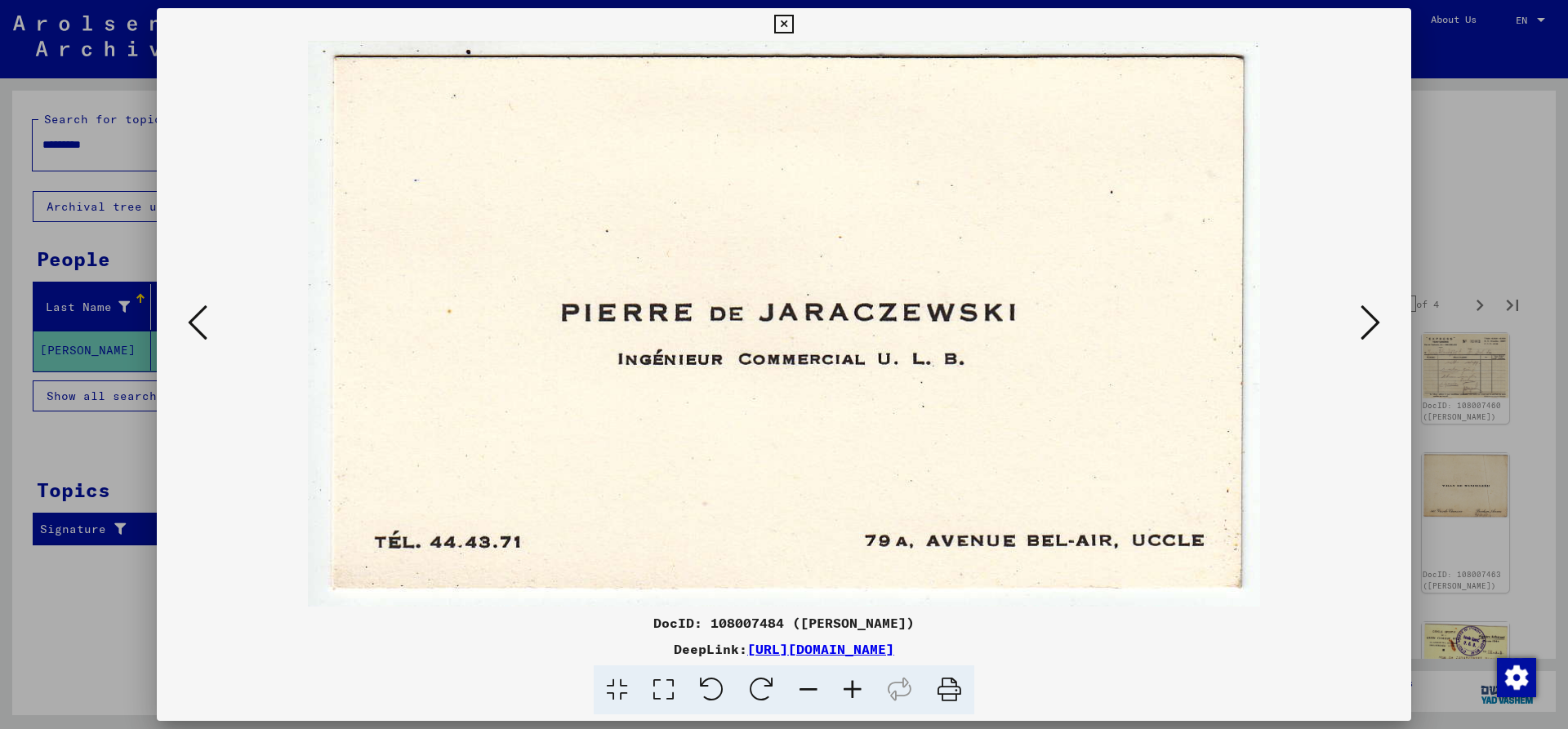
click at [1364, 317] on icon at bounding box center [1370, 322] width 20 height 39
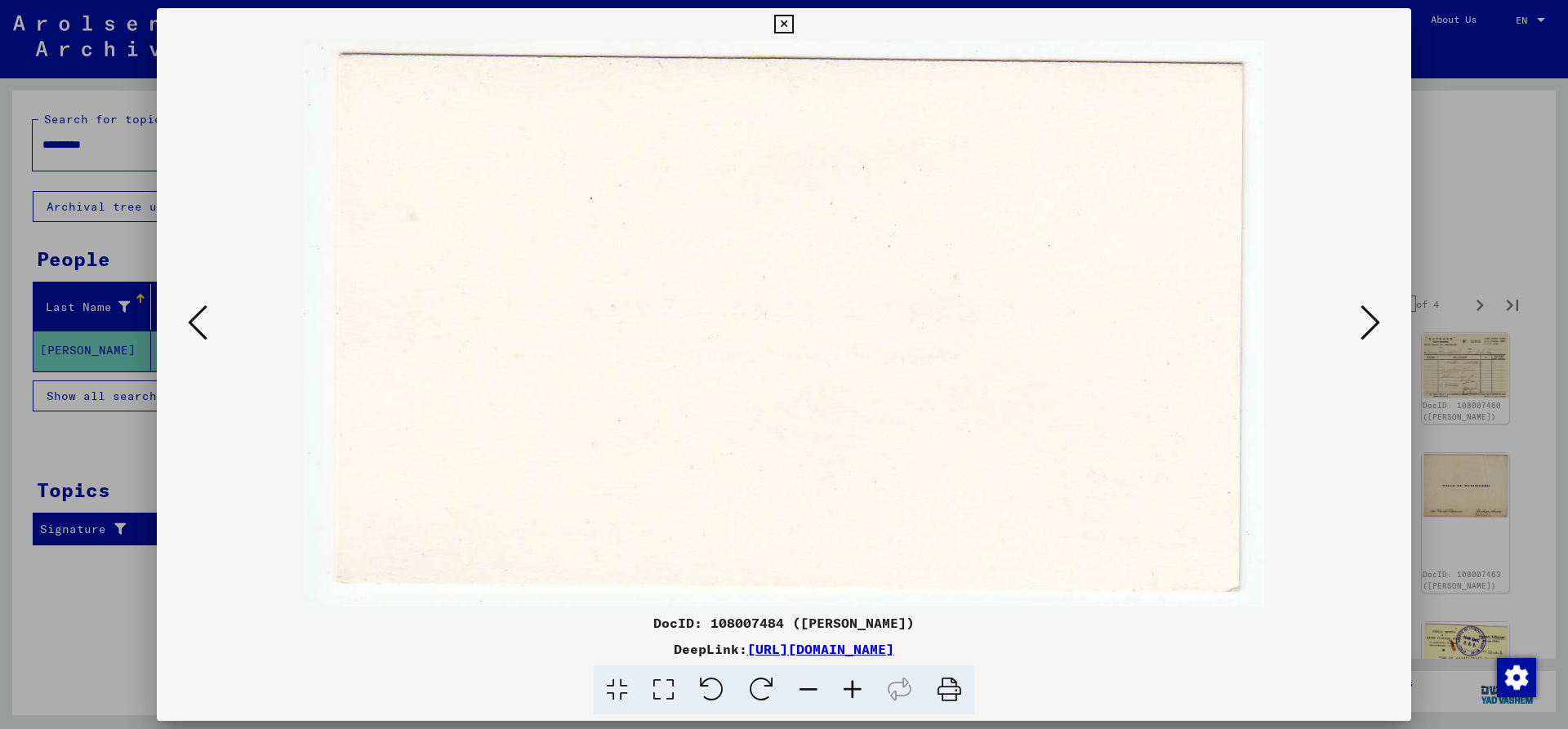
click at [1364, 317] on icon at bounding box center [1370, 322] width 20 height 39
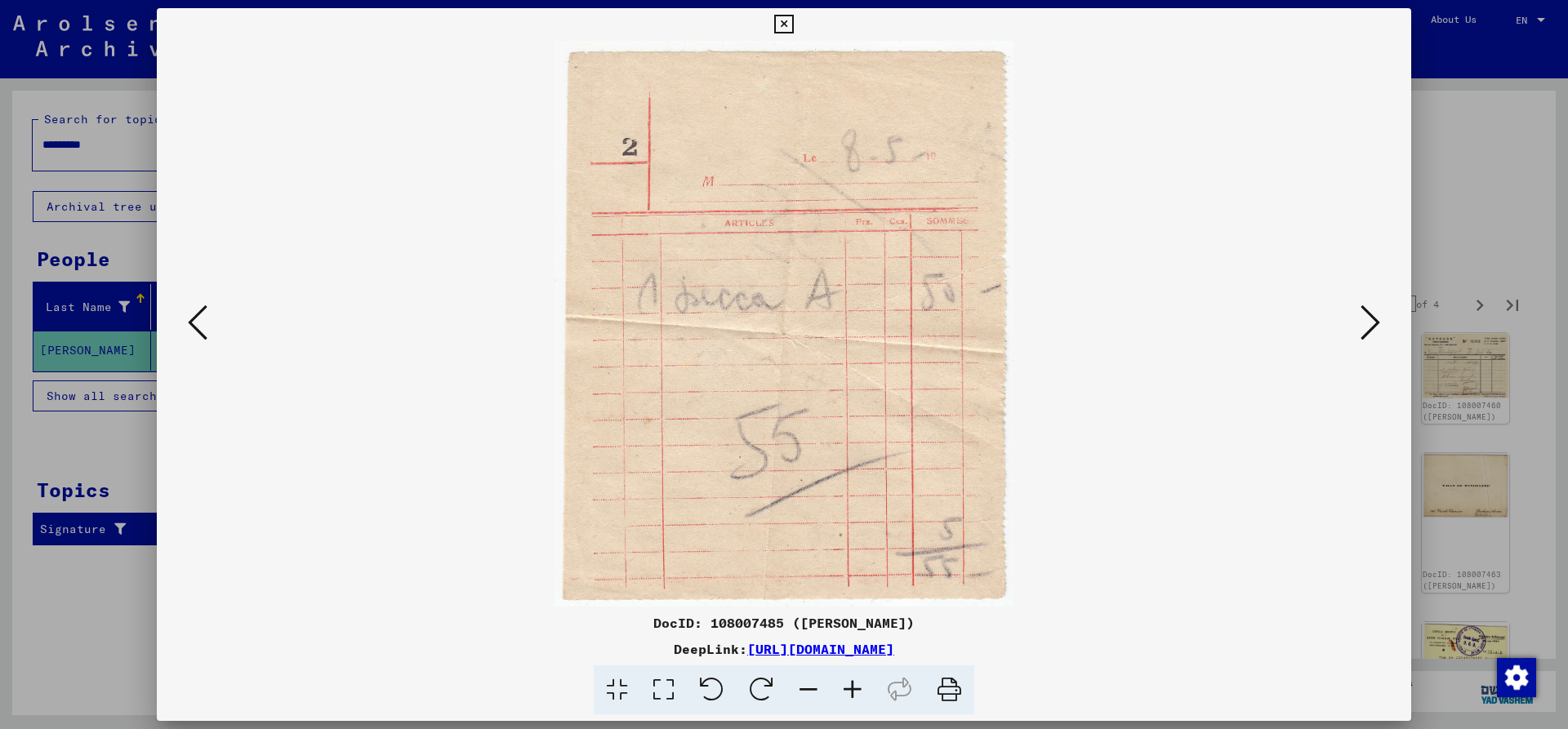
click at [1364, 317] on icon at bounding box center [1370, 322] width 20 height 39
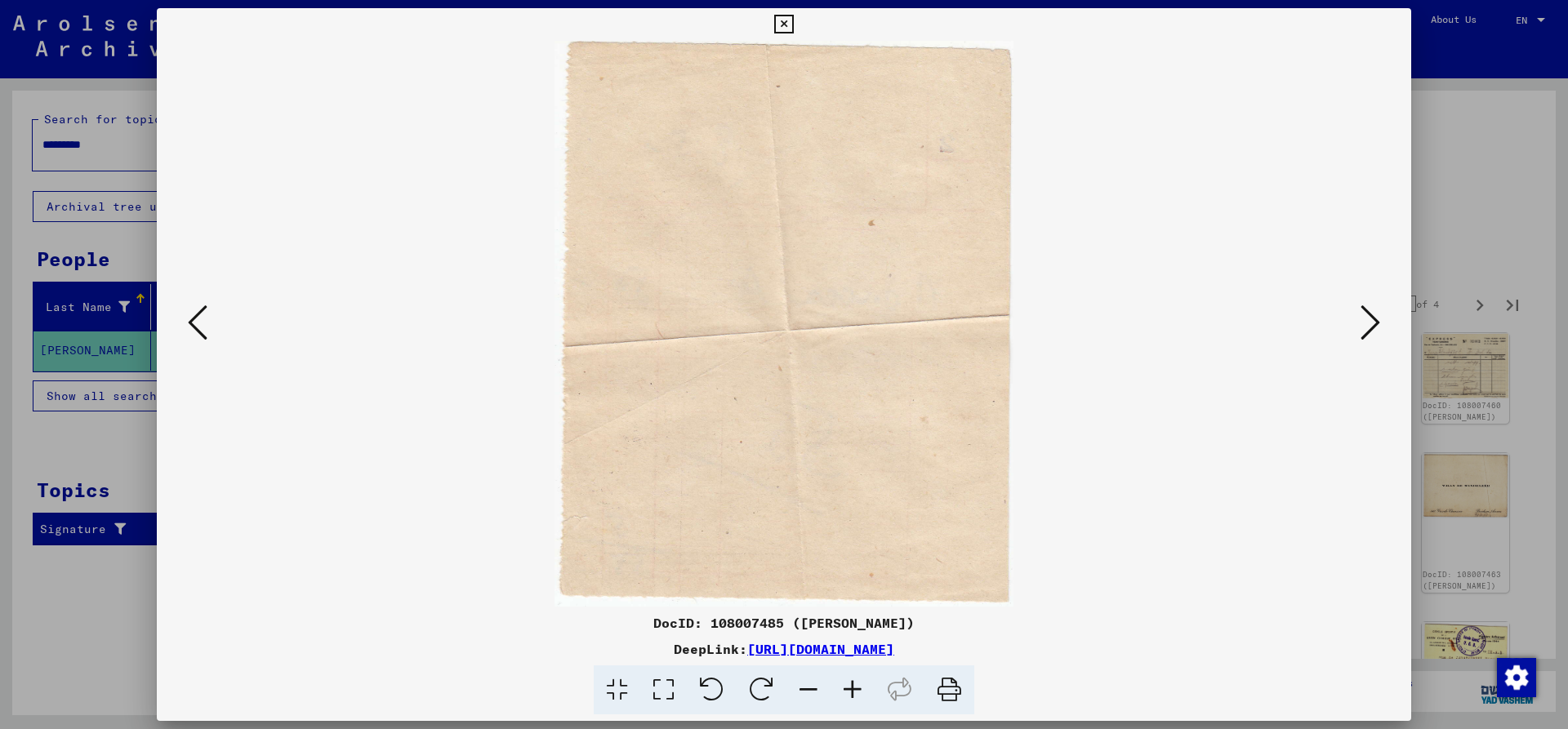
click at [1364, 317] on icon at bounding box center [1370, 322] width 20 height 39
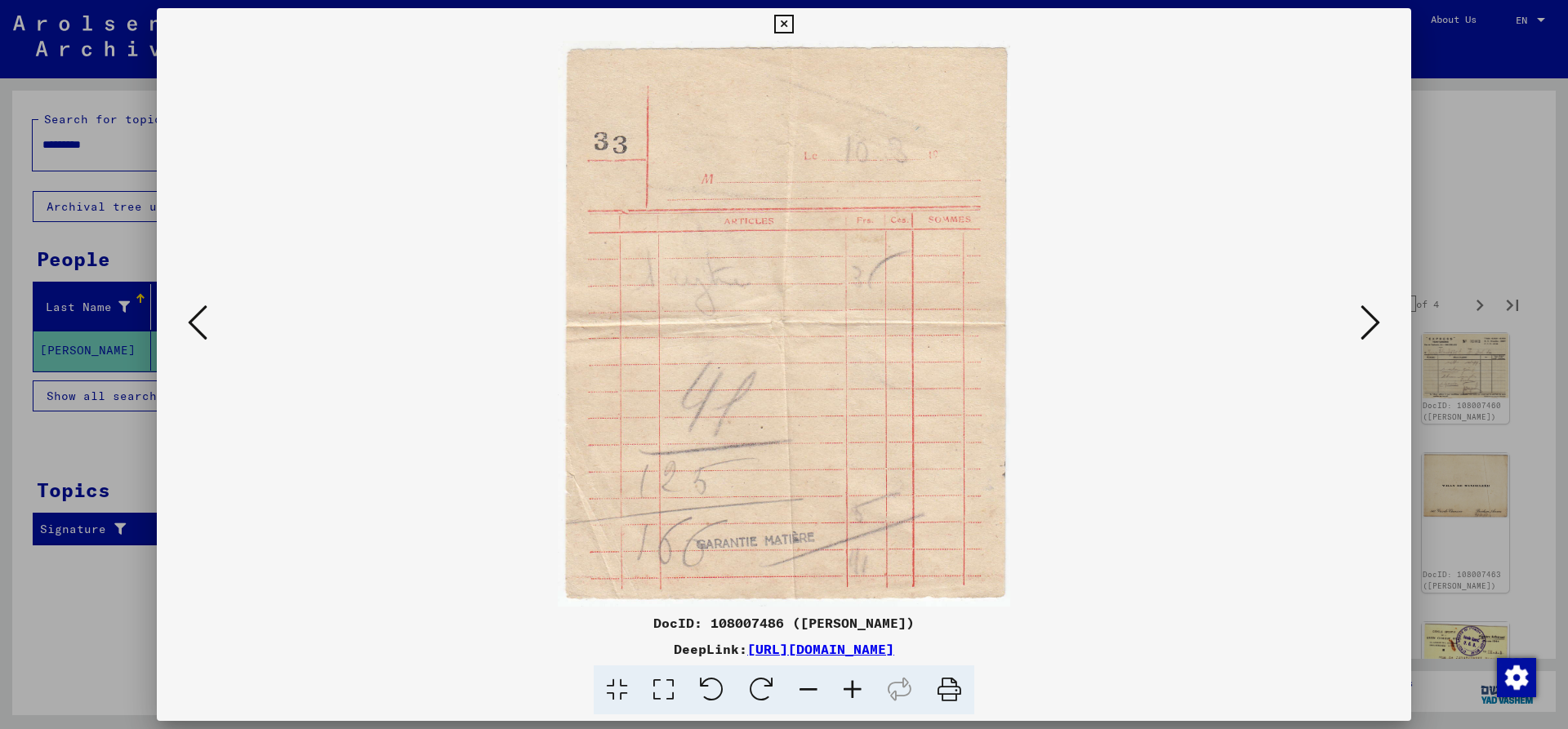
click at [1364, 317] on icon at bounding box center [1370, 322] width 20 height 39
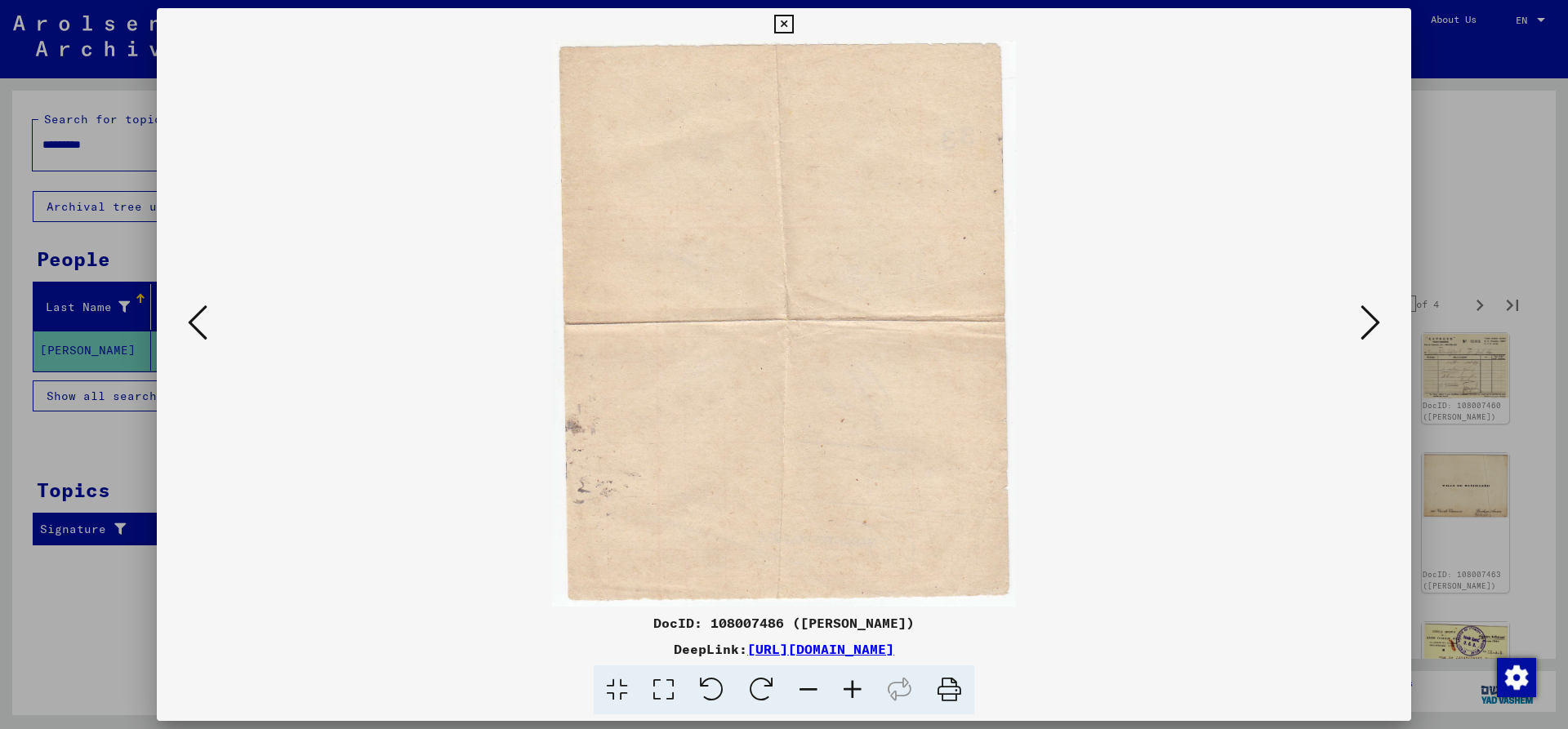
click at [1364, 317] on icon at bounding box center [1370, 322] width 20 height 39
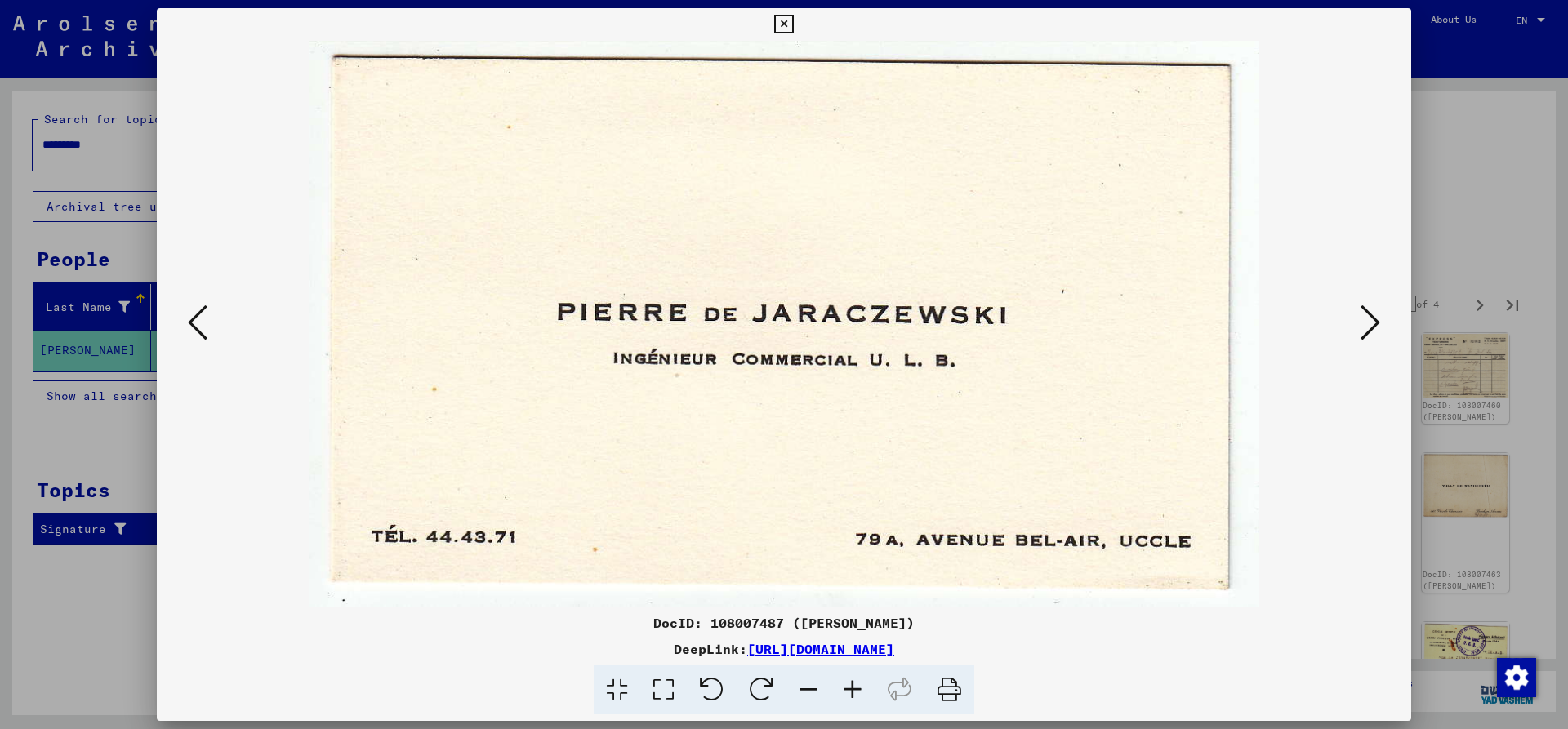
click at [1364, 317] on icon at bounding box center [1370, 322] width 20 height 39
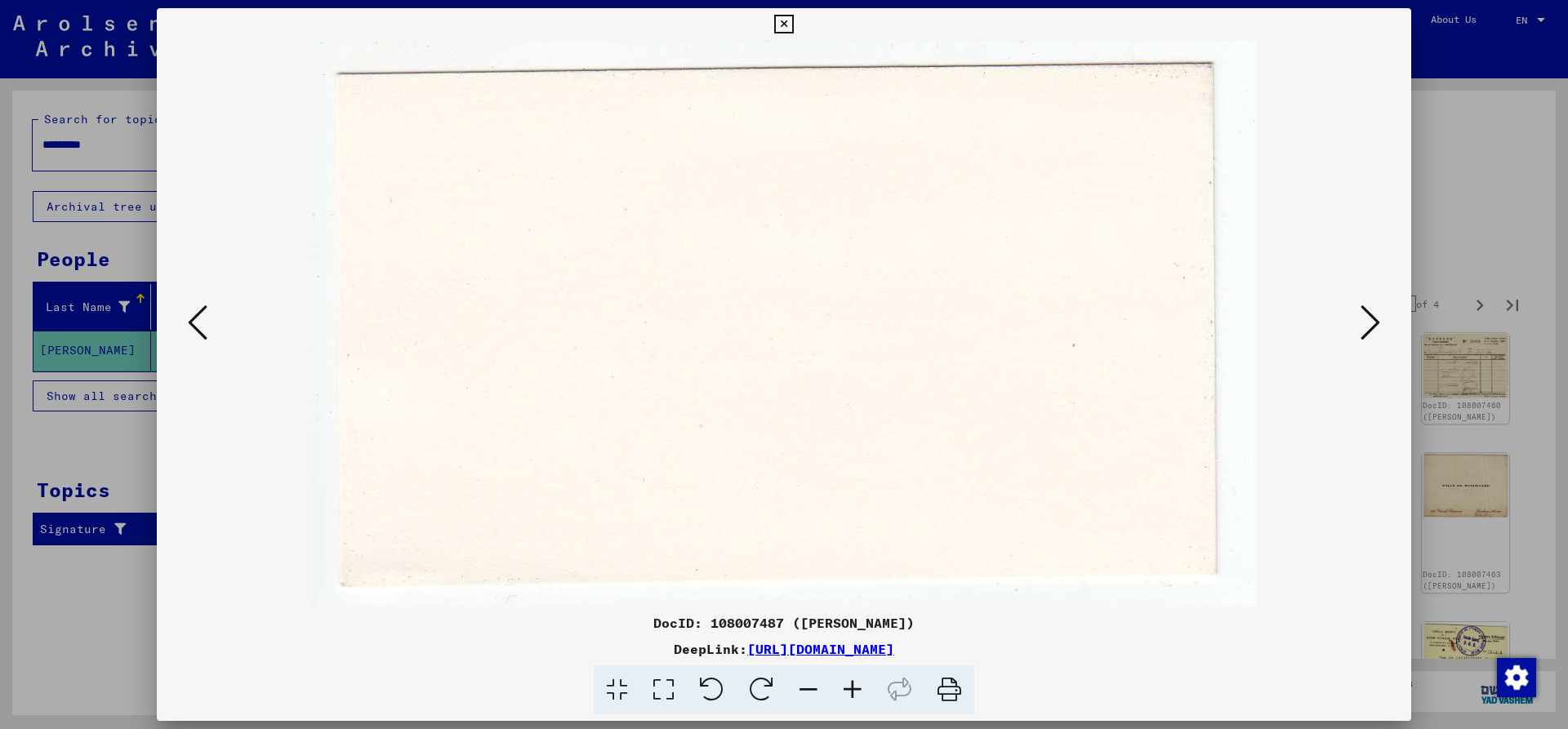
click at [1364, 317] on icon at bounding box center [1370, 322] width 20 height 39
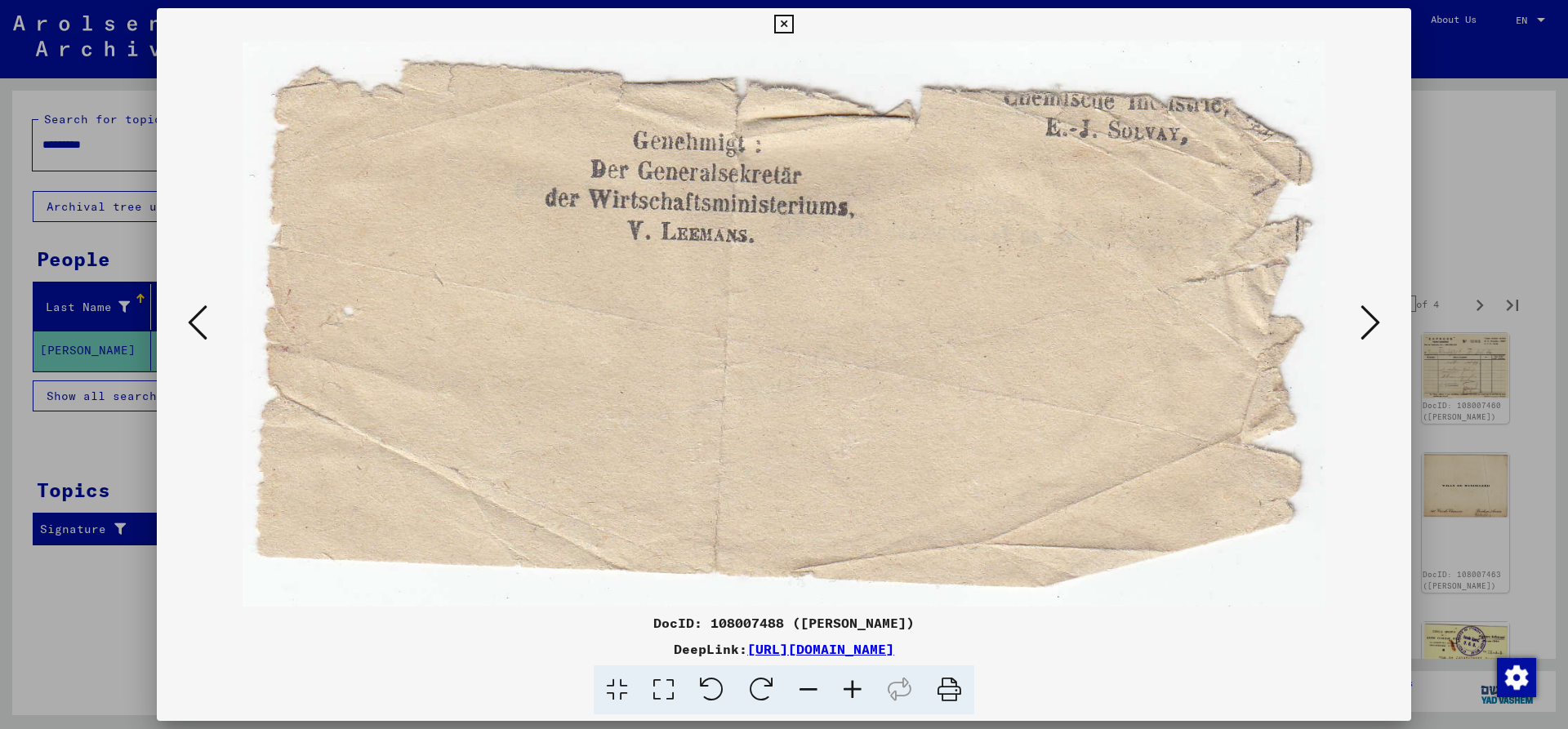
click at [1364, 317] on icon at bounding box center [1370, 322] width 20 height 39
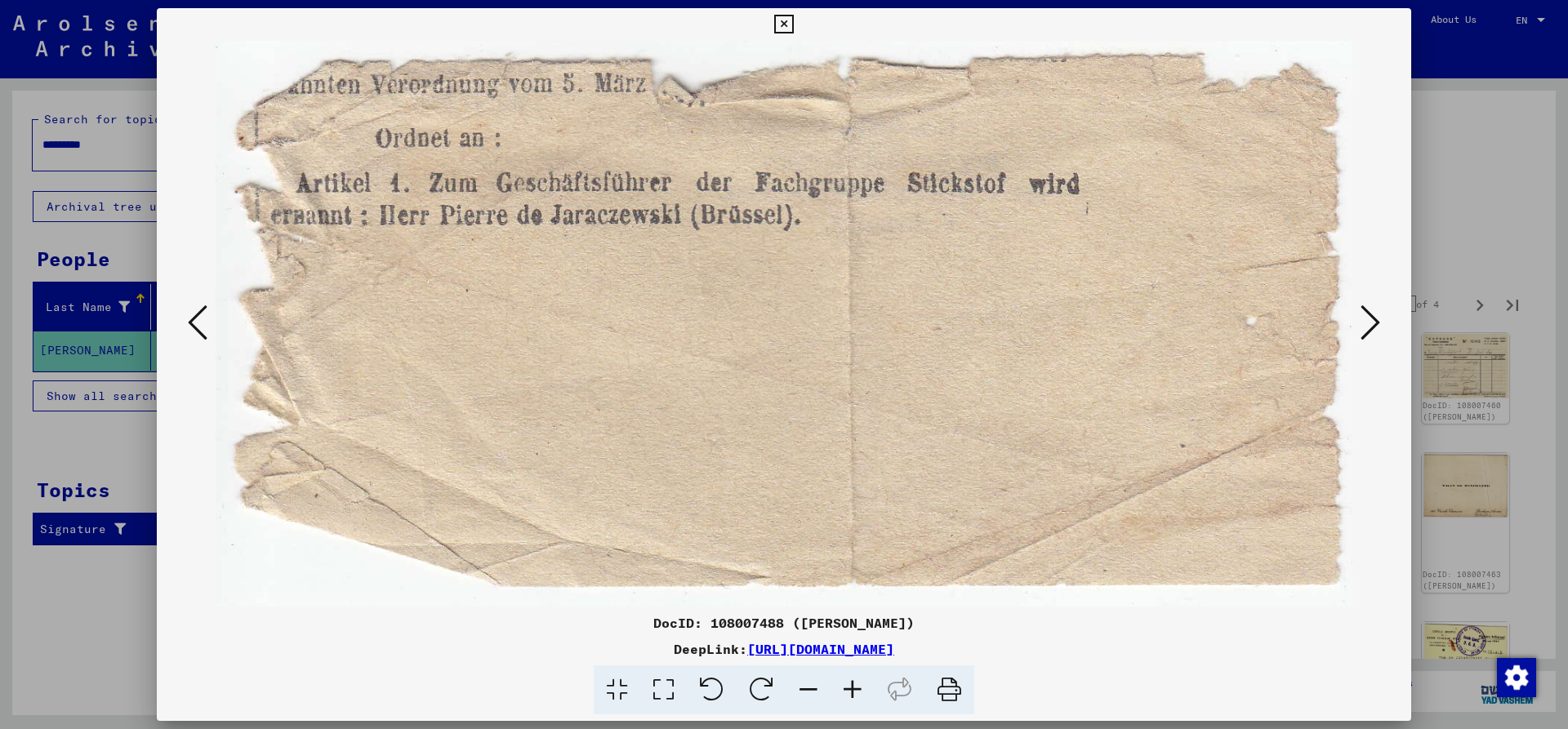
click at [1364, 317] on icon at bounding box center [1370, 322] width 20 height 39
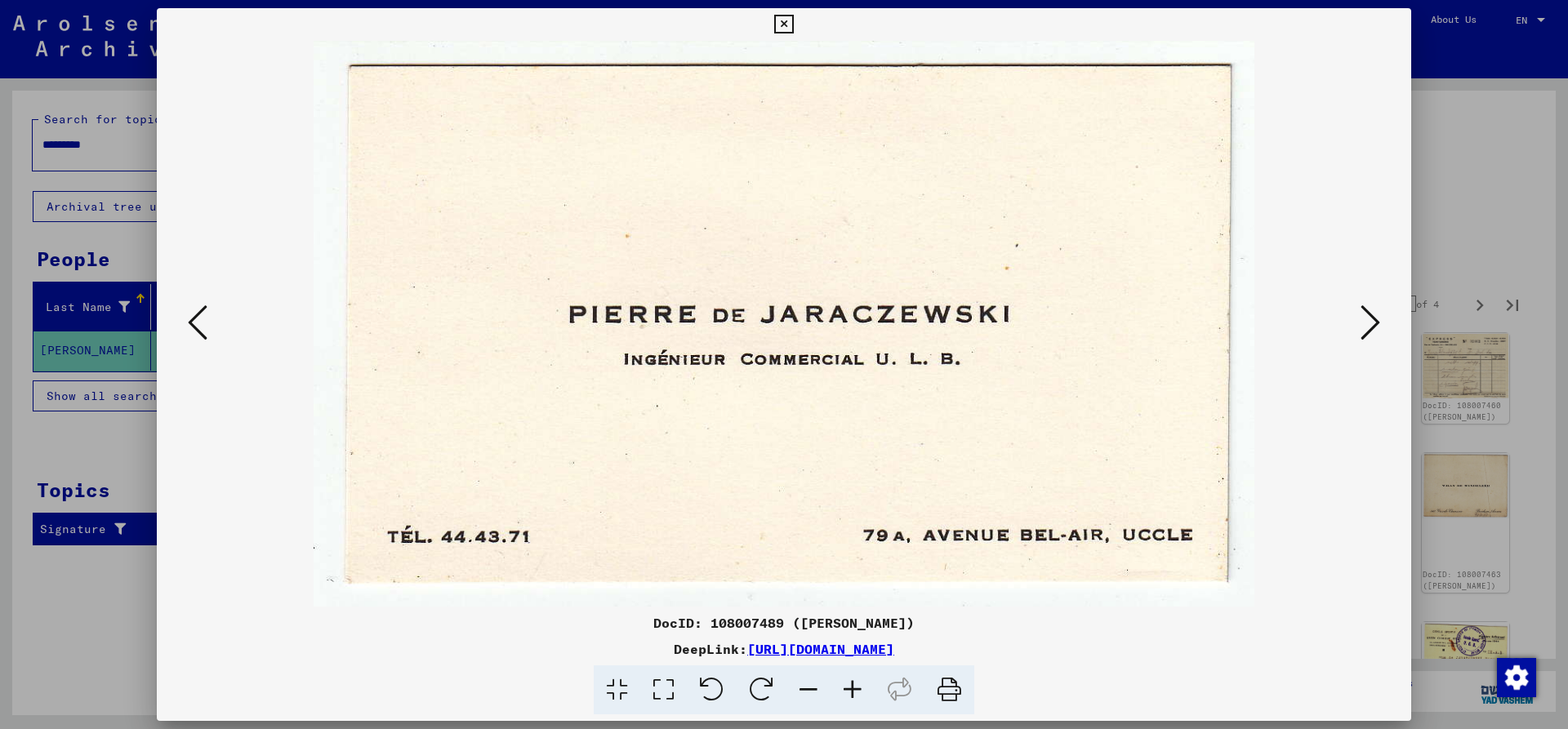
click at [1364, 317] on icon at bounding box center [1370, 322] width 20 height 39
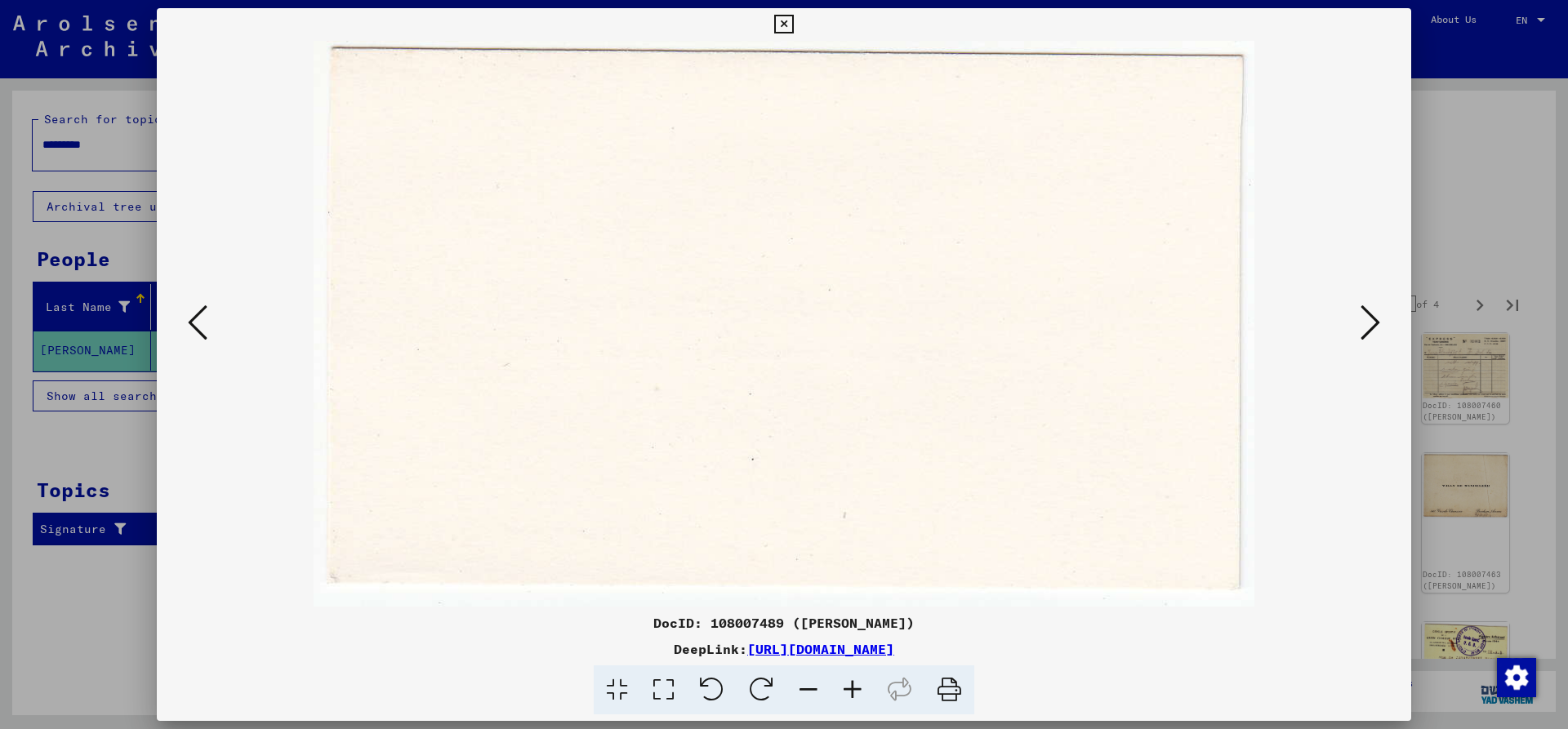
click at [1364, 317] on icon at bounding box center [1370, 322] width 20 height 39
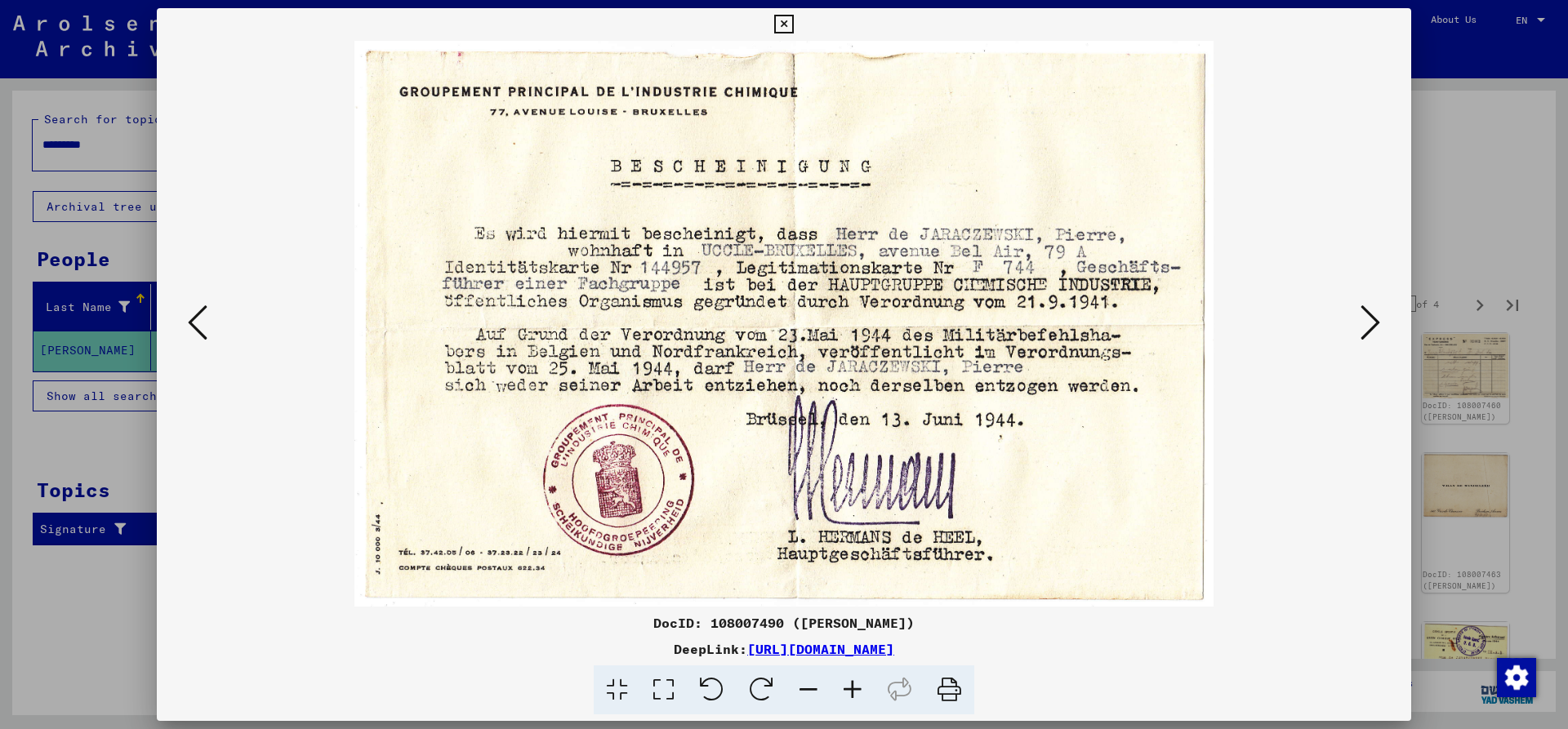
click at [1364, 317] on icon at bounding box center [1370, 322] width 20 height 39
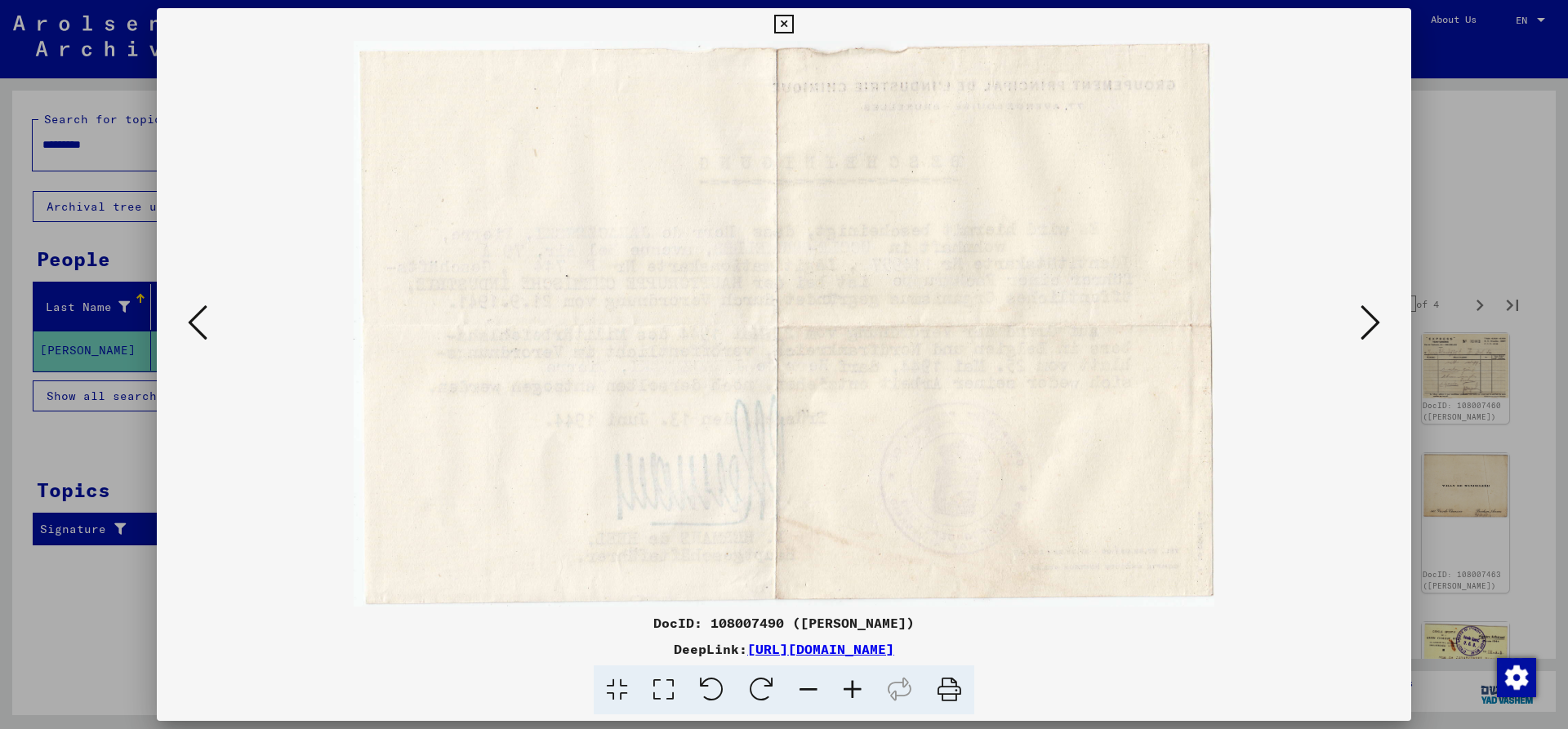
click at [1364, 317] on icon at bounding box center [1370, 322] width 20 height 39
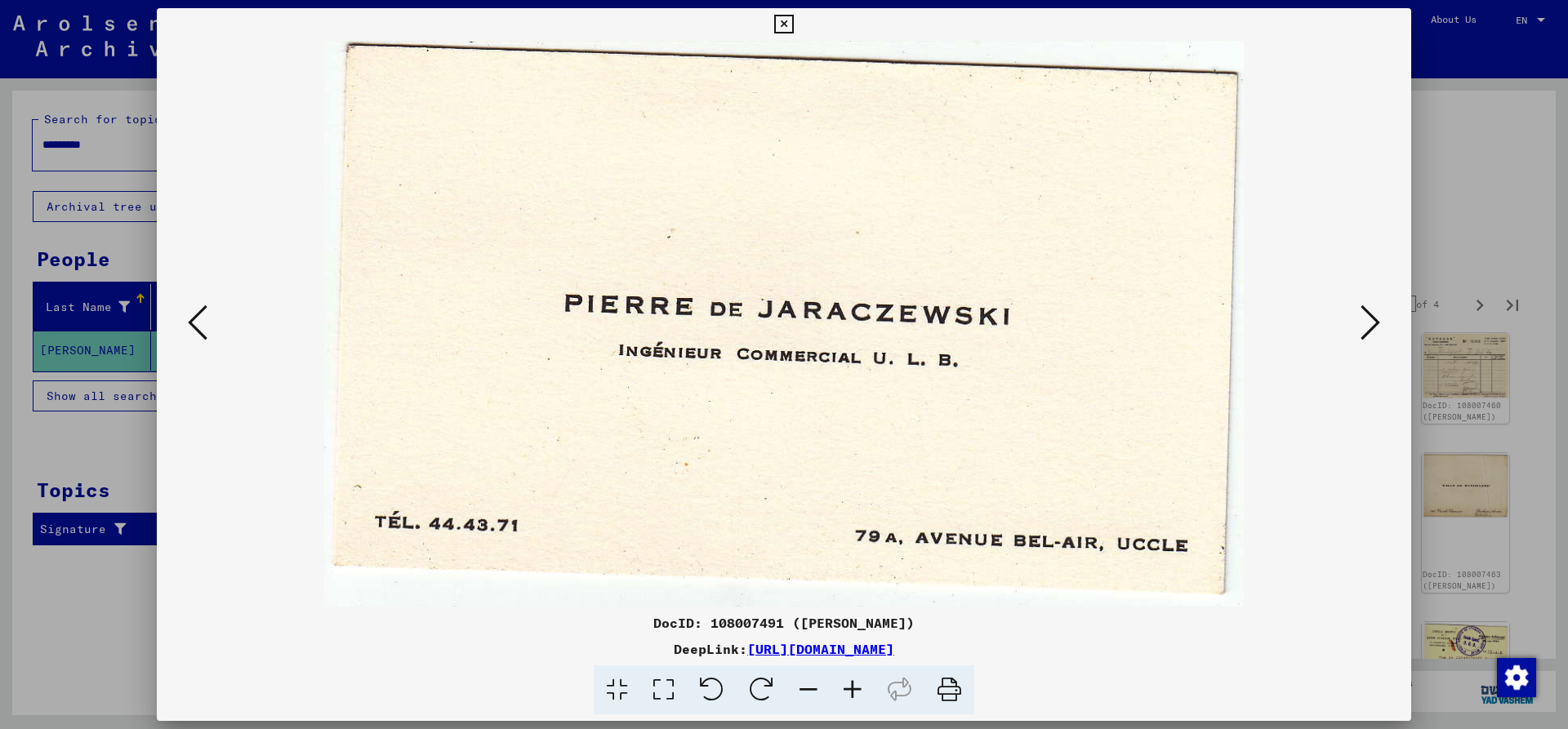
click at [1364, 317] on icon at bounding box center [1370, 322] width 20 height 39
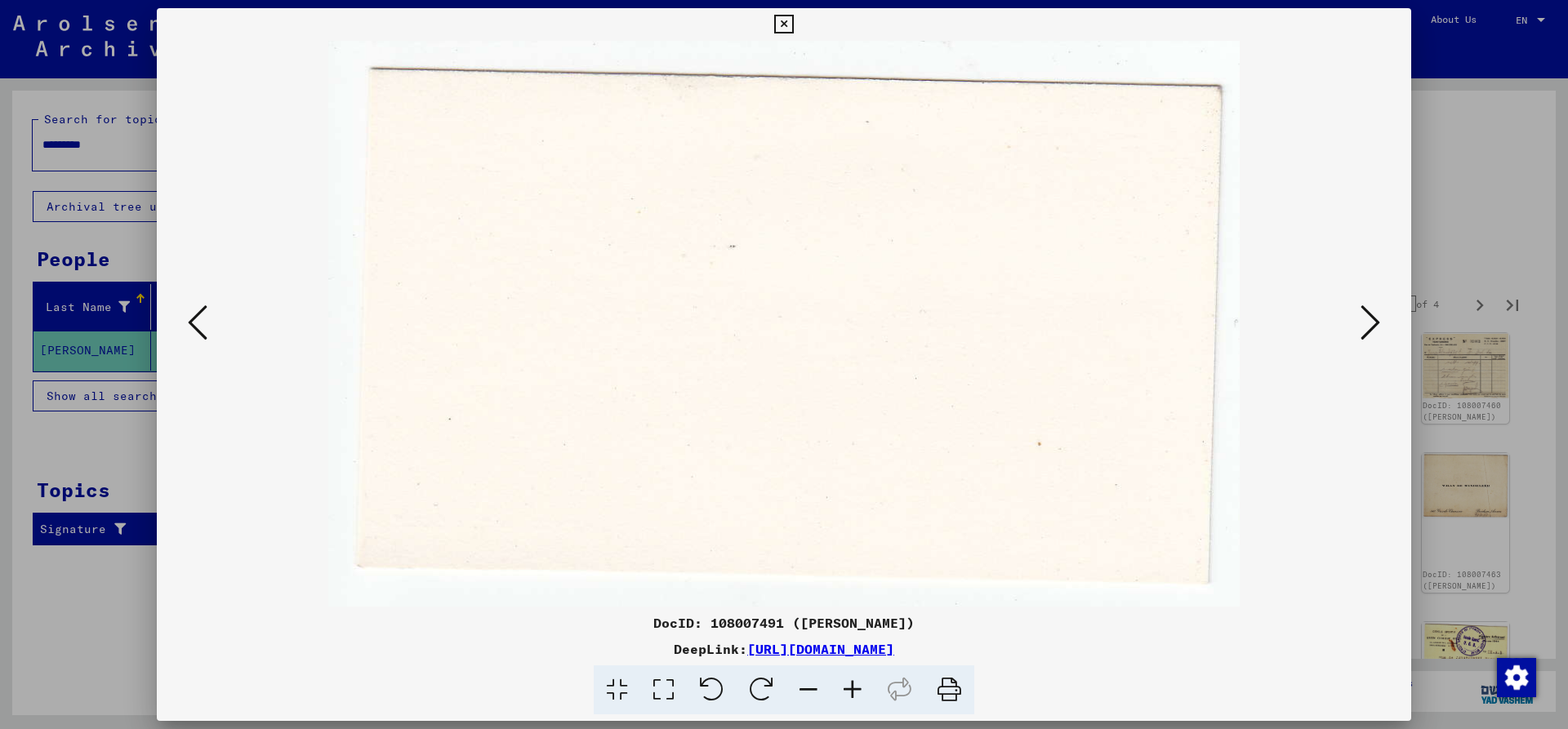
click at [1364, 317] on icon at bounding box center [1370, 322] width 20 height 39
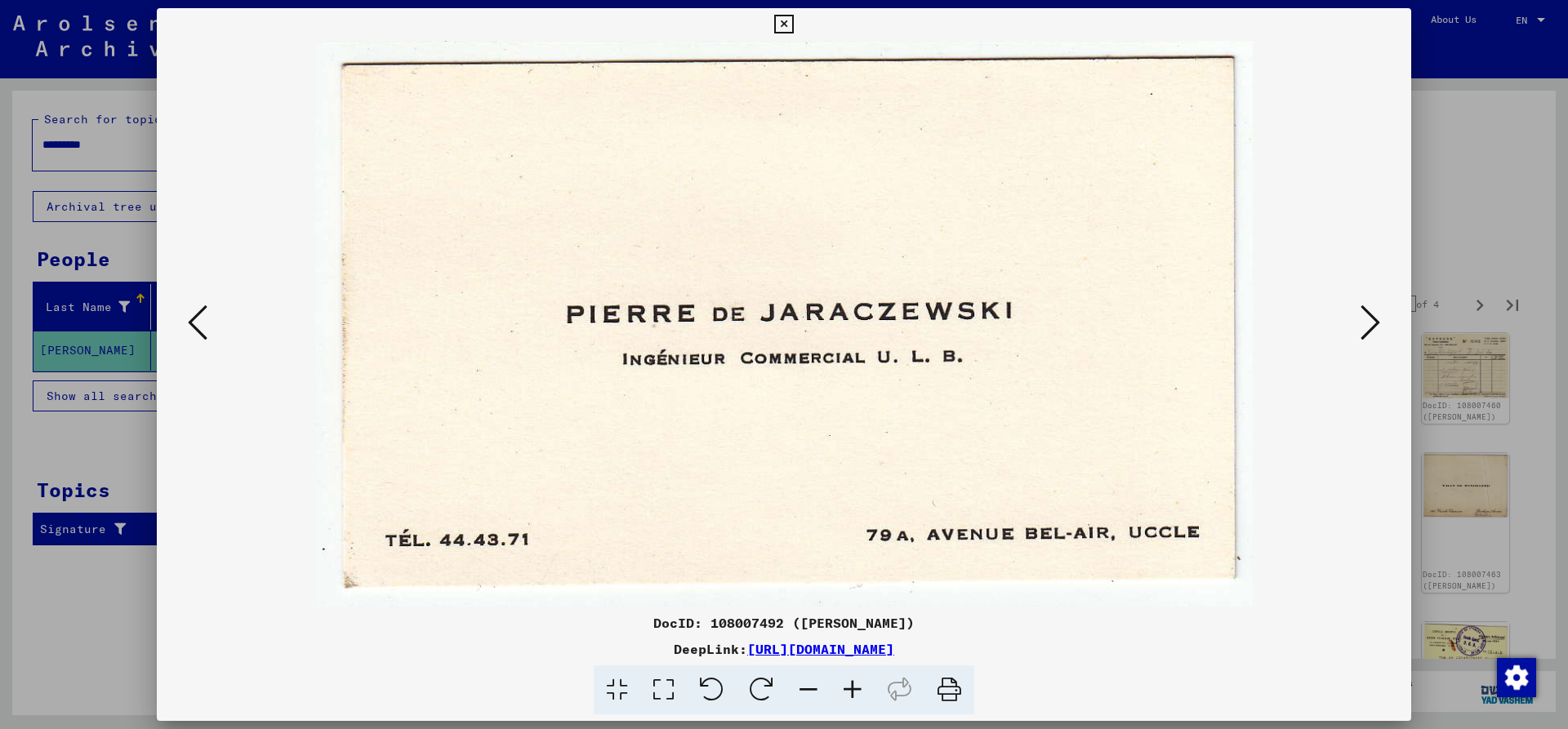
click at [1364, 317] on icon at bounding box center [1370, 322] width 20 height 39
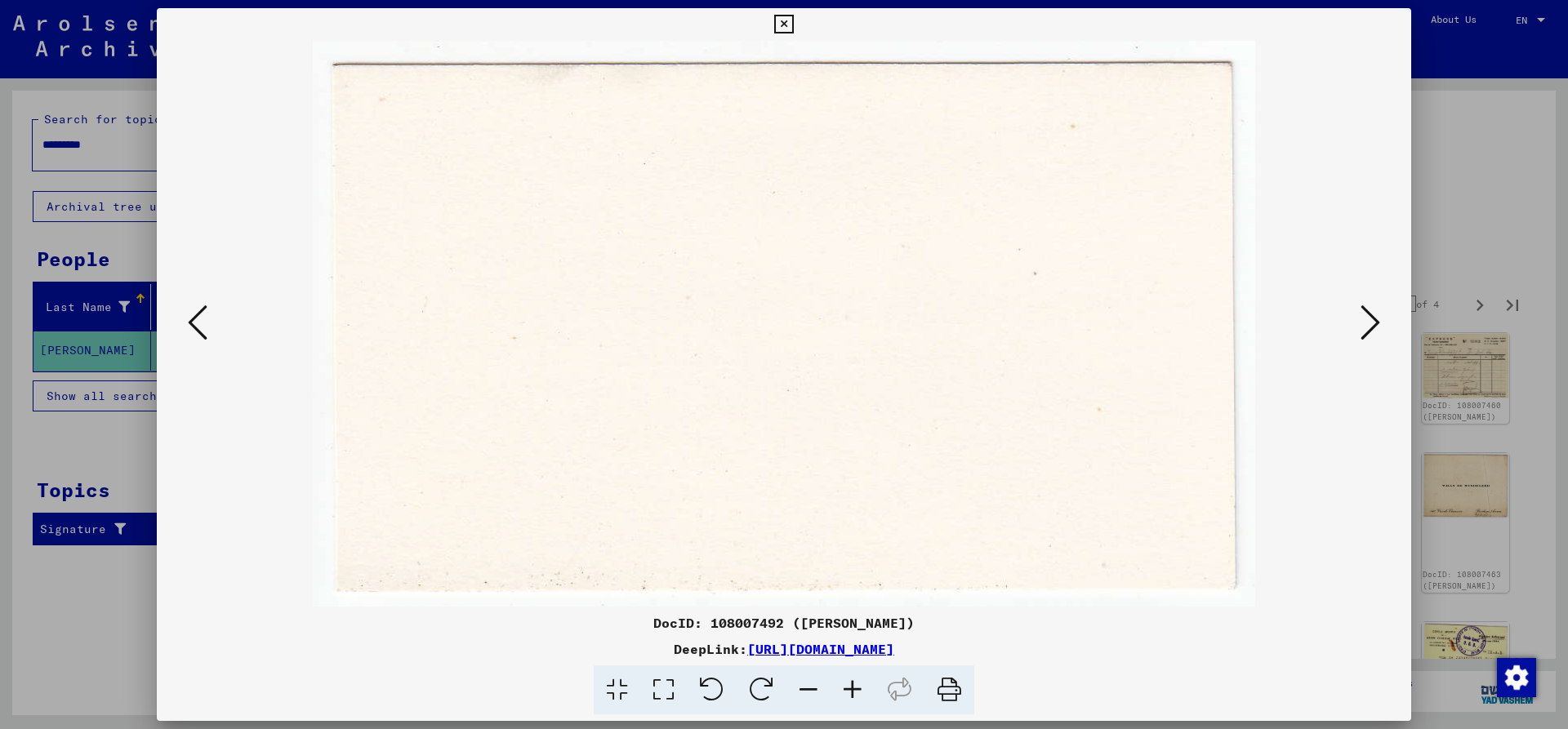
click at [1364, 317] on icon at bounding box center [1370, 322] width 20 height 39
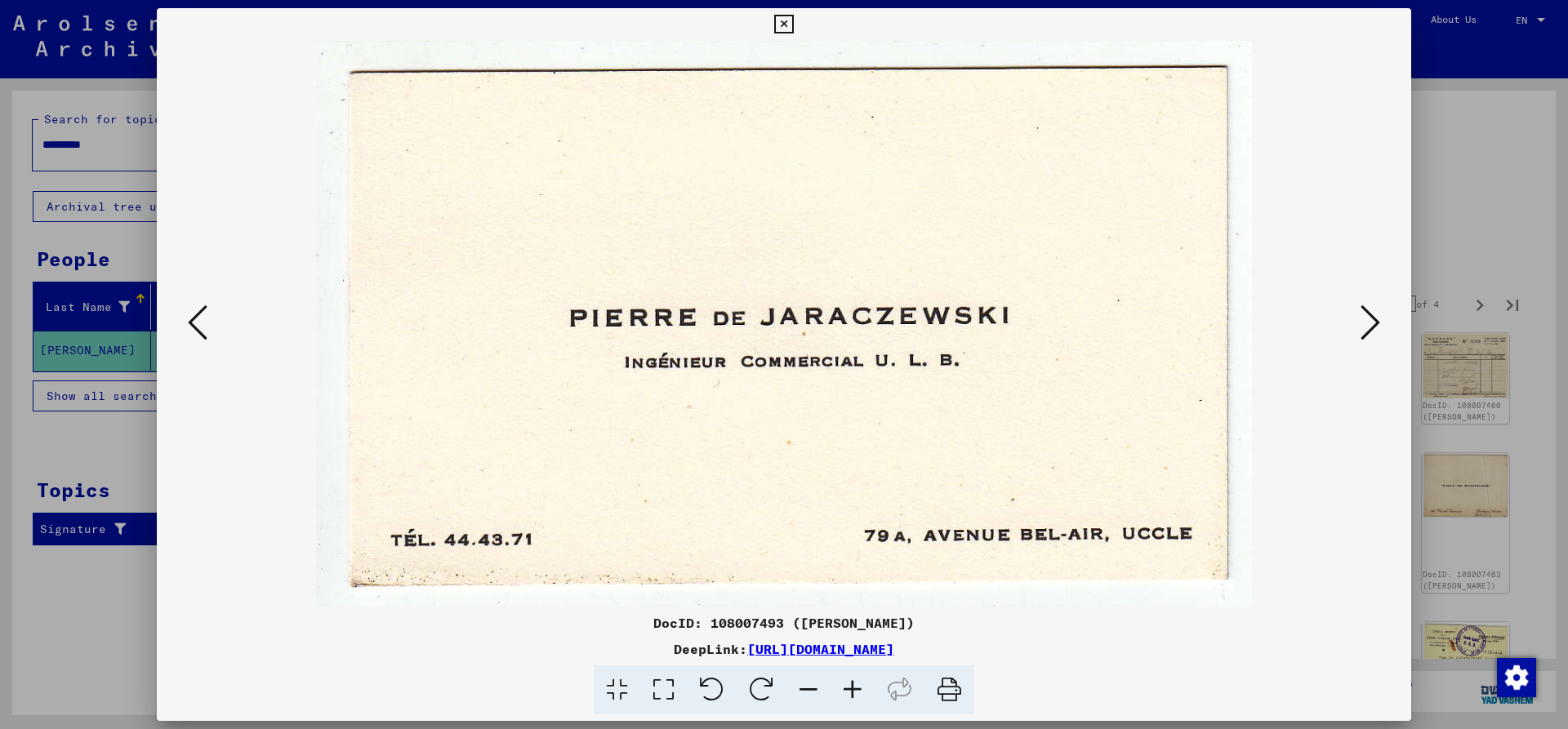
click at [1364, 317] on icon at bounding box center [1370, 322] width 20 height 39
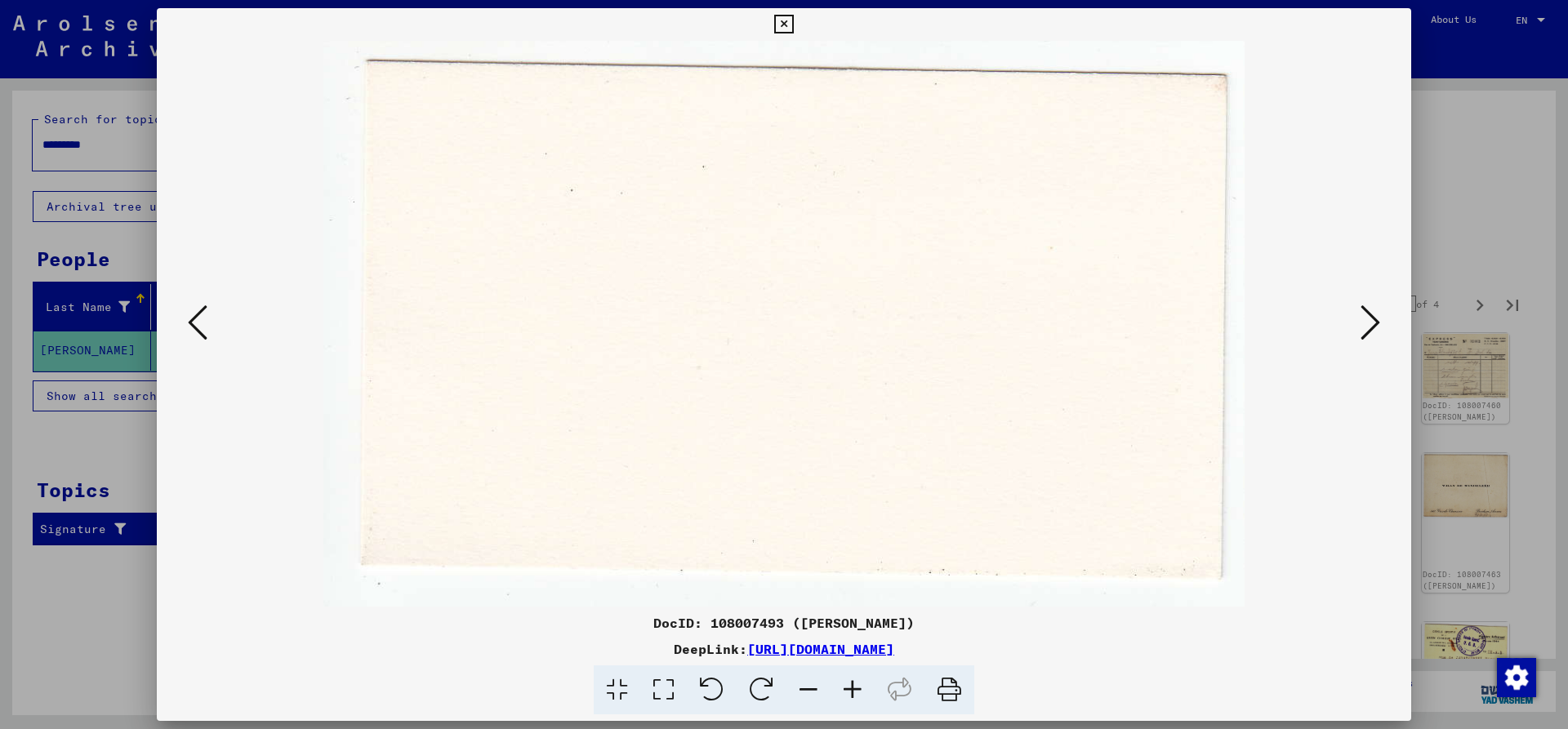
click at [1364, 317] on icon at bounding box center [1370, 322] width 20 height 39
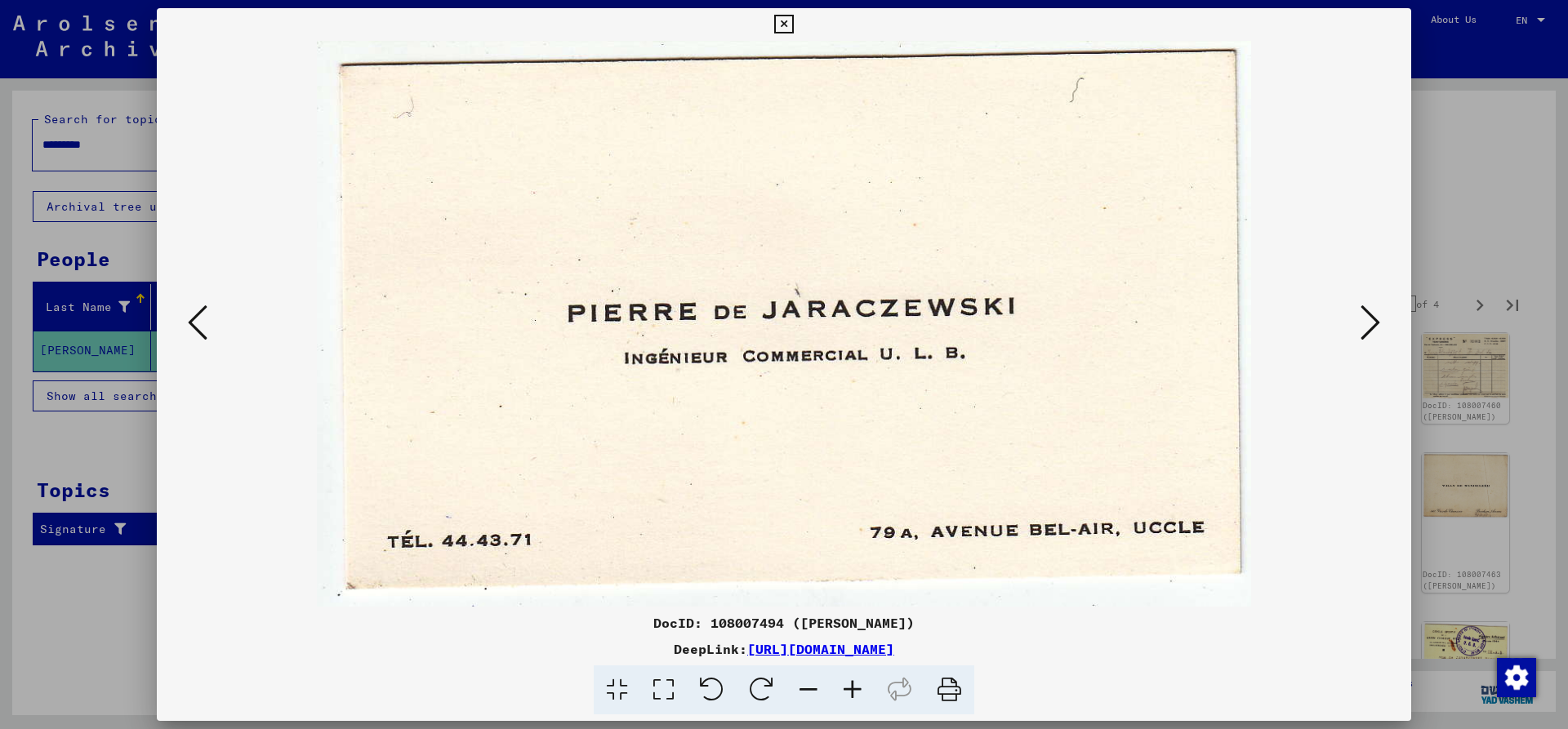
click at [1364, 317] on icon at bounding box center [1370, 322] width 20 height 39
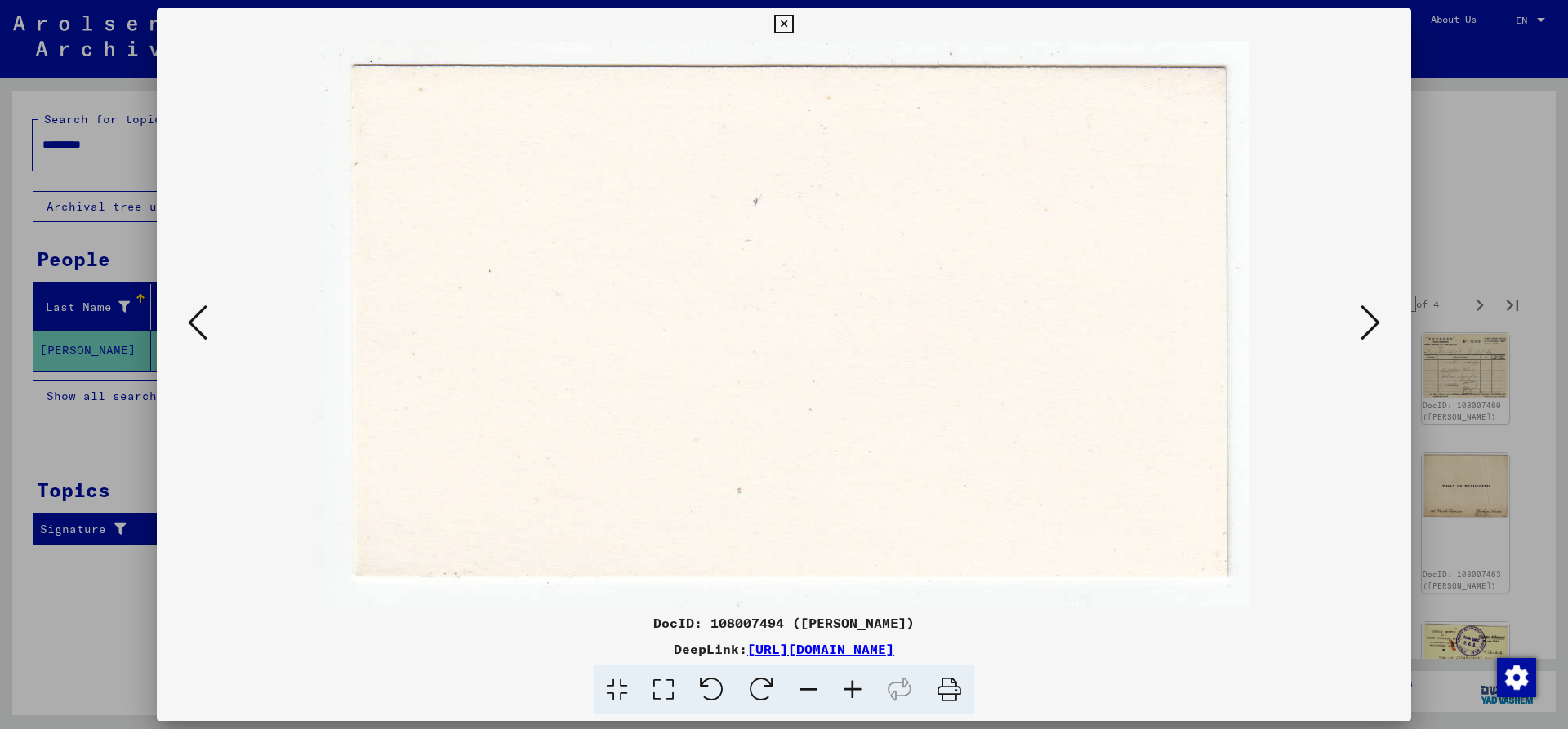
click at [1364, 317] on icon at bounding box center [1370, 322] width 20 height 39
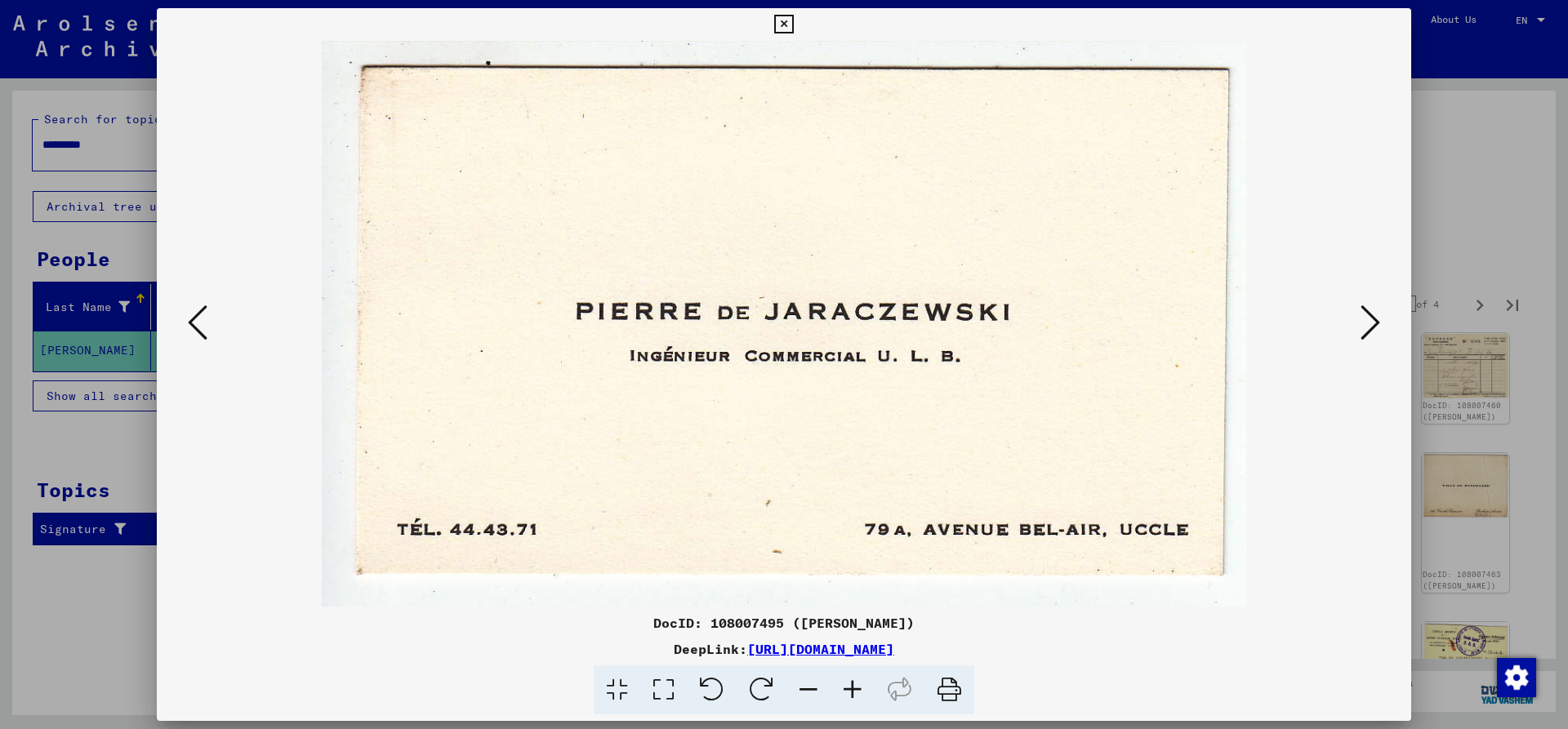
click at [1364, 317] on icon at bounding box center [1370, 322] width 20 height 39
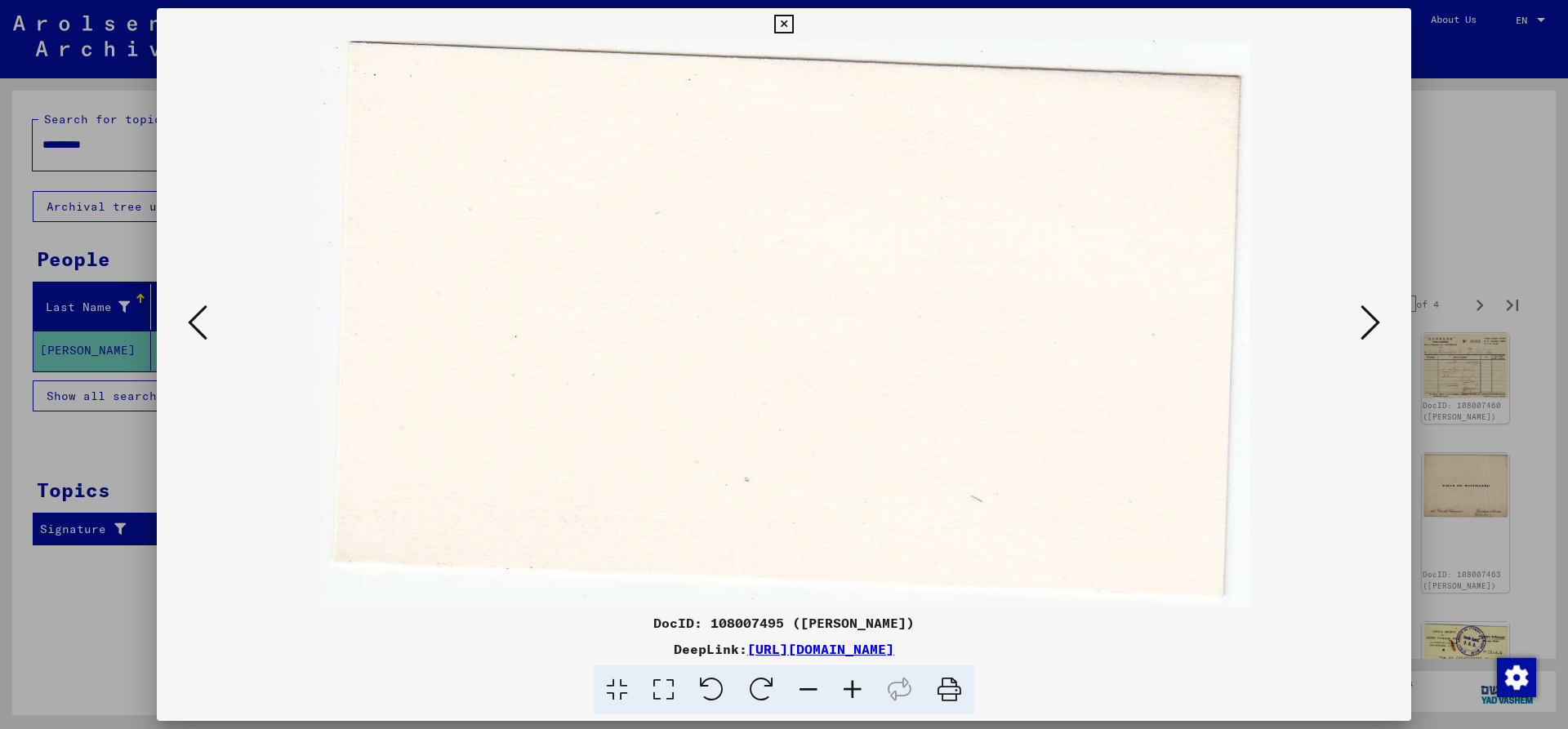
click at [1364, 317] on icon at bounding box center [1370, 322] width 20 height 39
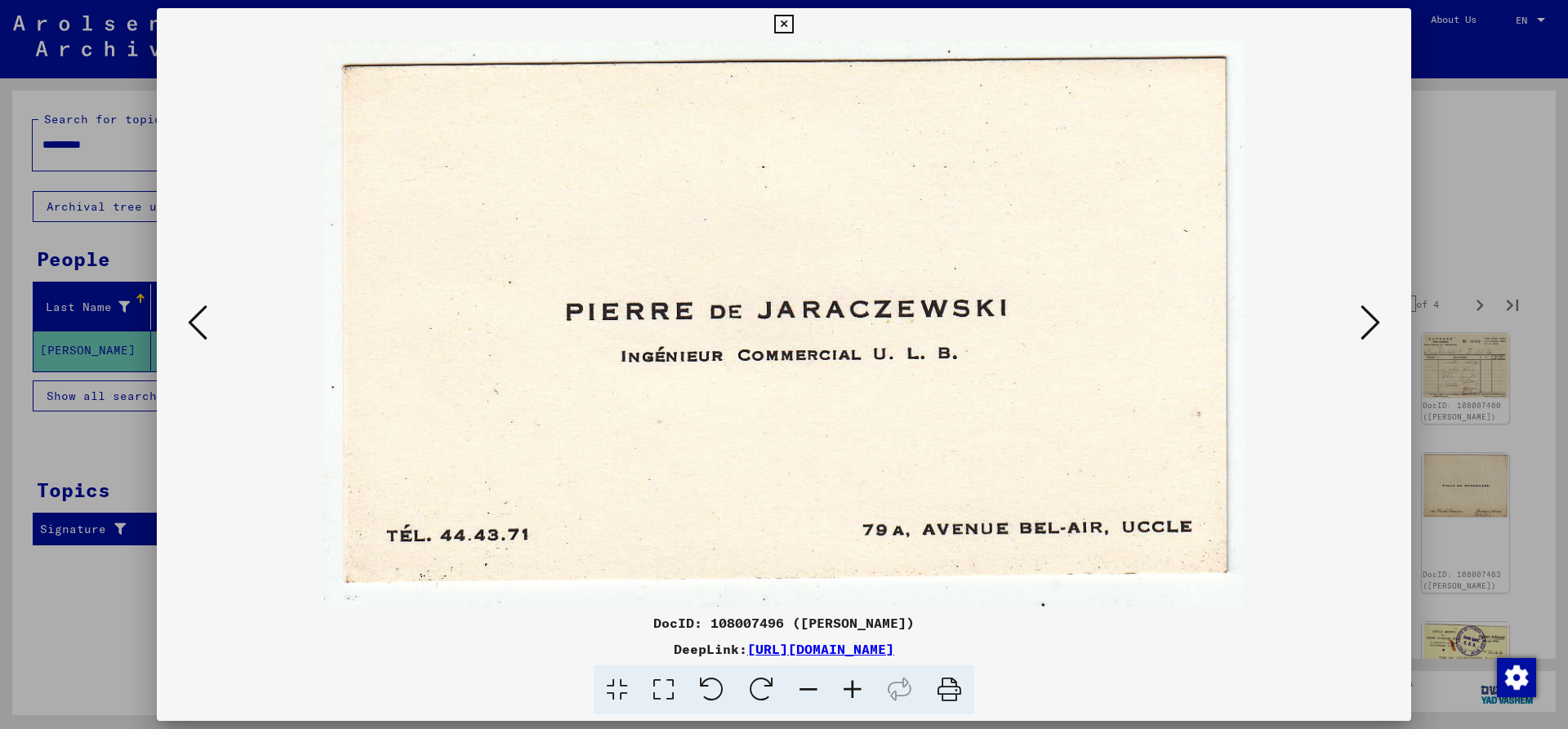
click at [1364, 317] on icon at bounding box center [1370, 322] width 20 height 39
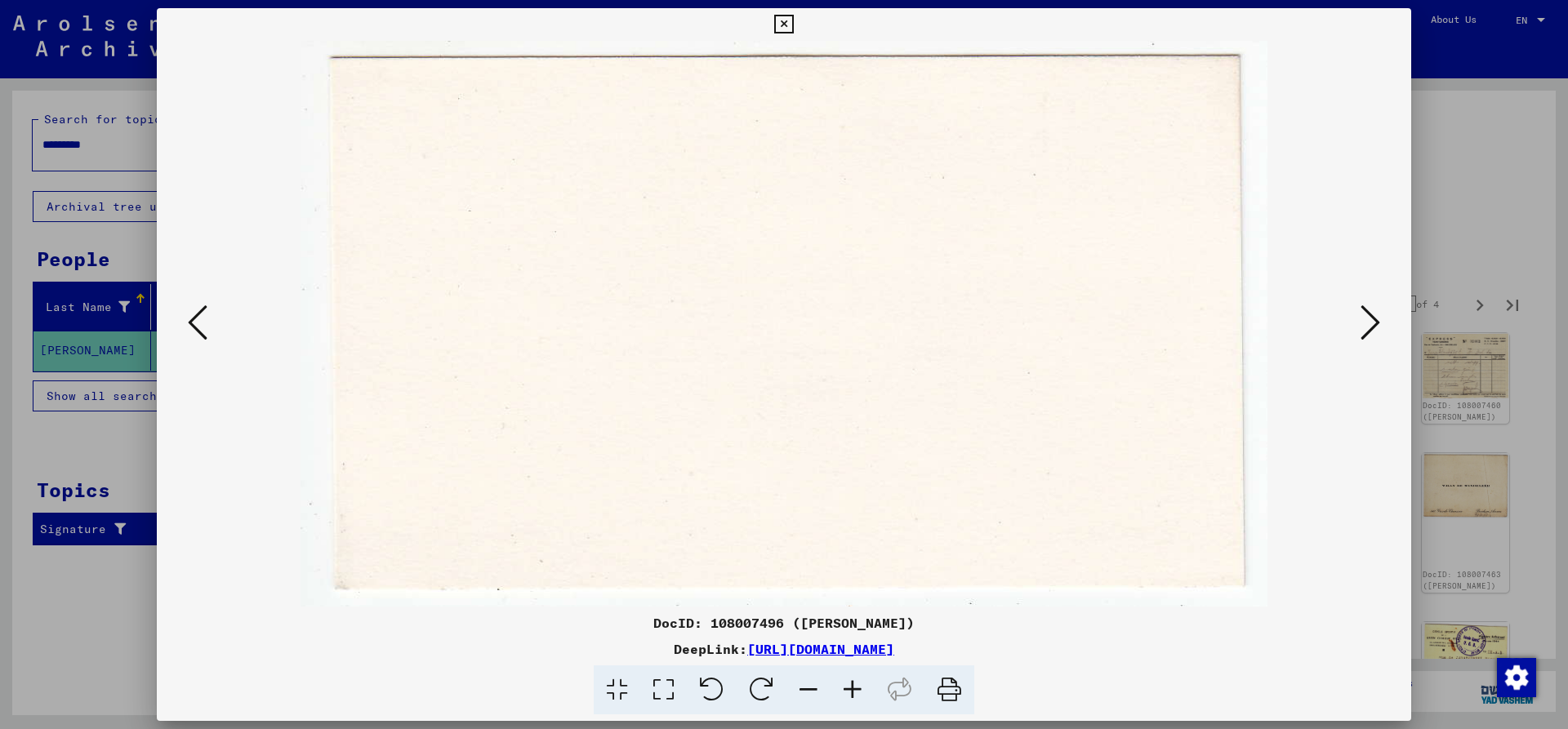
click at [1364, 317] on icon at bounding box center [1370, 322] width 20 height 39
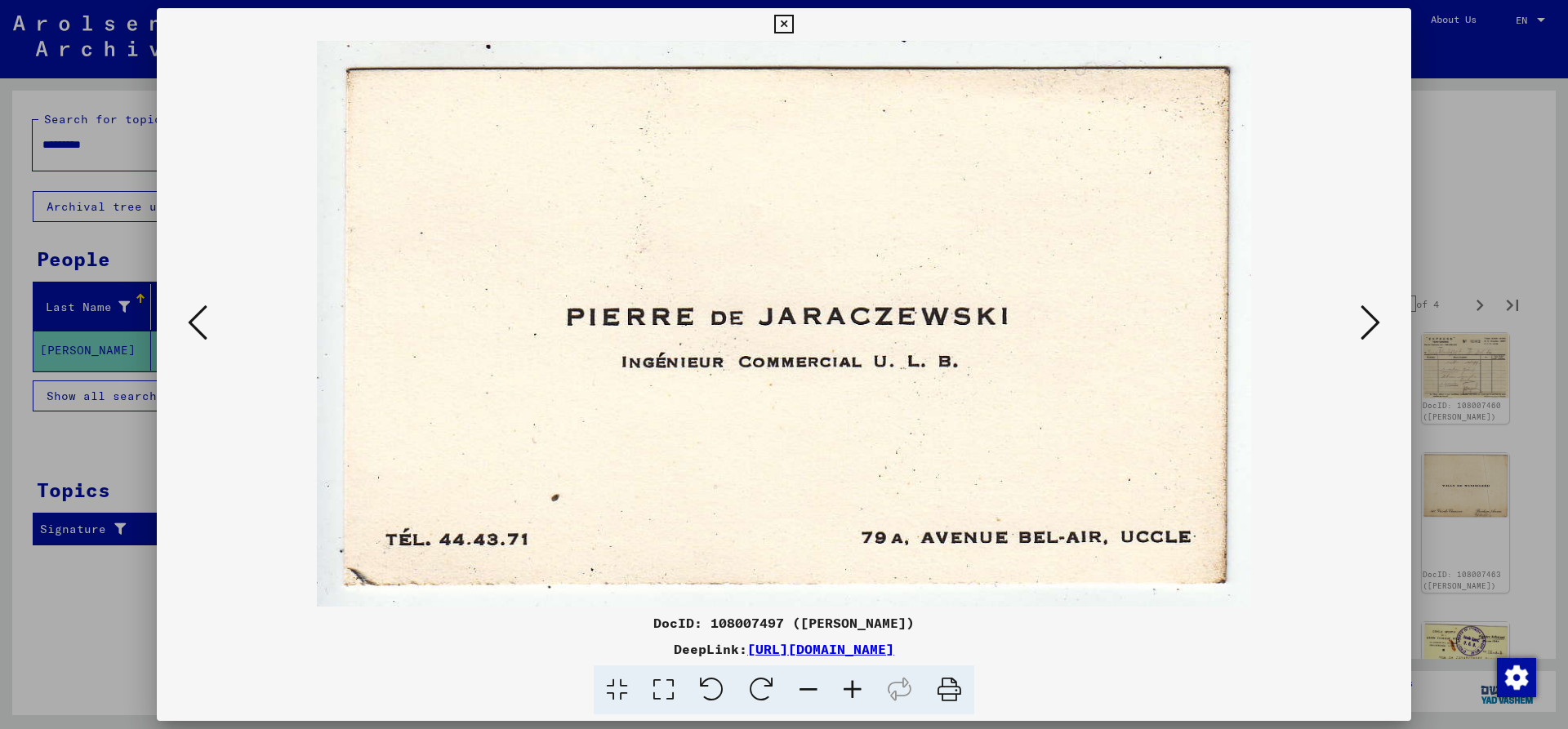
click at [1364, 317] on icon at bounding box center [1370, 322] width 20 height 39
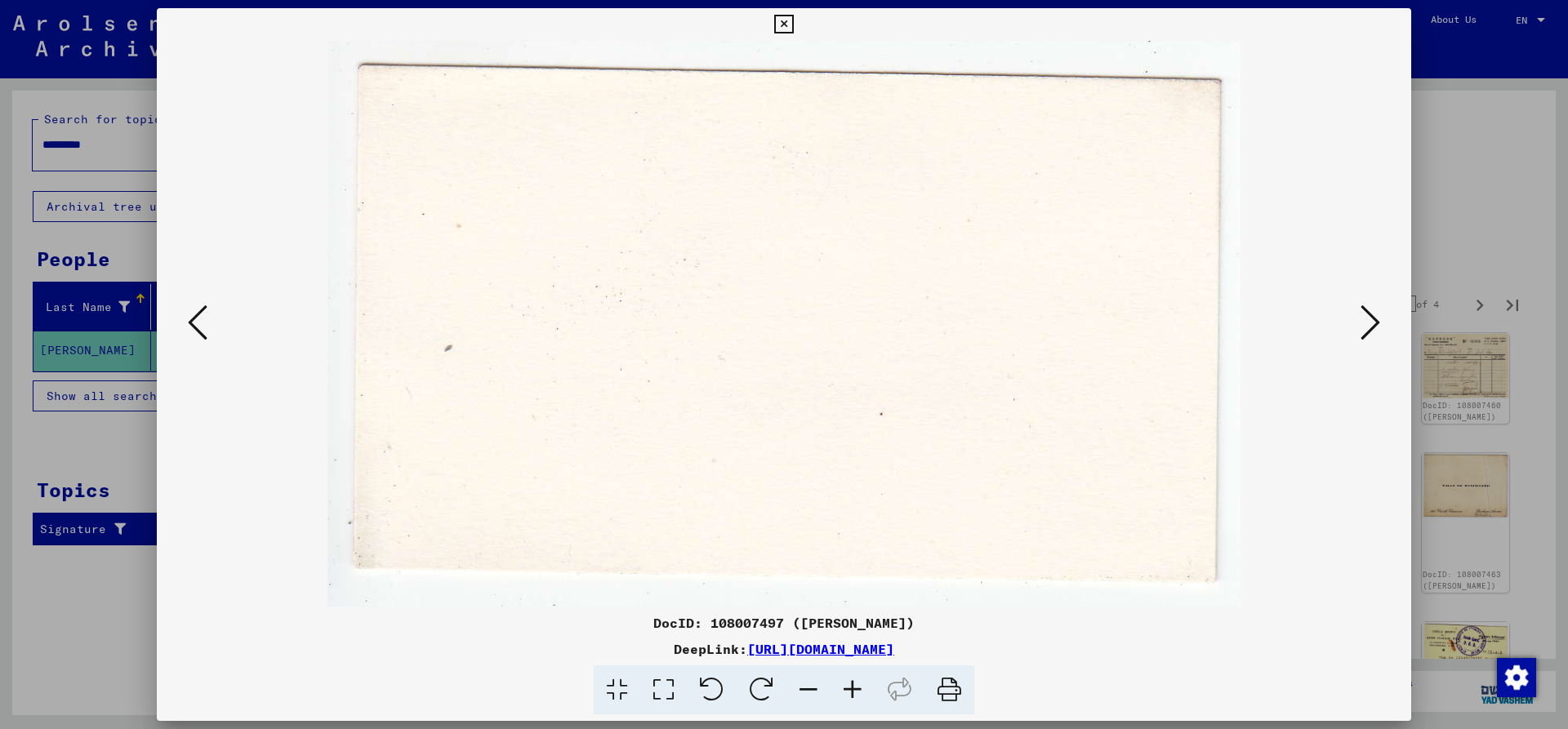
click at [1349, 332] on div at bounding box center [784, 323] width 1255 height 566
click at [1360, 327] on button at bounding box center [1370, 323] width 30 height 47
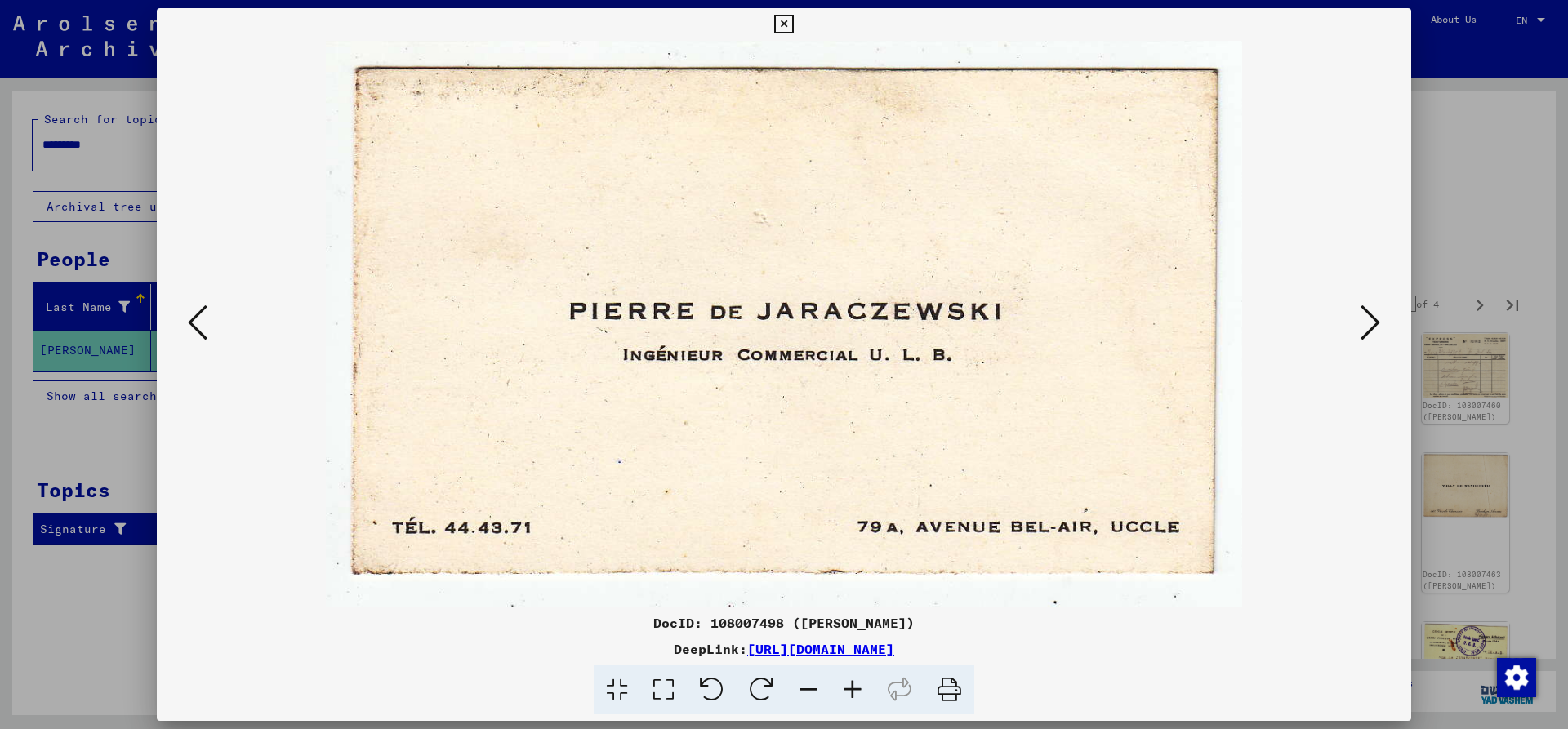
click at [1360, 328] on button at bounding box center [1370, 323] width 30 height 47
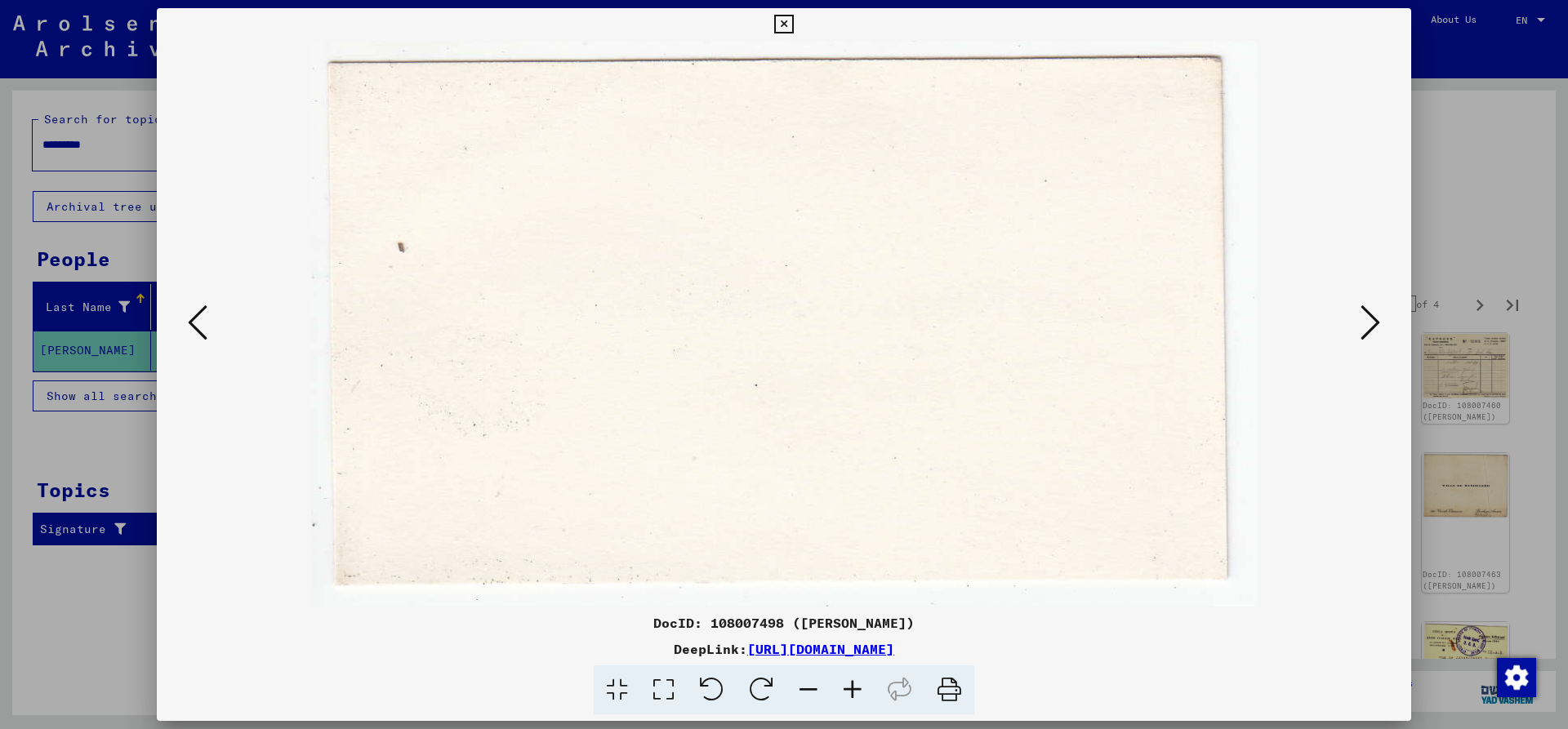
click at [1355, 329] on img at bounding box center [784, 323] width 1143 height 566
click at [1352, 324] on img at bounding box center [784, 323] width 1143 height 566
click at [1363, 314] on icon at bounding box center [1370, 322] width 20 height 39
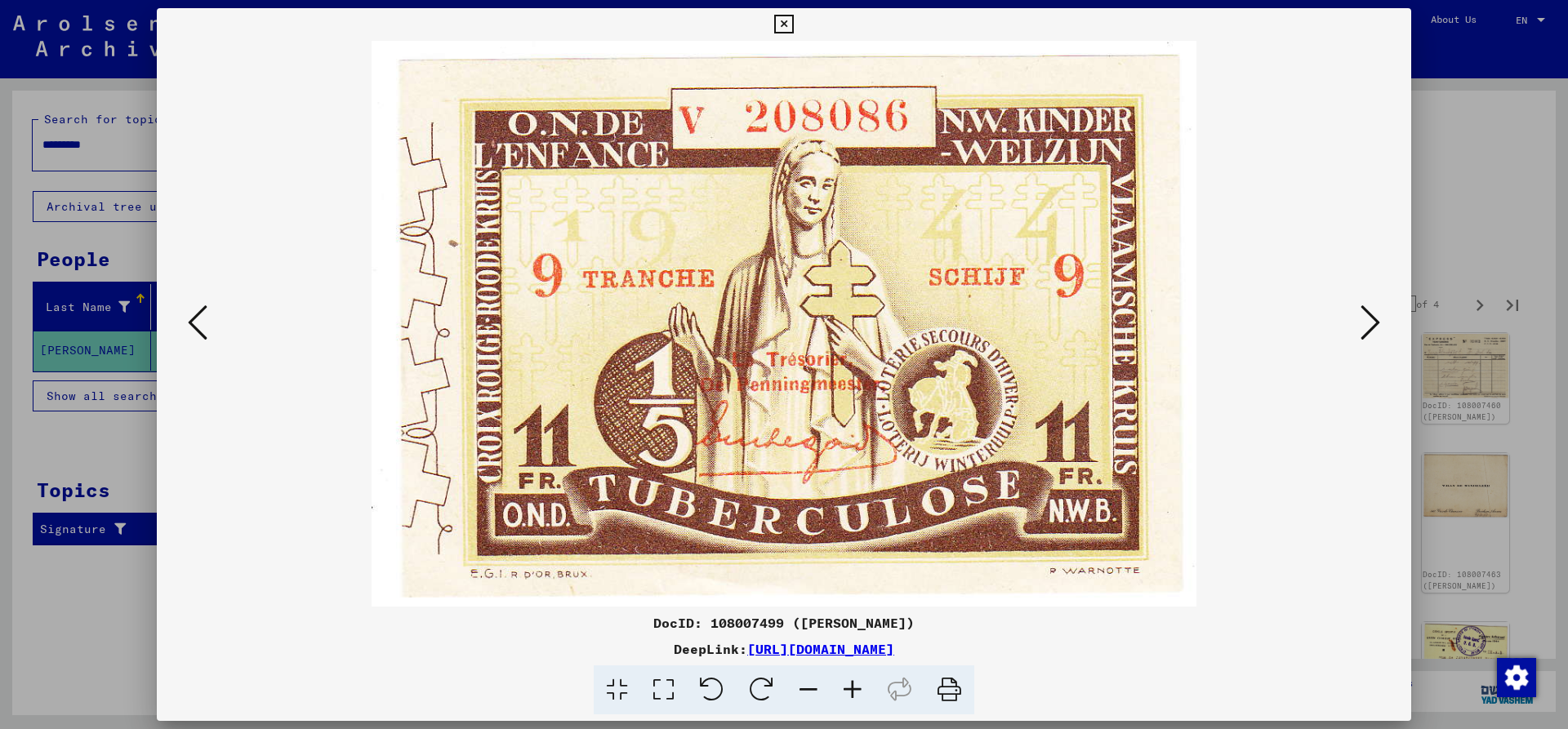
click at [1363, 314] on icon at bounding box center [1370, 322] width 20 height 39
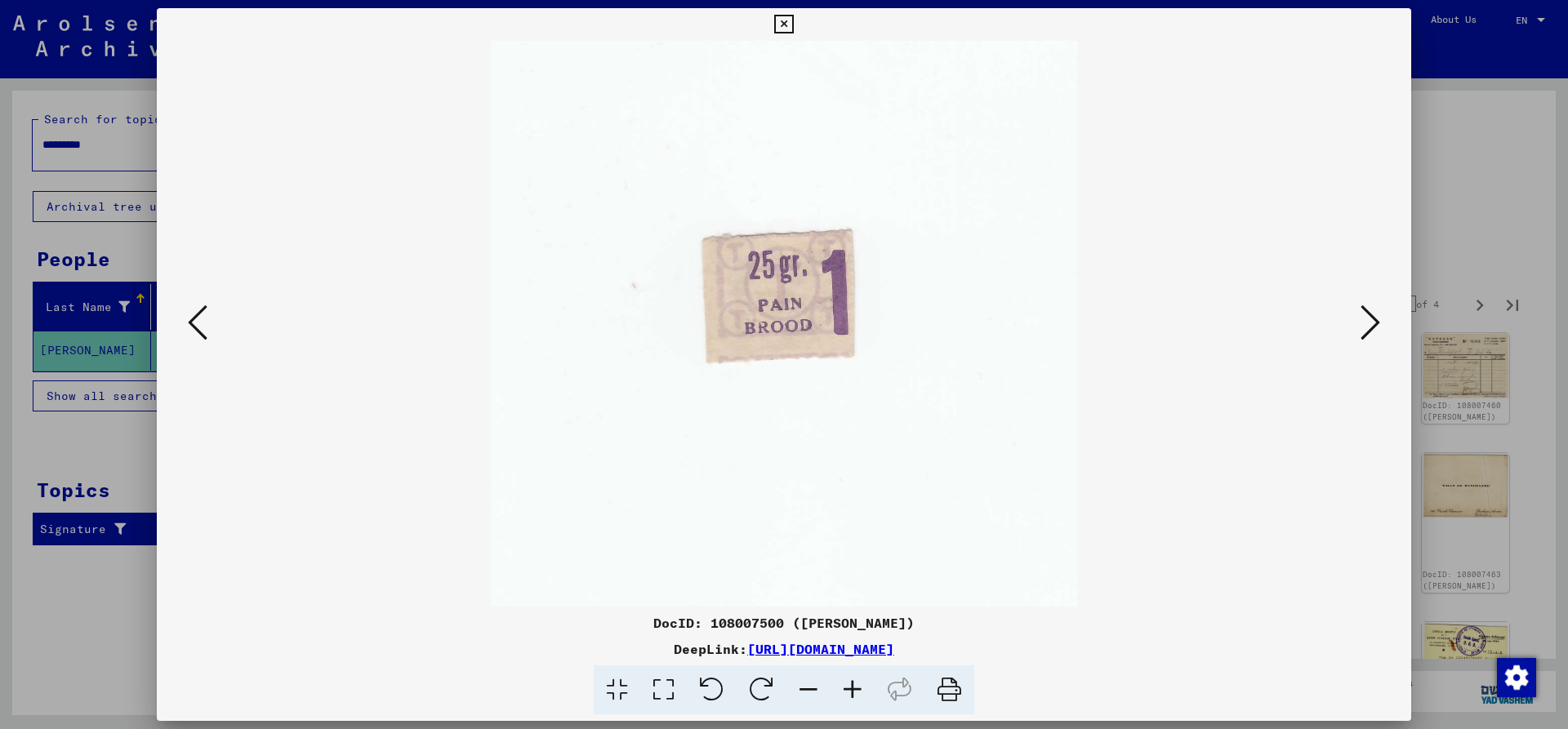
click at [1357, 298] on div at bounding box center [784, 323] width 1255 height 566
click at [1424, 231] on div at bounding box center [784, 364] width 1568 height 729
